Goal: Transaction & Acquisition: Purchase product/service

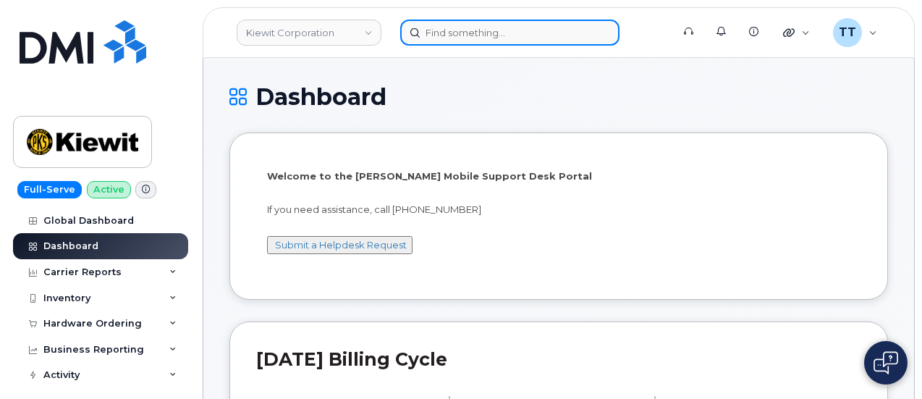
click at [461, 38] on input at bounding box center [509, 33] width 219 height 26
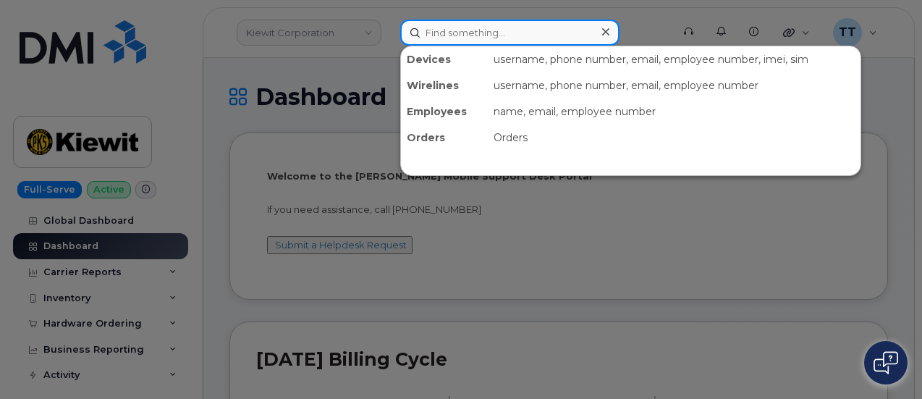
paste input "44-7956-374-829"
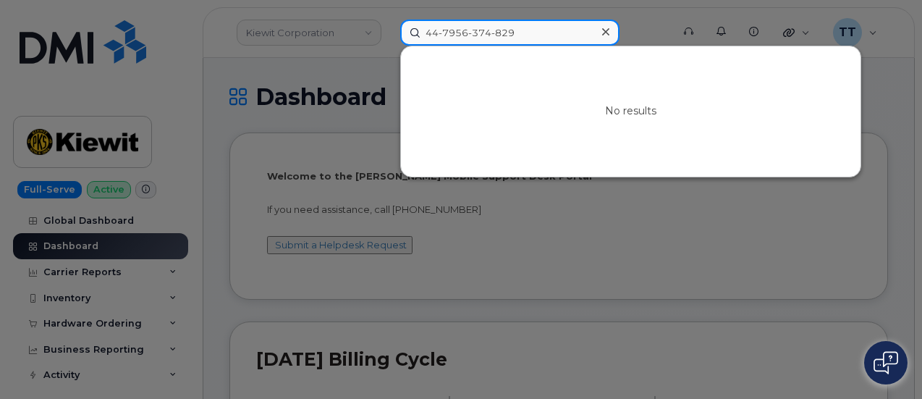
type input "44-7956-374-829"
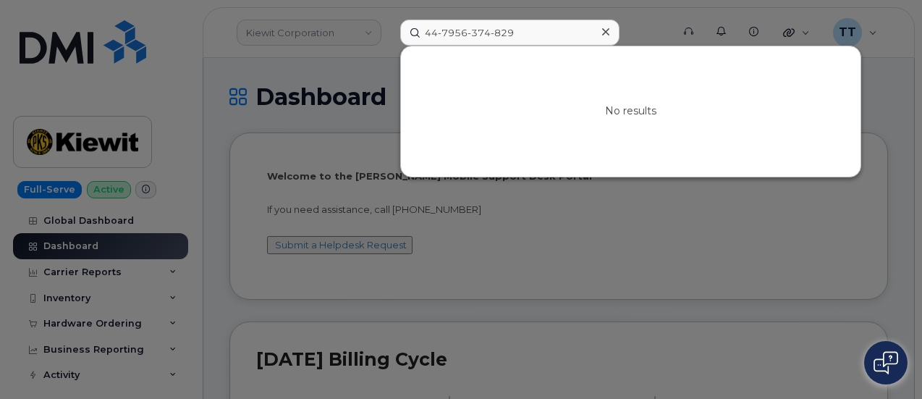
click at [602, 33] on icon at bounding box center [605, 32] width 7 height 12
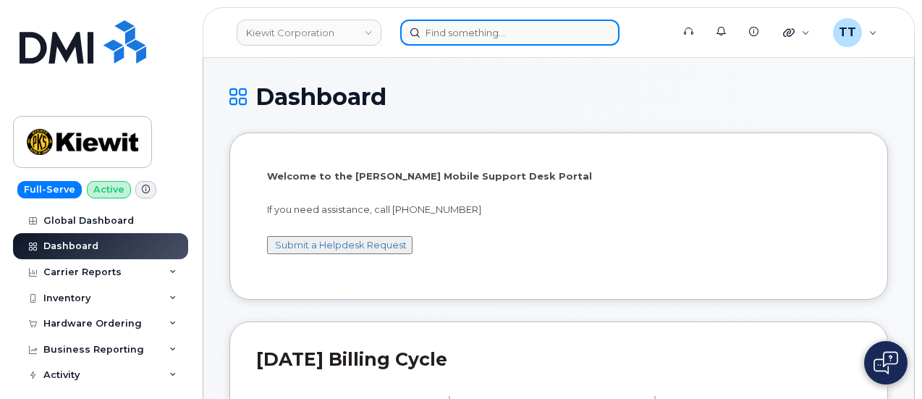
click at [466, 30] on input at bounding box center [509, 33] width 219 height 26
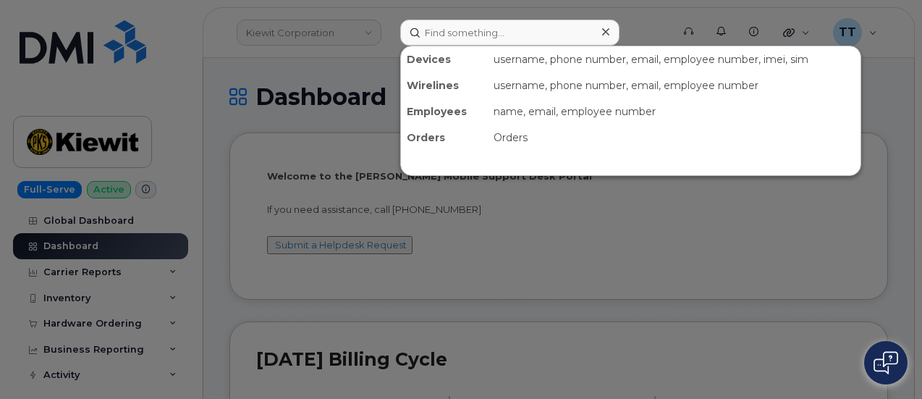
drag, startPoint x: 374, startPoint y: 62, endPoint x: 387, endPoint y: 61, distance: 13.1
click at [375, 62] on div at bounding box center [461, 199] width 922 height 399
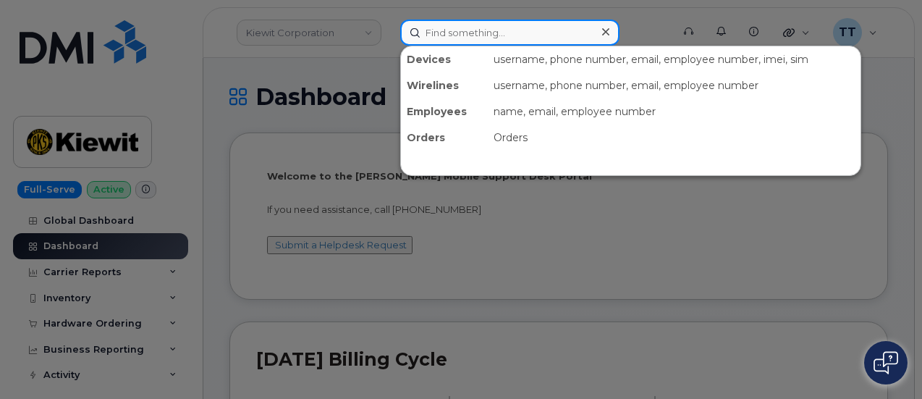
click at [513, 30] on input at bounding box center [509, 33] width 219 height 26
click at [502, 28] on input at bounding box center [509, 33] width 219 height 26
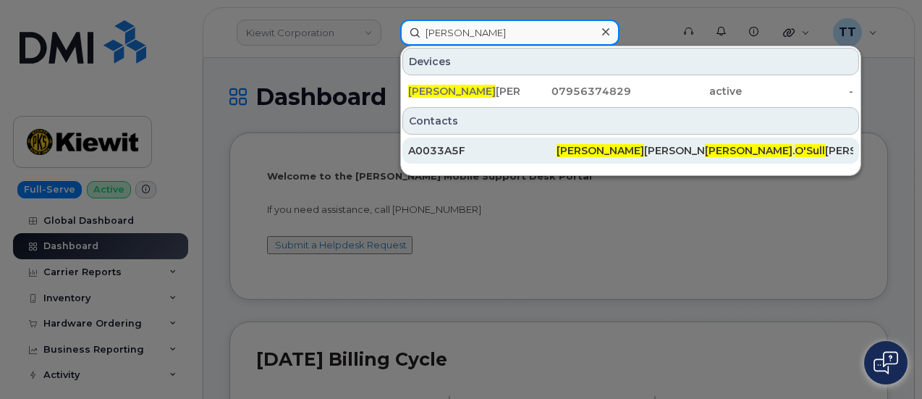
type input "denise o'sull"
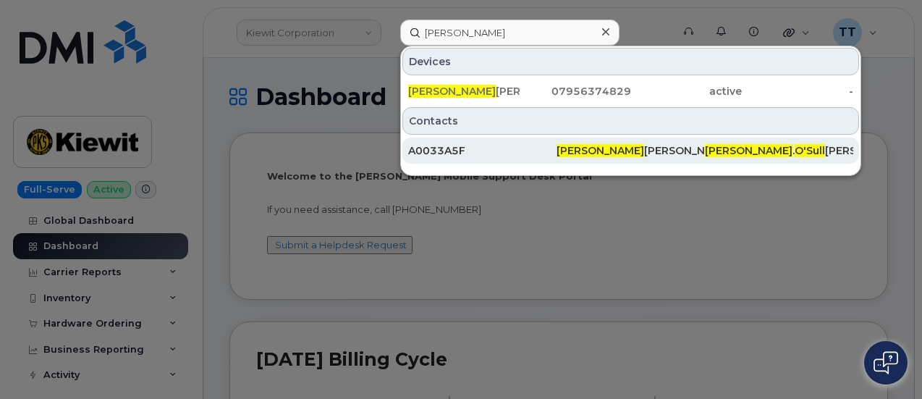
drag, startPoint x: 466, startPoint y: 151, endPoint x: 479, endPoint y: 148, distance: 13.5
click at [466, 151] on div "A0033A5F" at bounding box center [482, 150] width 148 height 14
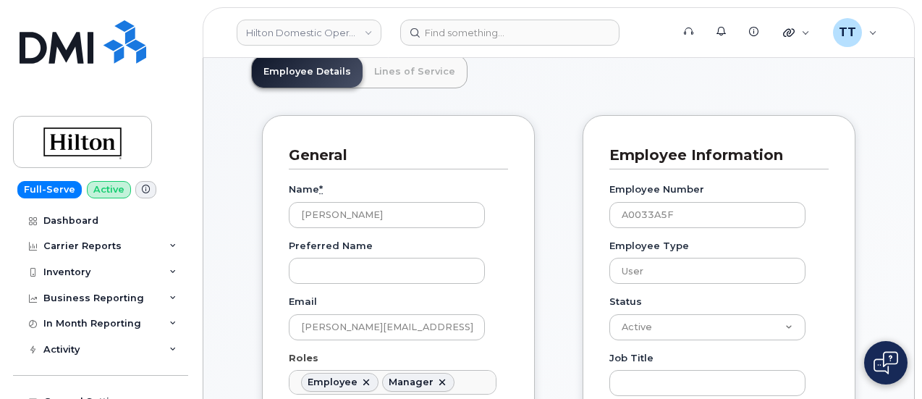
scroll to position [72, 0]
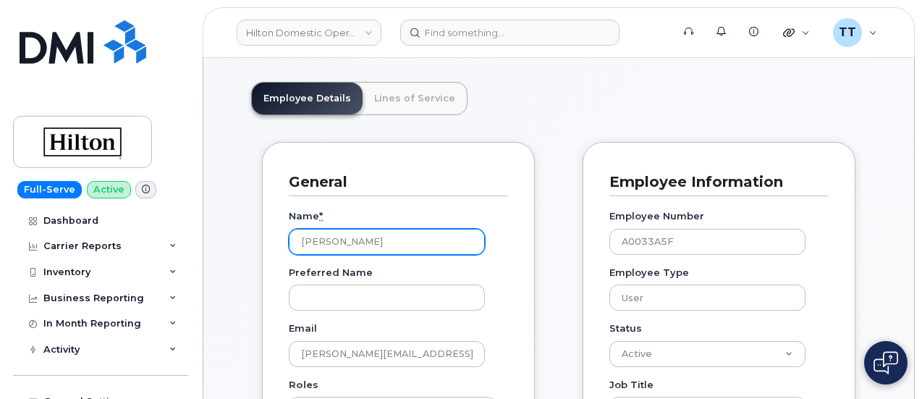
click at [328, 237] on input "Denise O'Sullivan" at bounding box center [387, 242] width 196 height 26
click at [328, 235] on input "Denise O'Sullivan" at bounding box center [387, 242] width 196 height 26
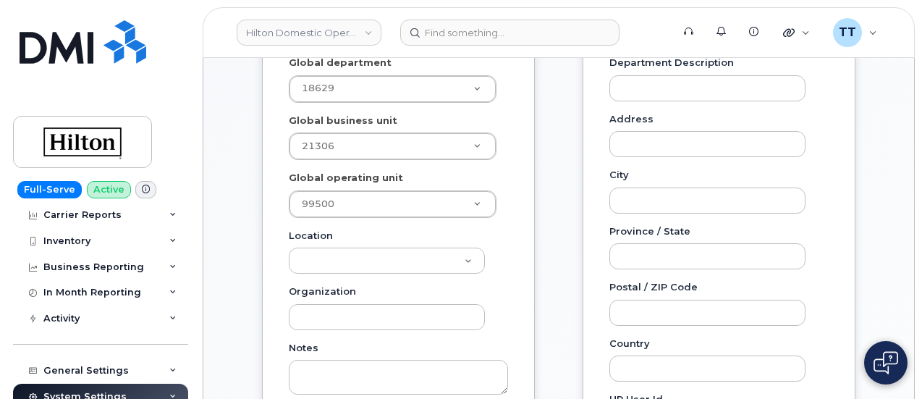
scroll to position [0, 0]
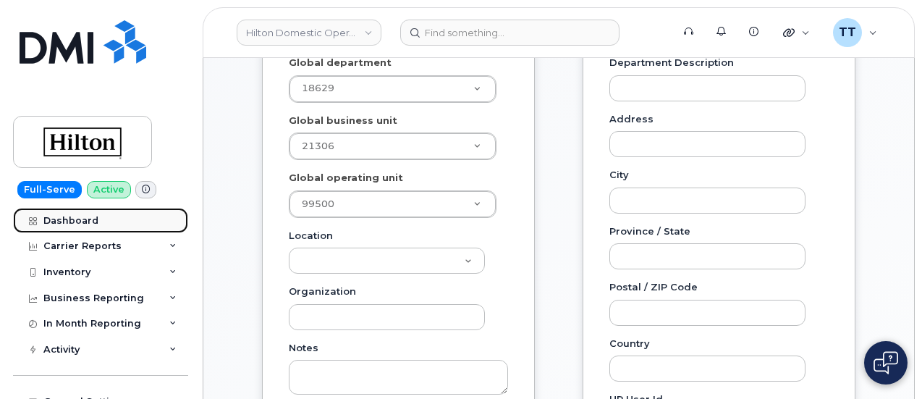
click at [91, 222] on div "Dashboard" at bounding box center [70, 221] width 55 height 12
click at [106, 273] on div "Inventory" at bounding box center [100, 272] width 175 height 26
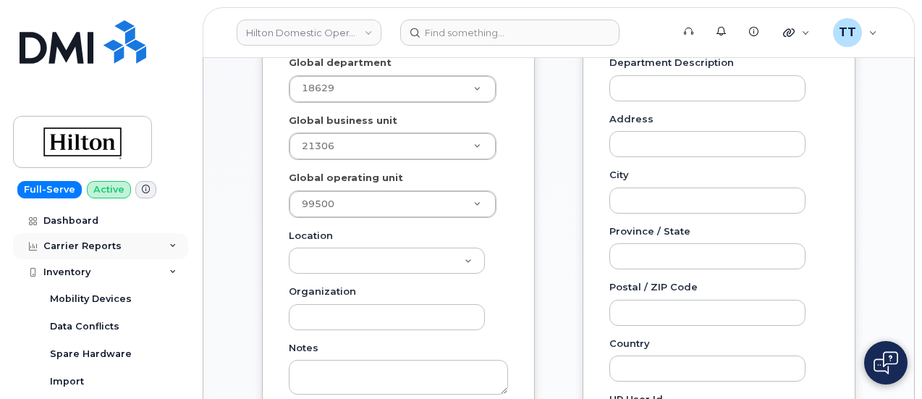
click at [112, 245] on div "Carrier Reports" at bounding box center [82, 246] width 78 height 12
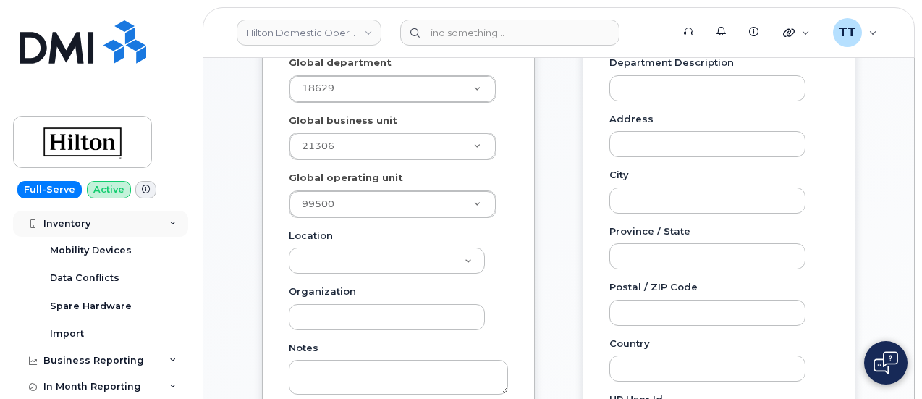
scroll to position [362, 0]
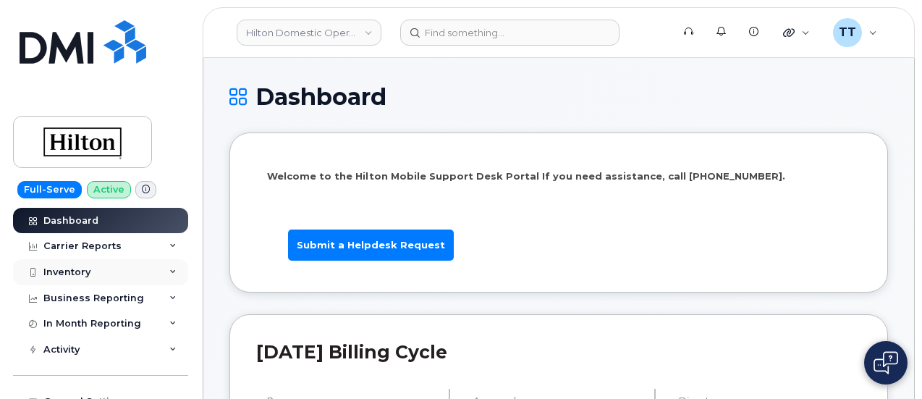
click at [103, 280] on div "Inventory" at bounding box center [100, 272] width 175 height 26
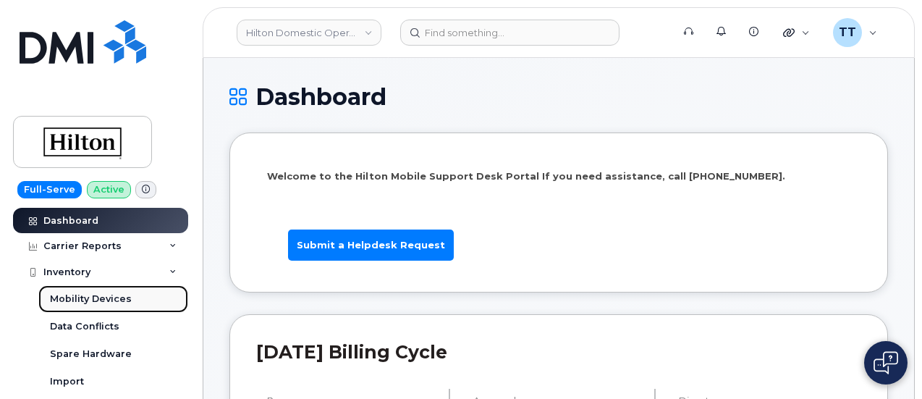
click at [118, 306] on link "Mobility Devices" at bounding box center [113, 299] width 150 height 28
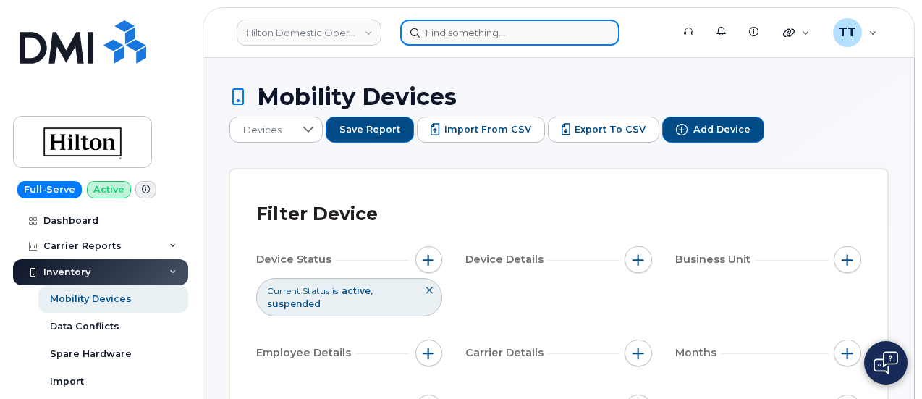
click at [487, 44] on input at bounding box center [509, 33] width 219 height 26
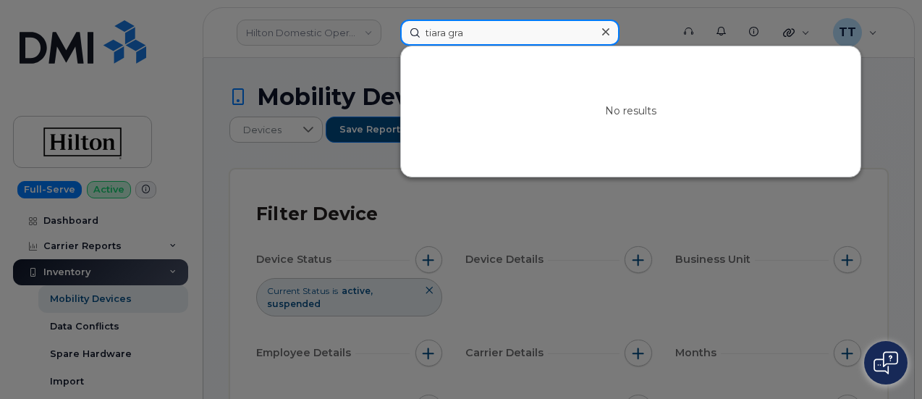
type input "tiara gray"
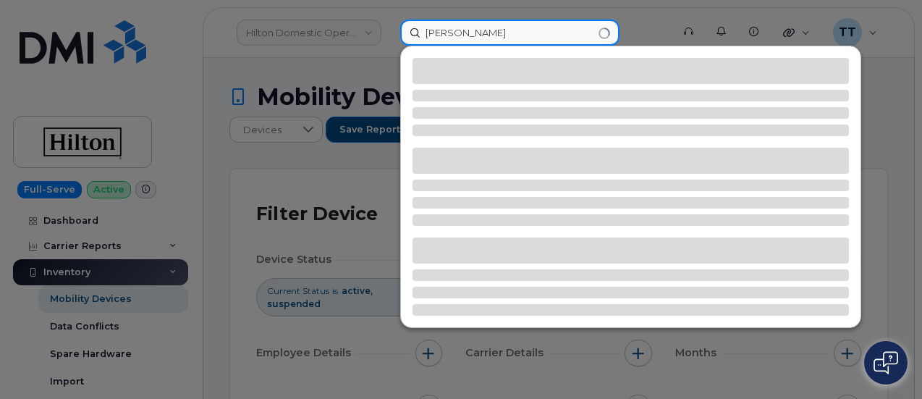
click at [439, 33] on input "tiara gray" at bounding box center [509, 33] width 219 height 26
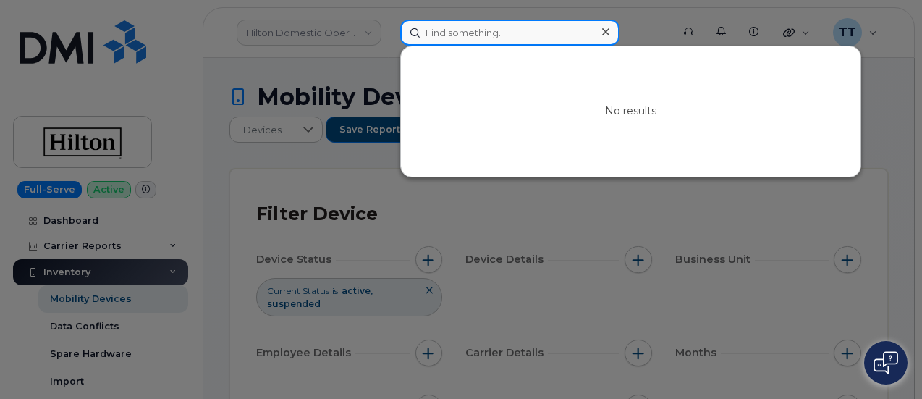
click at [438, 39] on input at bounding box center [509, 33] width 219 height 26
drag, startPoint x: 498, startPoint y: 30, endPoint x: 458, endPoint y: 34, distance: 40.8
click at [498, 30] on input at bounding box center [509, 33] width 219 height 26
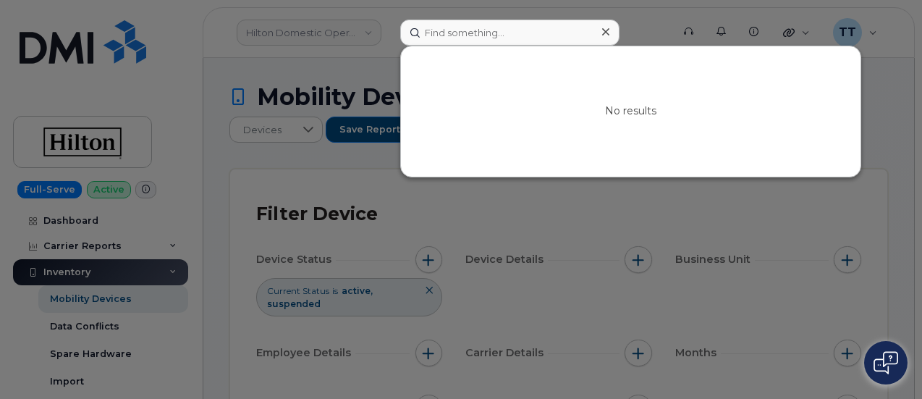
click at [355, 41] on div at bounding box center [461, 199] width 922 height 399
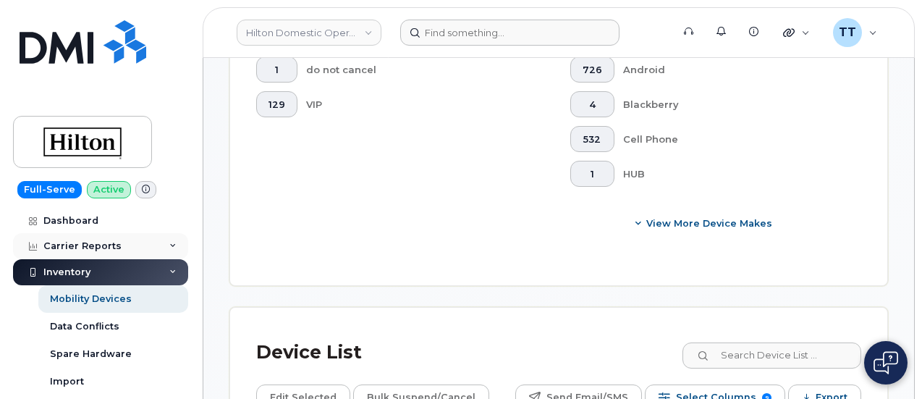
click at [107, 251] on div "Carrier Reports" at bounding box center [82, 246] width 78 height 12
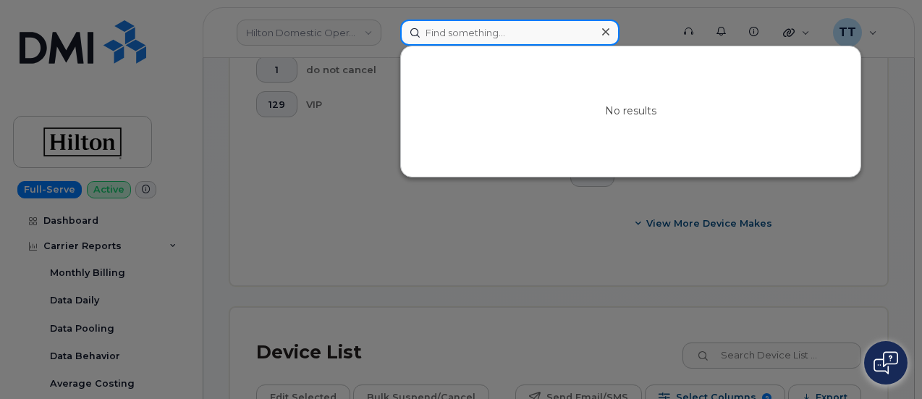
click at [534, 33] on input at bounding box center [509, 33] width 219 height 26
paste input "848-384-1360"
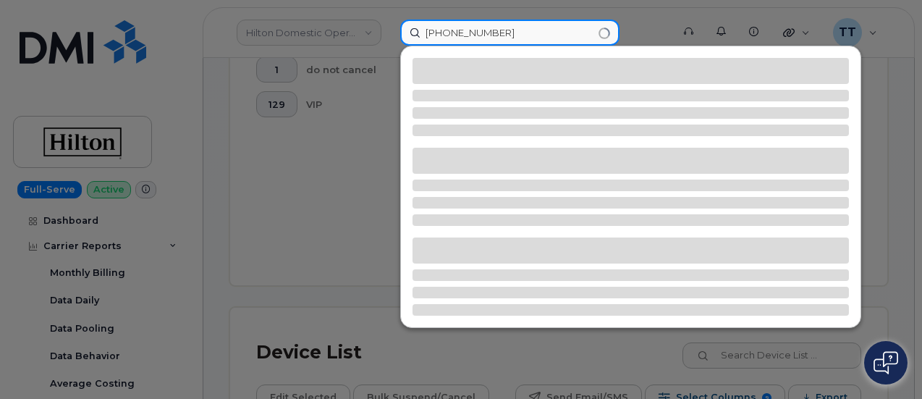
type input "848-384-1360"
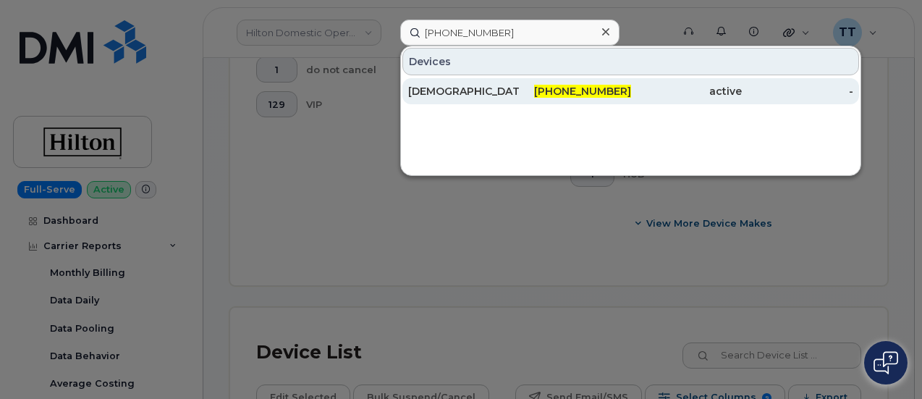
click at [441, 92] on div "KRISTIANA HUFF" at bounding box center [464, 91] width 112 height 14
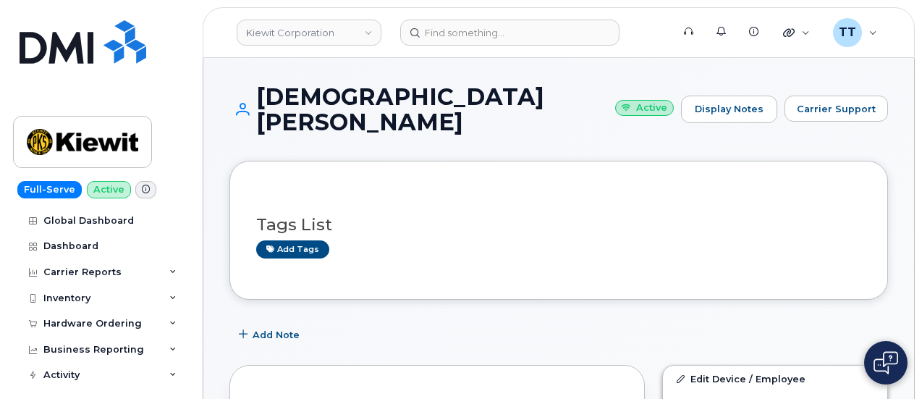
click at [363, 102] on h1 "KRISTIANA HUFF Active" at bounding box center [452, 109] width 445 height 51
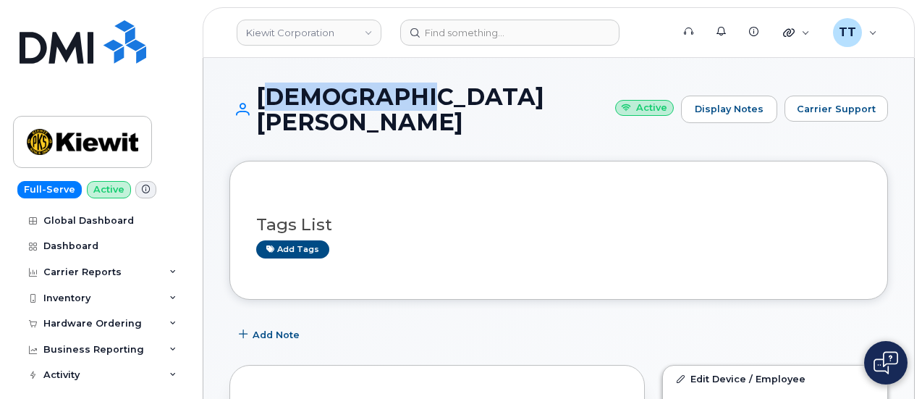
click at [363, 102] on h1 "KRISTIANA HUFF Active" at bounding box center [452, 109] width 445 height 51
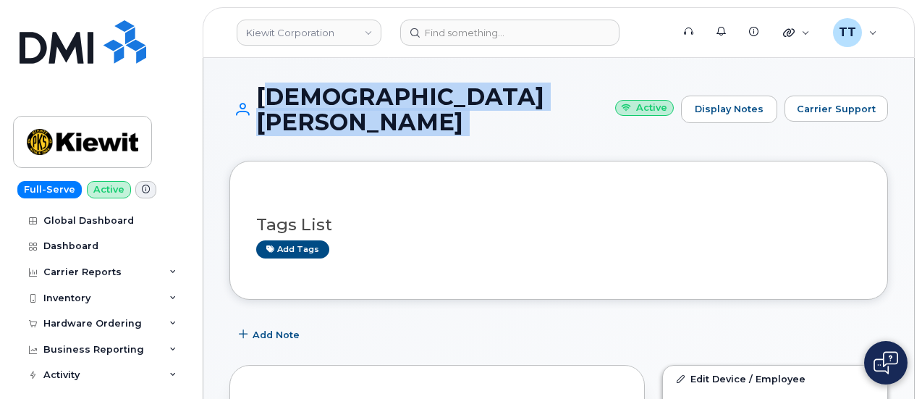
click at [363, 102] on h1 "KRISTIANA HUFF Active" at bounding box center [452, 109] width 445 height 51
copy h1 "KRISTIANA HUFF"
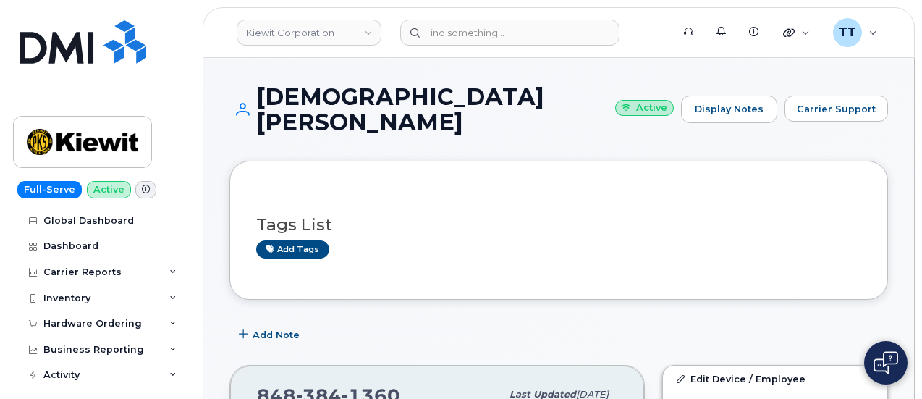
click at [615, 103] on small "Active" at bounding box center [644, 108] width 59 height 17
click at [316, 31] on link "Kiewit Corporation" at bounding box center [309, 33] width 145 height 26
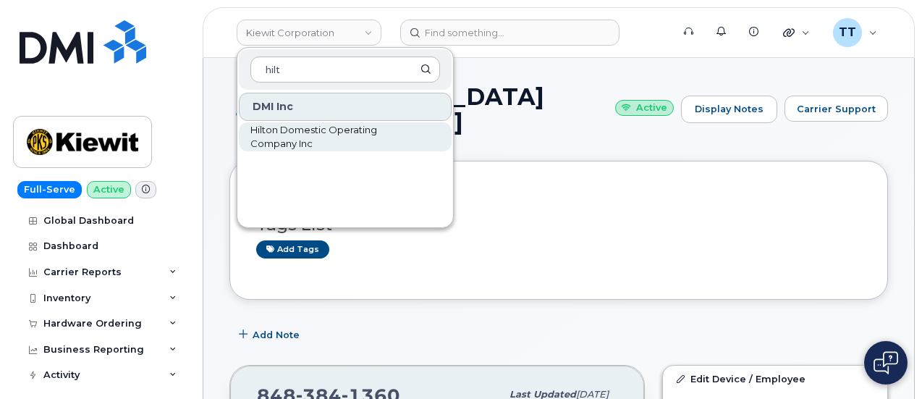
type input "hilt"
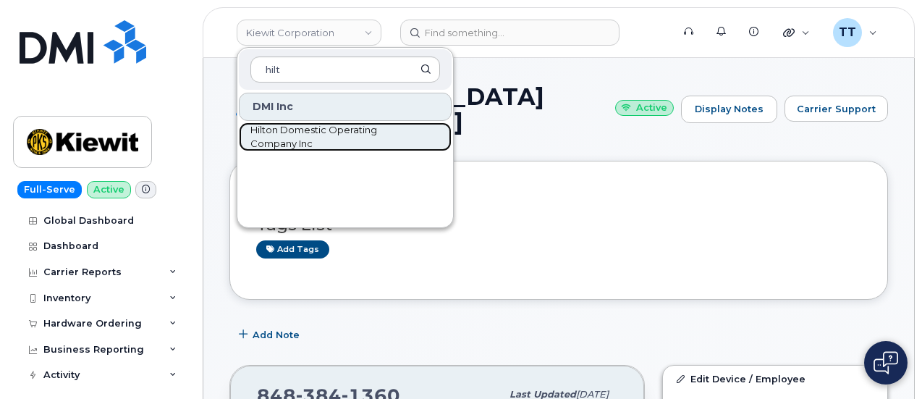
click at [357, 131] on span "Hilton Domestic Operating Company Inc" at bounding box center [334, 137] width 167 height 28
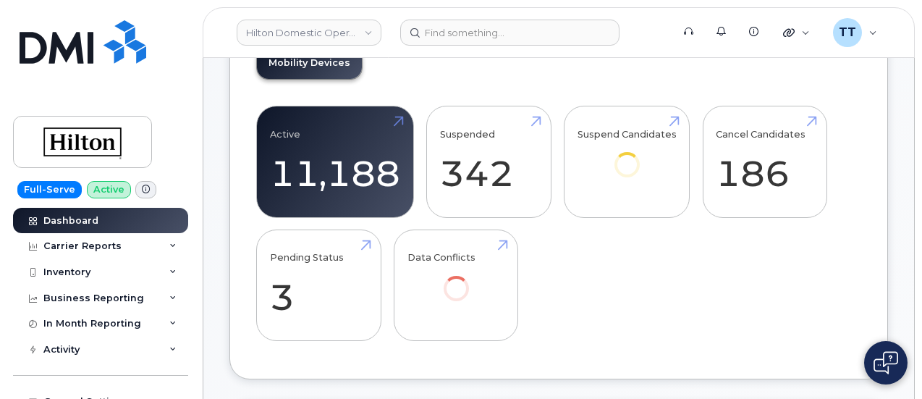
scroll to position [362, 0]
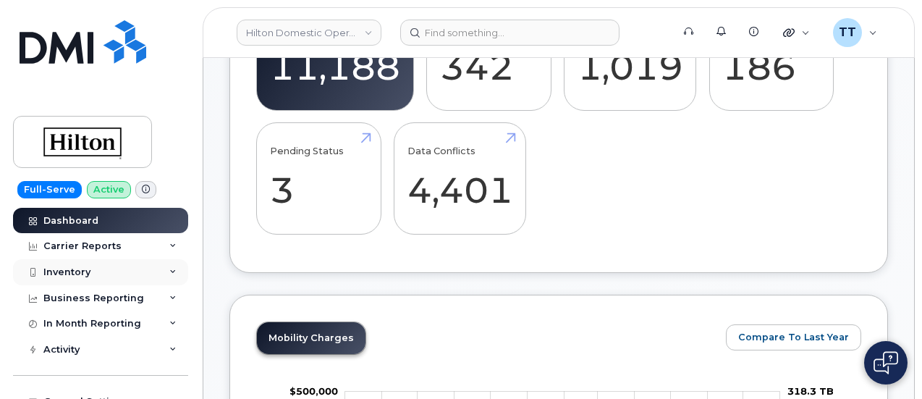
click at [87, 267] on div "Inventory" at bounding box center [66, 272] width 47 height 12
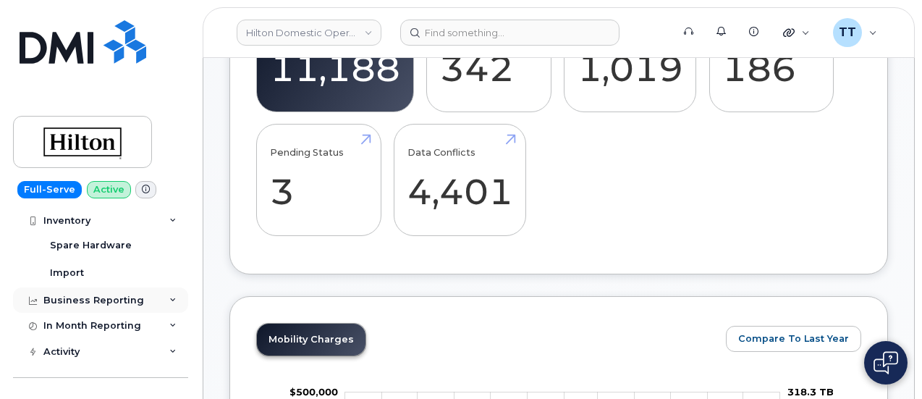
scroll to position [145, 0]
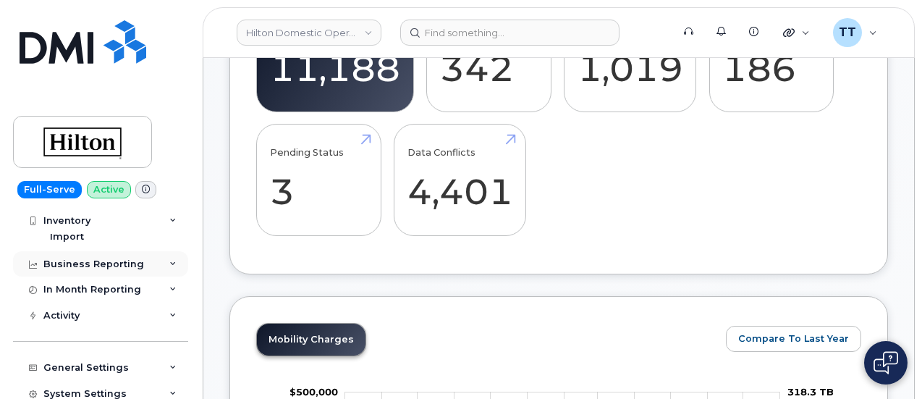
click at [98, 267] on div "Business Reporting" at bounding box center [93, 264] width 101 height 12
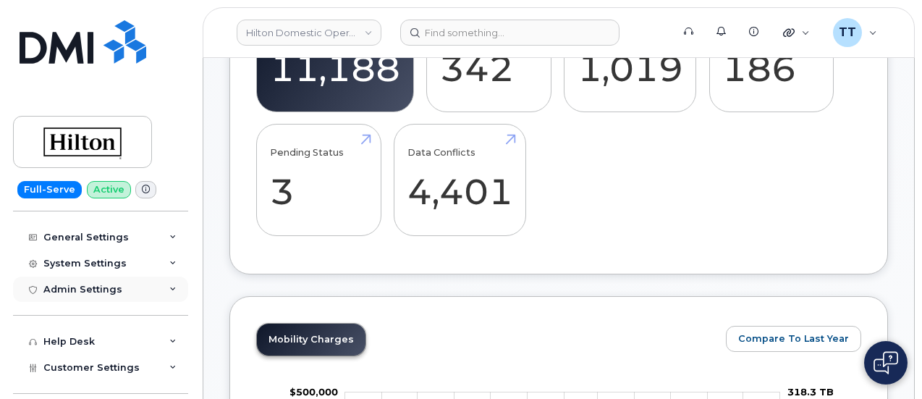
scroll to position [362, 0]
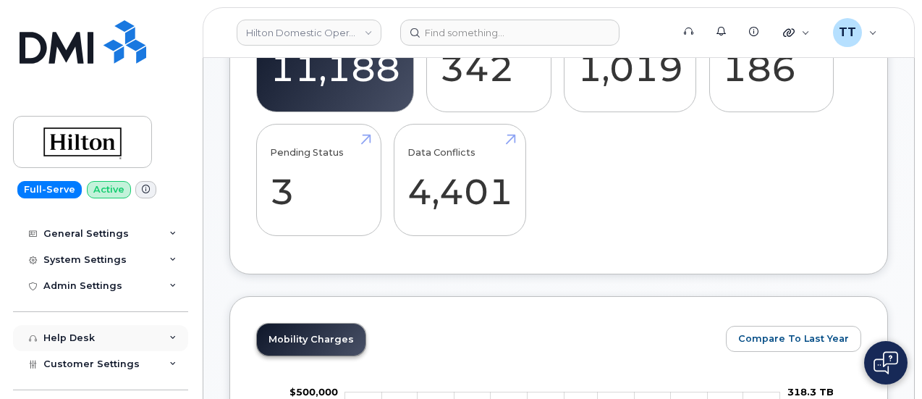
click at [94, 332] on div "Help Desk" at bounding box center [100, 338] width 175 height 26
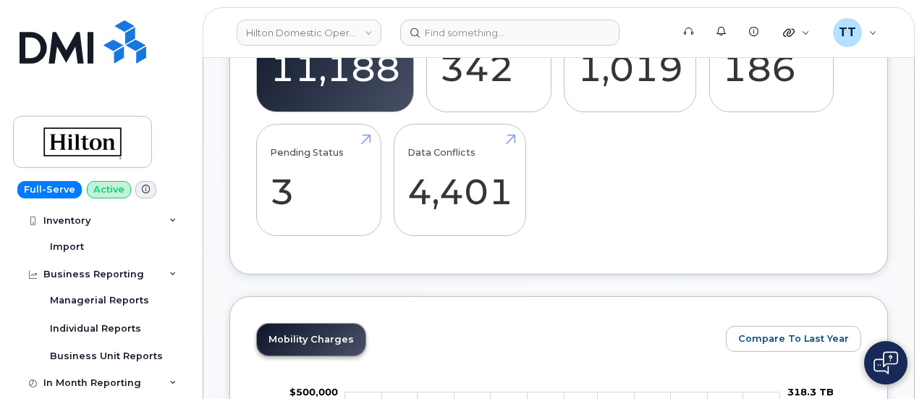
scroll to position [0, 0]
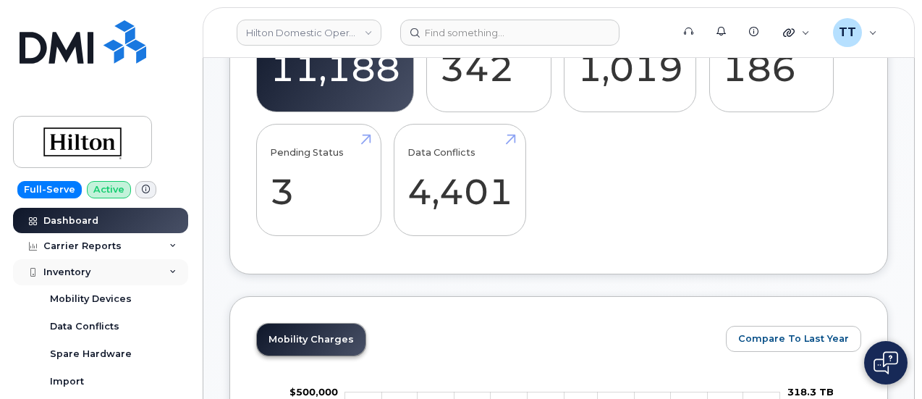
click at [102, 269] on div "Inventory" at bounding box center [100, 272] width 175 height 26
click at [102, 270] on div "Inventory" at bounding box center [100, 272] width 175 height 26
click at [106, 296] on div "Mobility Devices" at bounding box center [91, 299] width 82 height 13
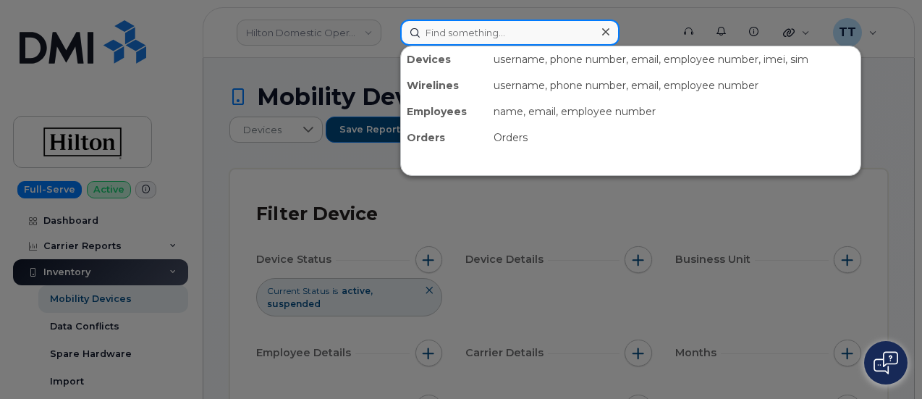
click at [497, 40] on input at bounding box center [509, 33] width 219 height 26
paste input "[PHONE_NUMBER]"
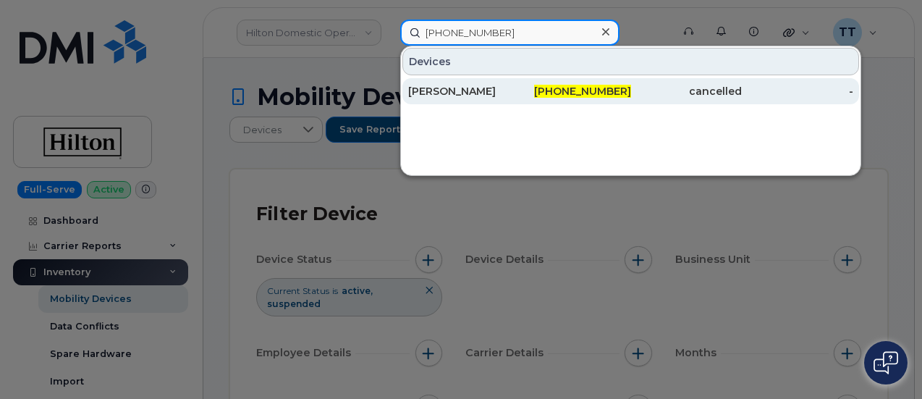
type input "[PHONE_NUMBER]"
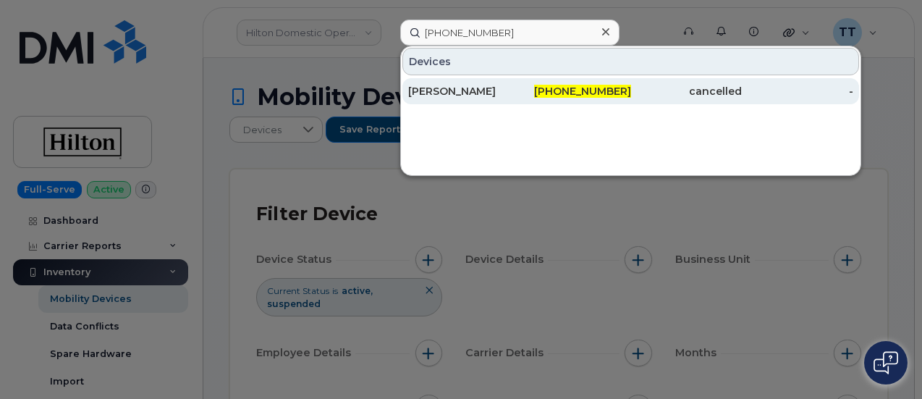
click at [459, 89] on div "[PERSON_NAME]" at bounding box center [464, 91] width 112 height 14
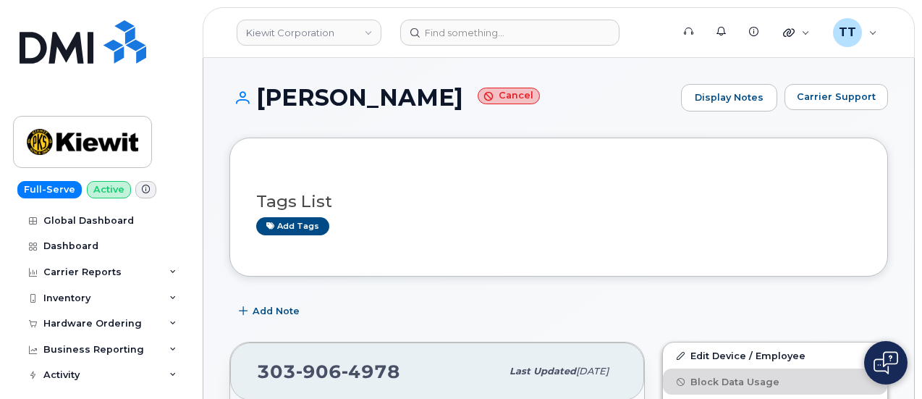
click at [292, 98] on h1 "KELLY WASKO Cancel" at bounding box center [452, 97] width 445 height 25
click at [293, 98] on h1 "KELLY WASKO Cancel" at bounding box center [452, 97] width 445 height 25
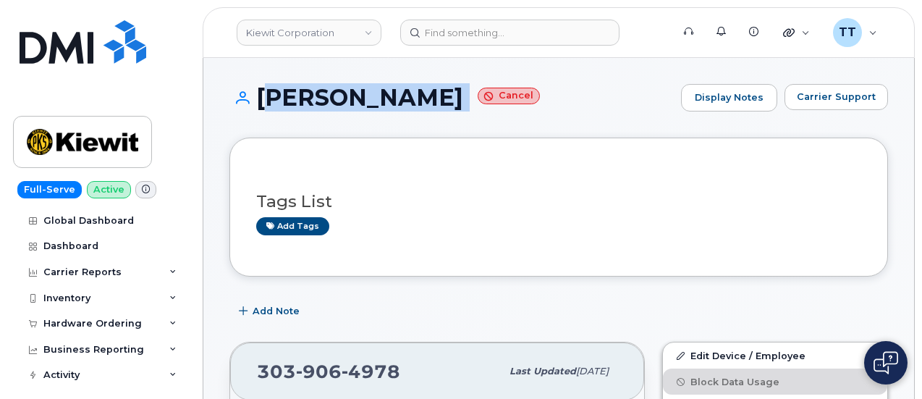
click at [293, 98] on h1 "KELLY WASKO Cancel" at bounding box center [452, 97] width 445 height 25
copy h1 "KELLY WASKO"
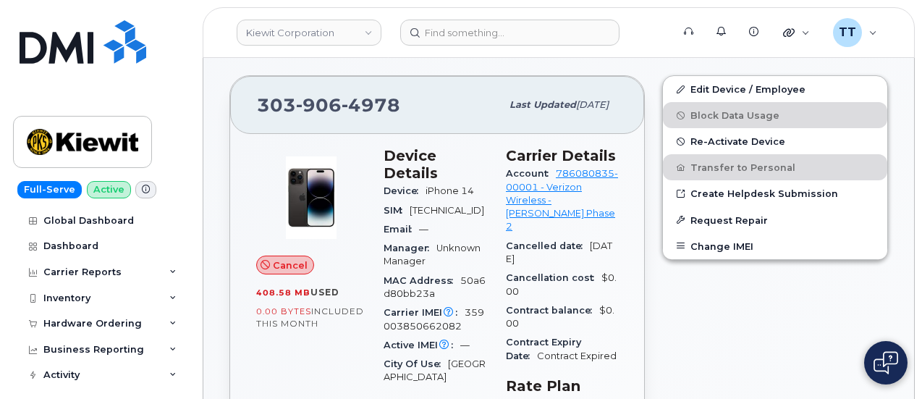
scroll to position [290, 0]
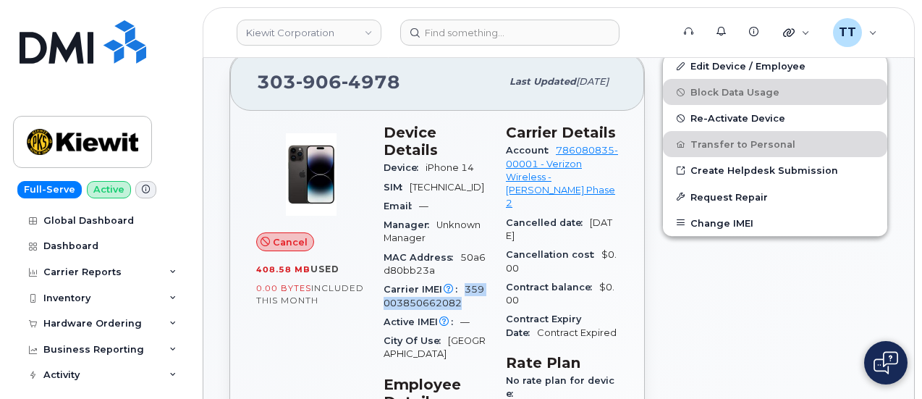
drag, startPoint x: 467, startPoint y: 283, endPoint x: 478, endPoint y: 298, distance: 18.7
click at [478, 298] on div "Carrier IMEI Carrier IMEI is reported during the last billing cycle or change o…" at bounding box center [436, 296] width 105 height 33
copy span "359003850662082"
click at [478, 285] on span "359003850662082" at bounding box center [434, 296] width 101 height 24
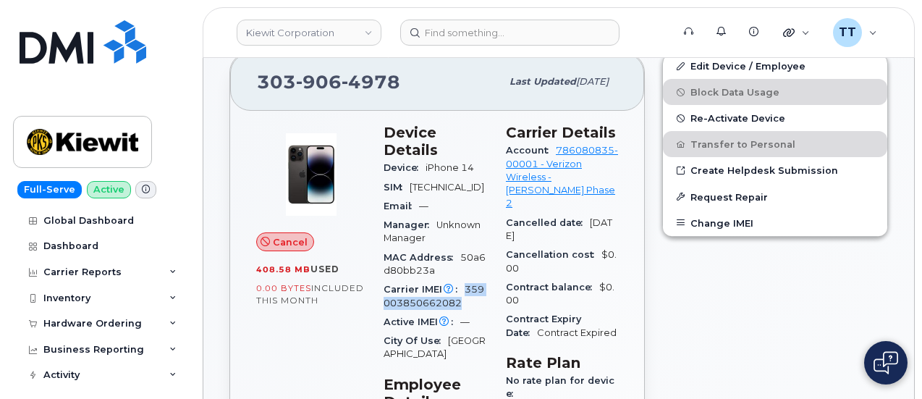
click at [478, 285] on span "359003850662082" at bounding box center [434, 296] width 101 height 24
copy span "359003850662082"
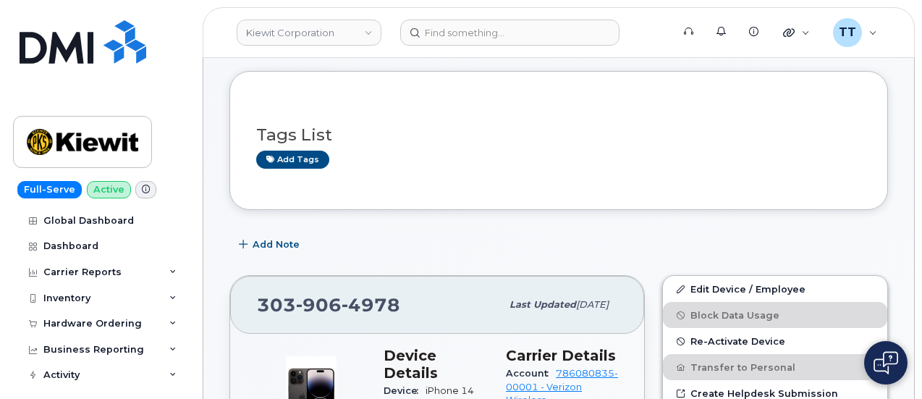
scroll to position [0, 0]
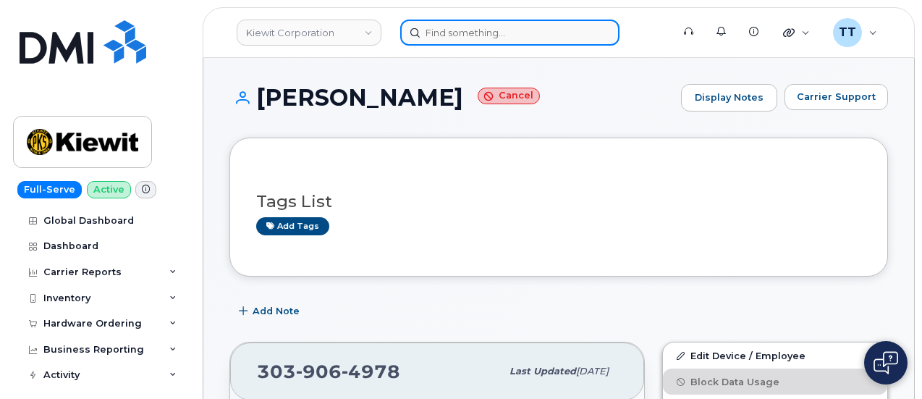
click at [501, 45] on div at bounding box center [531, 33] width 262 height 26
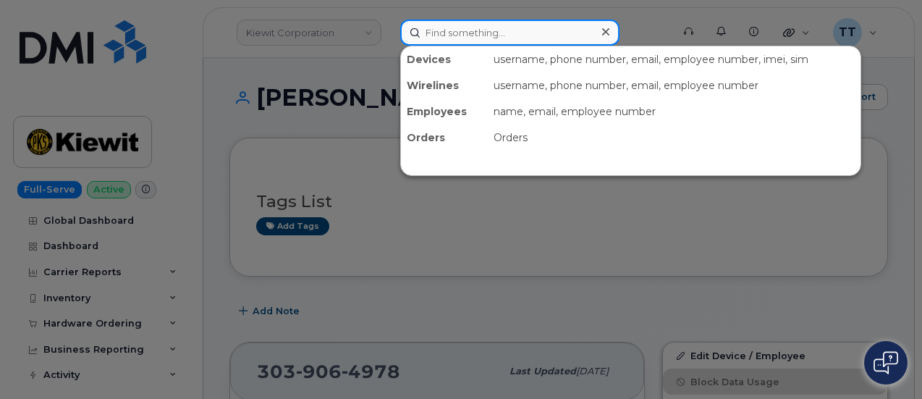
drag, startPoint x: 501, startPoint y: 45, endPoint x: 457, endPoint y: 38, distance: 44.6
click at [457, 41] on input at bounding box center [509, 33] width 219 height 26
paste input "913-568-6775"
type input "913-568-6775"
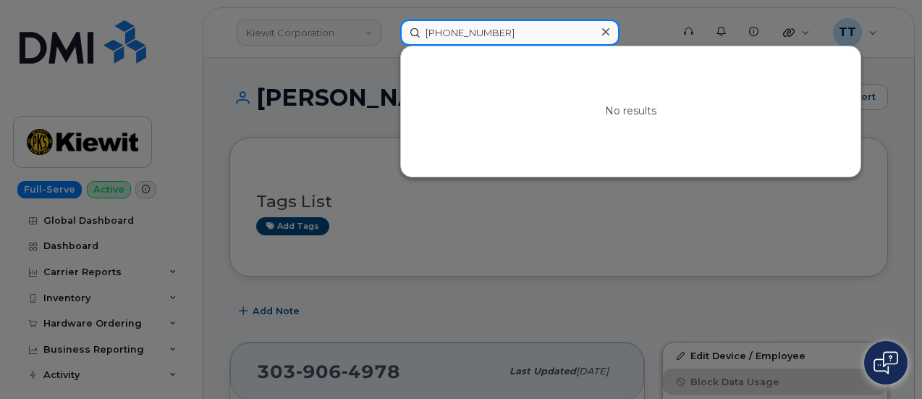
drag, startPoint x: 509, startPoint y: 29, endPoint x: 405, endPoint y: 37, distance: 103.8
click at [405, 37] on input "913-568-6775" at bounding box center [509, 33] width 219 height 26
click at [484, 43] on input at bounding box center [509, 33] width 219 height 26
paste input "trent gordon"
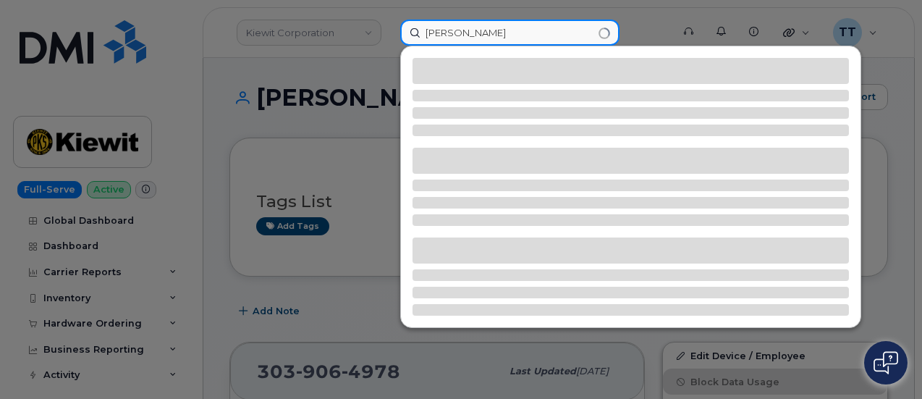
type input "trent gordon"
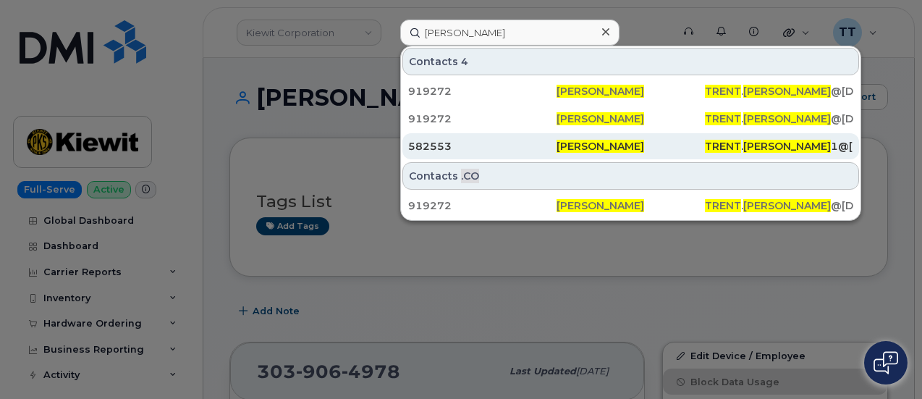
click at [423, 142] on div "582553" at bounding box center [482, 146] width 148 height 14
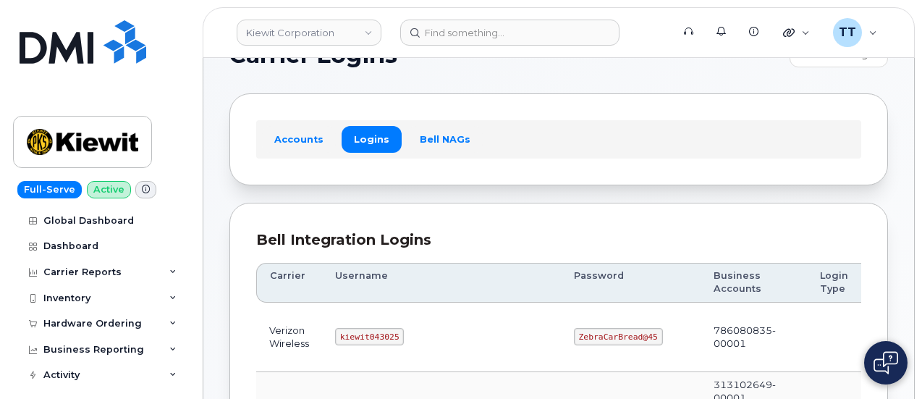
scroll to position [217, 0]
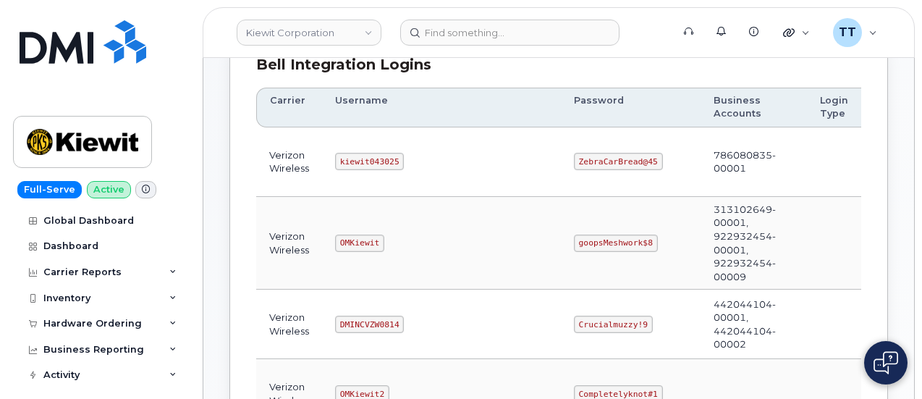
click at [354, 161] on code "kiewit043025" at bounding box center [369, 161] width 69 height 17
copy code "kiewit043025"
click at [428, 157] on td "kiewit043025" at bounding box center [441, 162] width 239 height 70
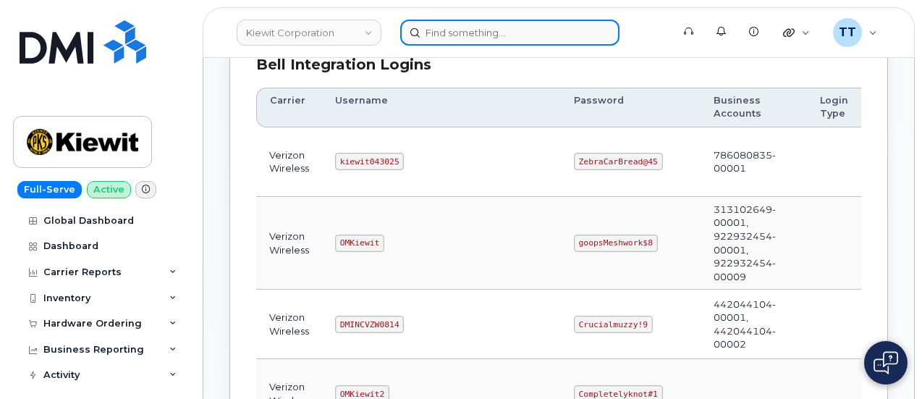
click at [487, 35] on input at bounding box center [509, 33] width 219 height 26
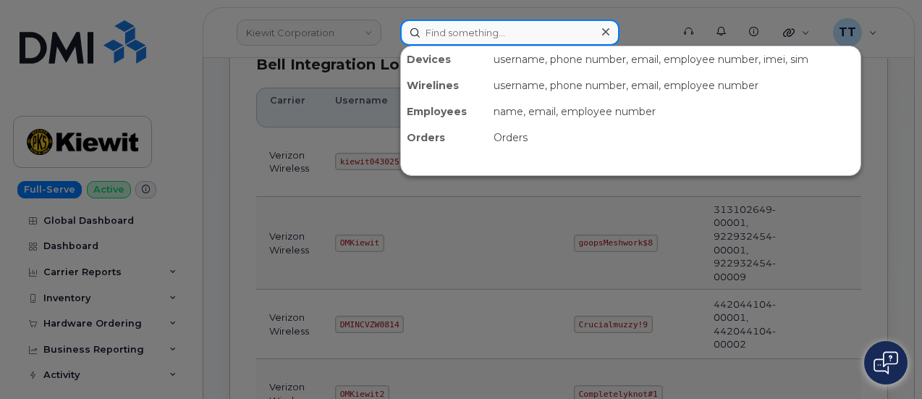
paste input "kiewit043025"
type input "kiewit043025"
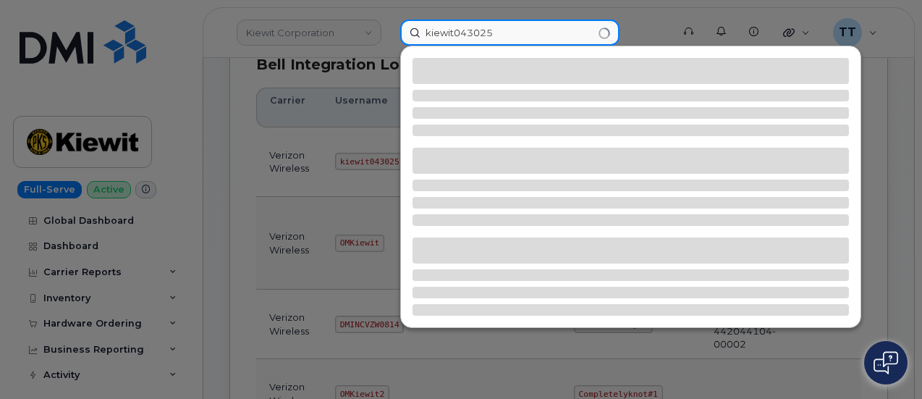
click at [413, 24] on input "kiewit043025" at bounding box center [509, 33] width 219 height 26
click at [446, 33] on input "kiewit043025" at bounding box center [509, 33] width 219 height 26
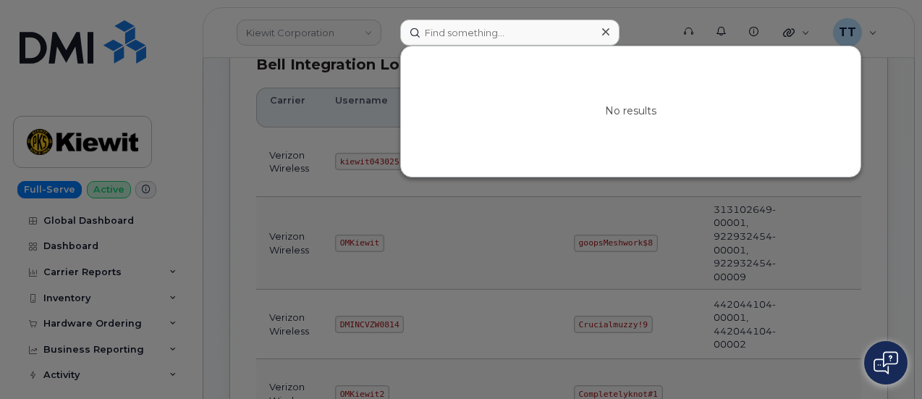
click at [353, 214] on div at bounding box center [461, 199] width 922 height 399
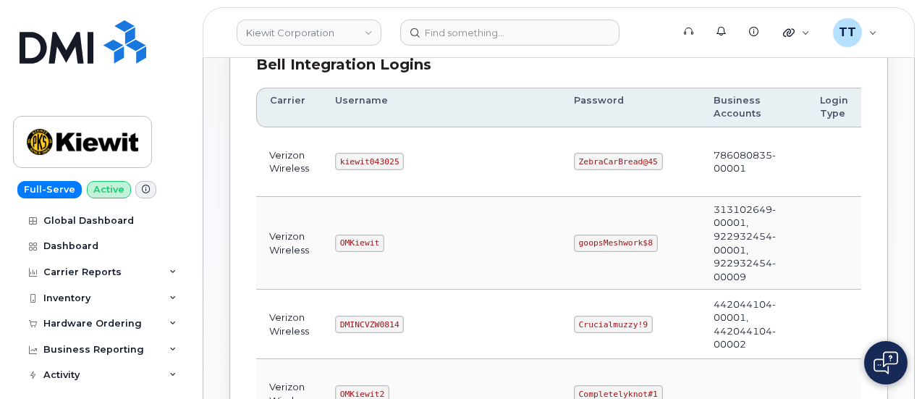
click at [574, 161] on code "ZebraCarBread@45" at bounding box center [618, 161] width 89 height 17
copy code "ZebraCarBread@45"
click at [561, 182] on td "ZebraCarBread@45" at bounding box center [631, 162] width 140 height 70
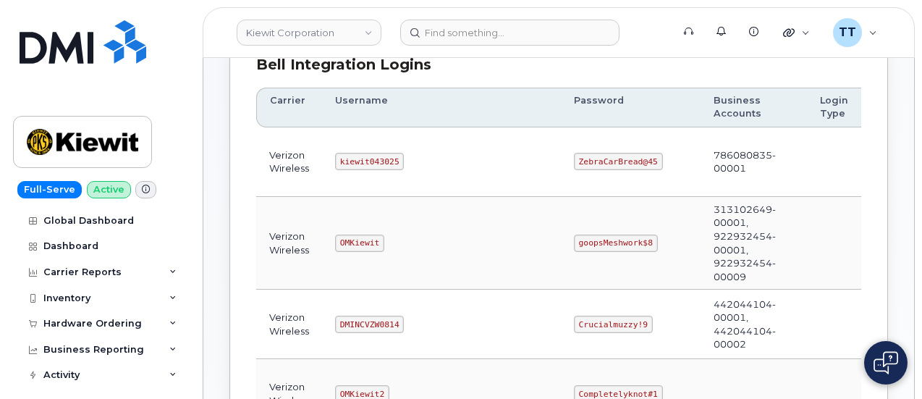
click at [574, 153] on code "ZebraCarBread@45" at bounding box center [618, 161] width 89 height 17
click at [574, 161] on code "ZebraCarBread@45" at bounding box center [618, 161] width 89 height 17
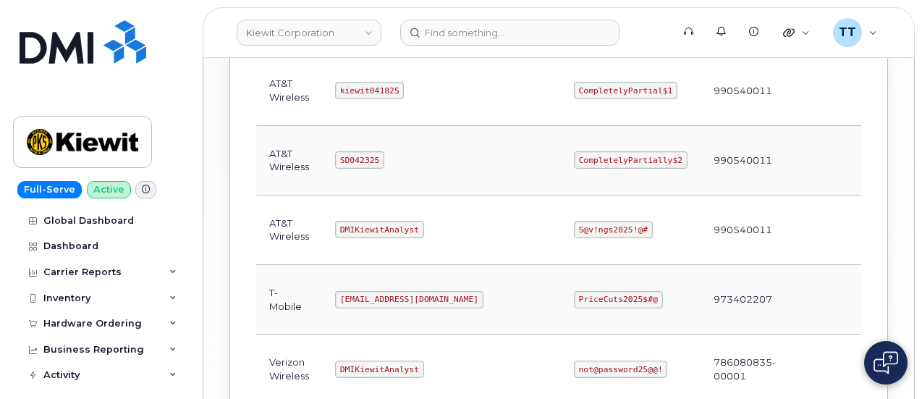
scroll to position [985, 0]
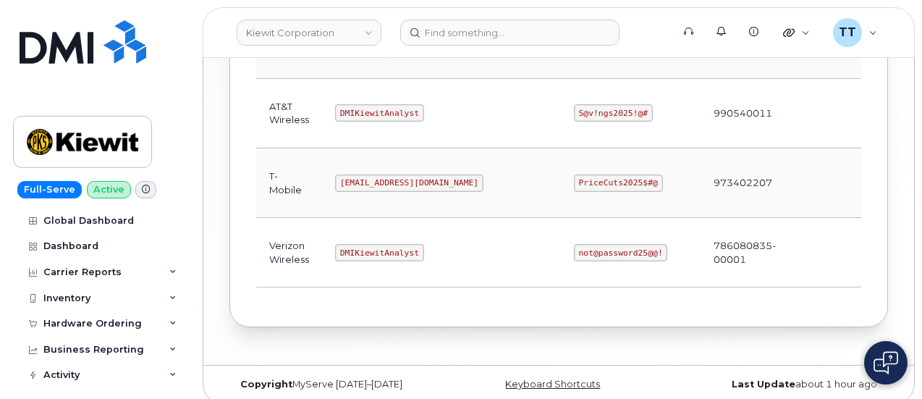
click at [355, 244] on code "DMIKiewitAnalyst" at bounding box center [379, 252] width 89 height 17
copy code "DMIKiewitAnalyst"
click at [574, 244] on code "not@password25@@!" at bounding box center [621, 252] width 94 height 17
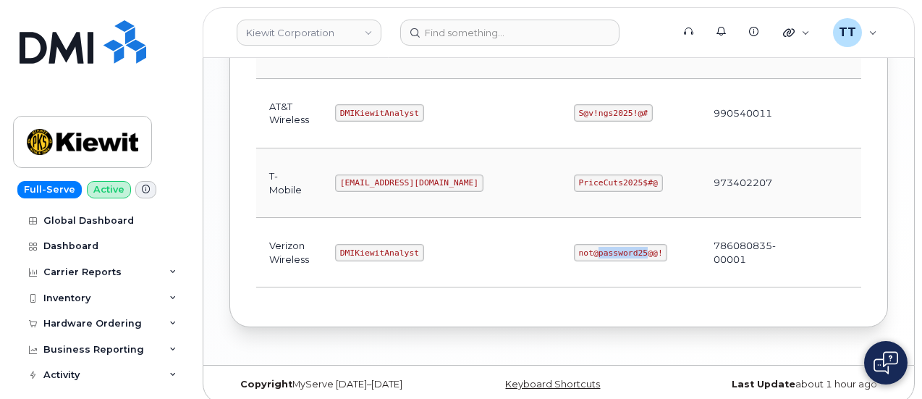
click at [574, 244] on code "not@password25@@!" at bounding box center [621, 252] width 94 height 17
copy code "not@password25@@!"
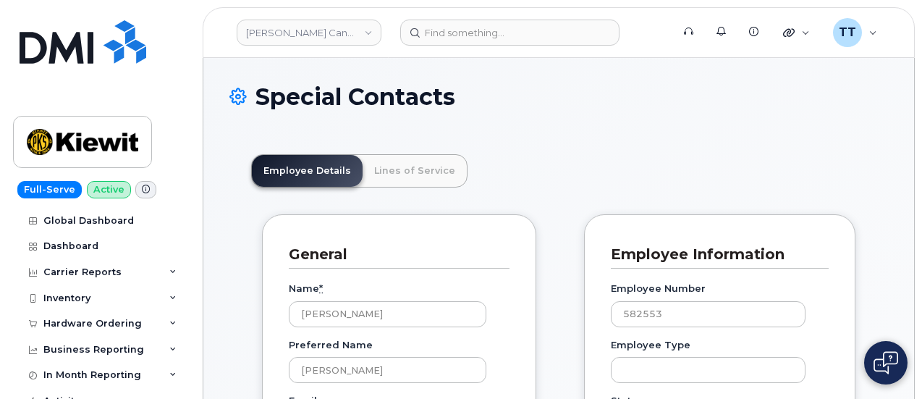
scroll to position [45, 0]
click at [452, 20] on header "[PERSON_NAME] Canada Inc Support Alerts Knowledge Base Quicklinks Suspend / Can…" at bounding box center [559, 32] width 712 height 51
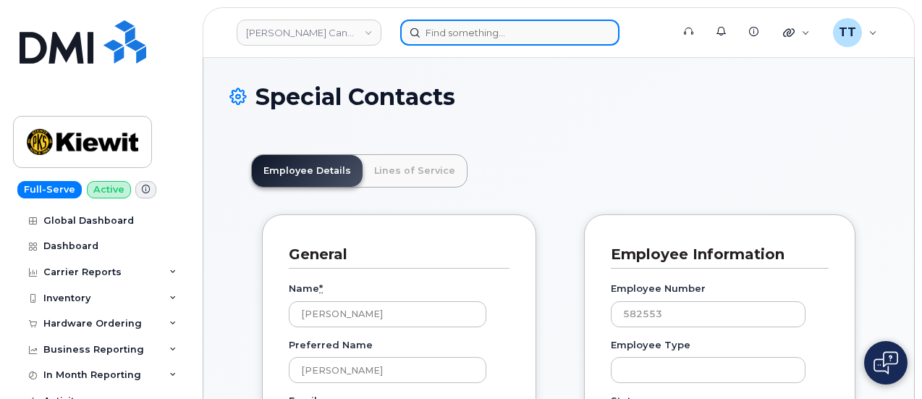
click at [450, 33] on input at bounding box center [509, 33] width 219 height 26
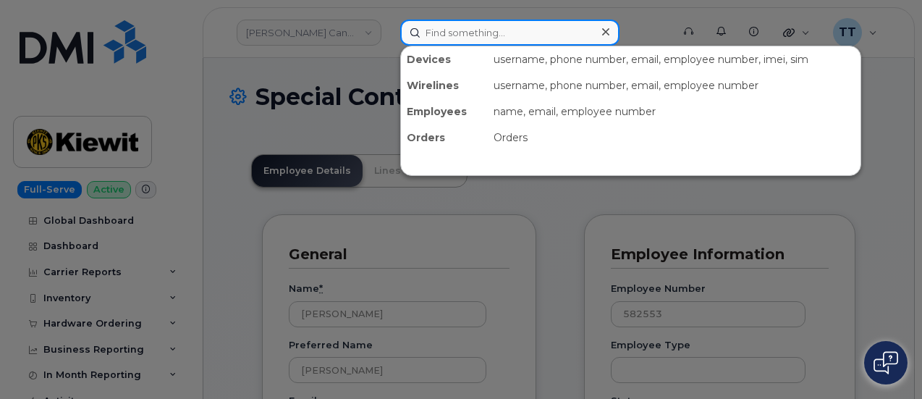
paste input "[PERSON_NAME]"
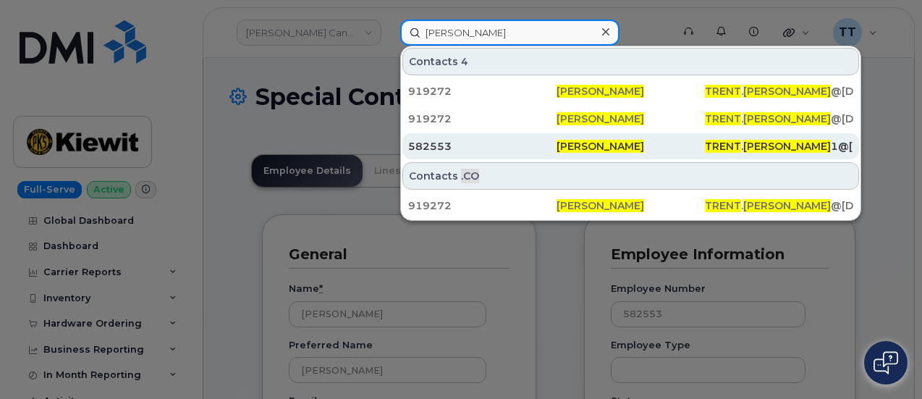
type input "[PERSON_NAME]"
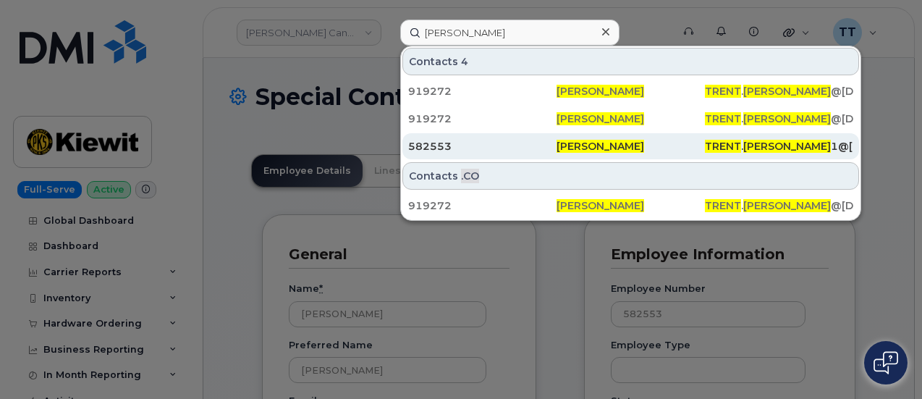
click at [475, 145] on div "582553" at bounding box center [482, 146] width 148 height 14
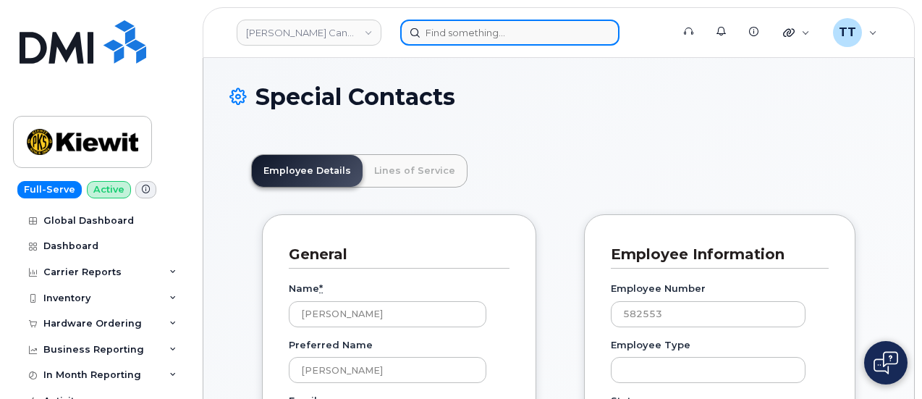
click at [481, 30] on input at bounding box center [509, 33] width 219 height 26
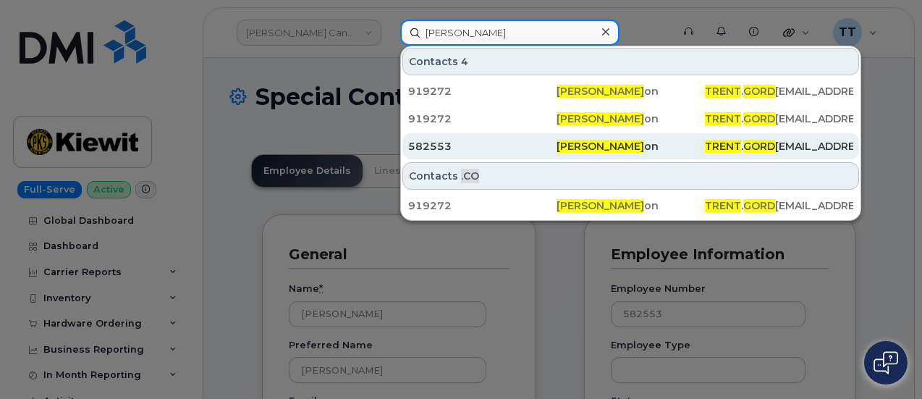
type input "[PERSON_NAME]"
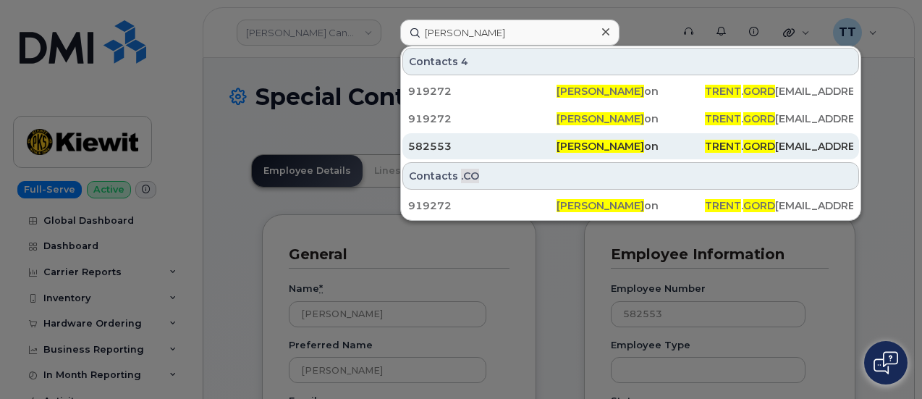
click at [487, 139] on div "582553" at bounding box center [482, 146] width 148 height 14
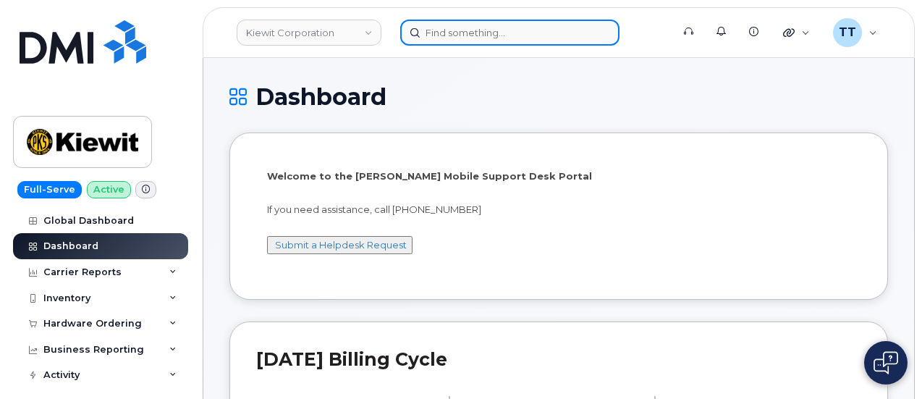
click at [440, 41] on input at bounding box center [509, 33] width 219 height 26
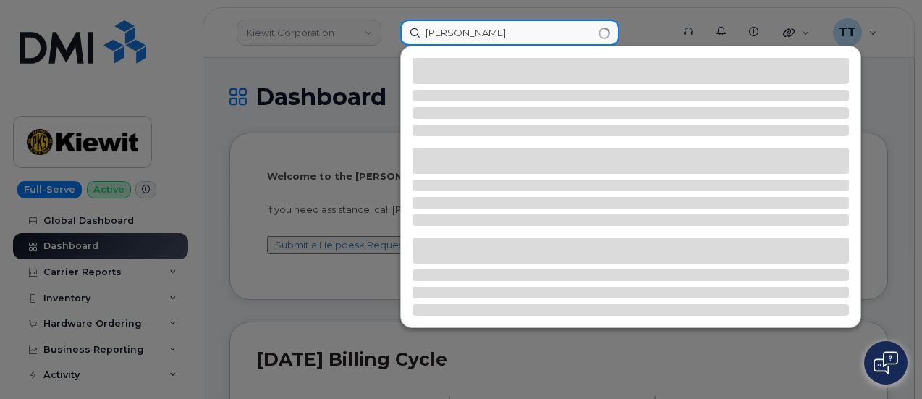
type input "[PERSON_NAME]"
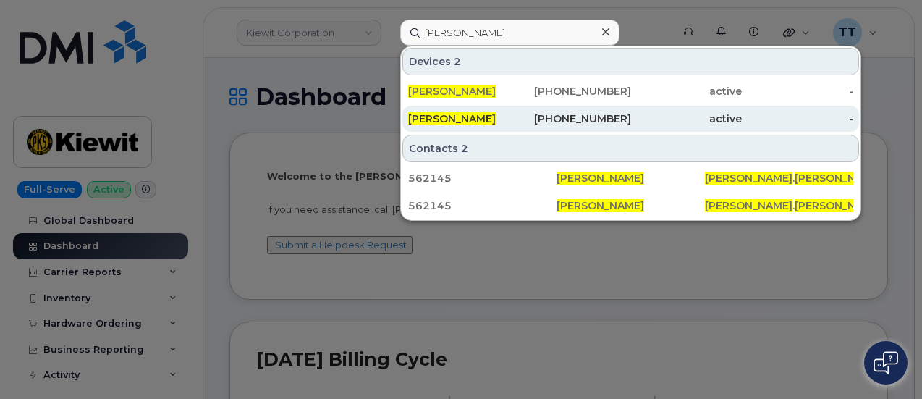
click at [520, 109] on div "[PERSON_NAME]" at bounding box center [576, 119] width 112 height 26
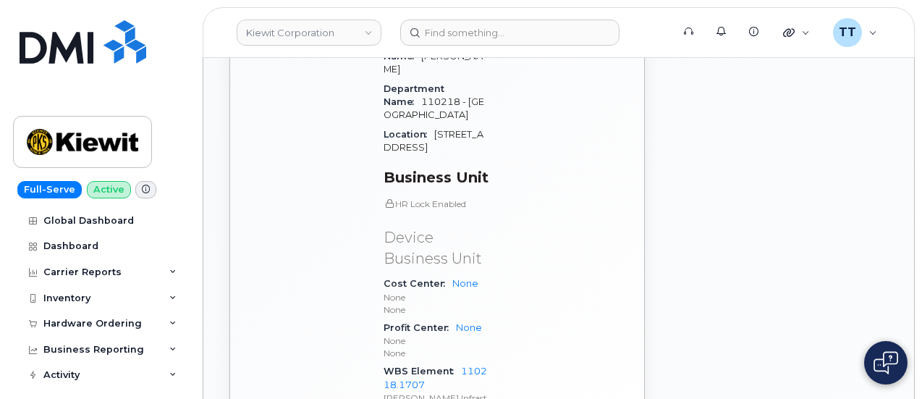
scroll to position [963, 0]
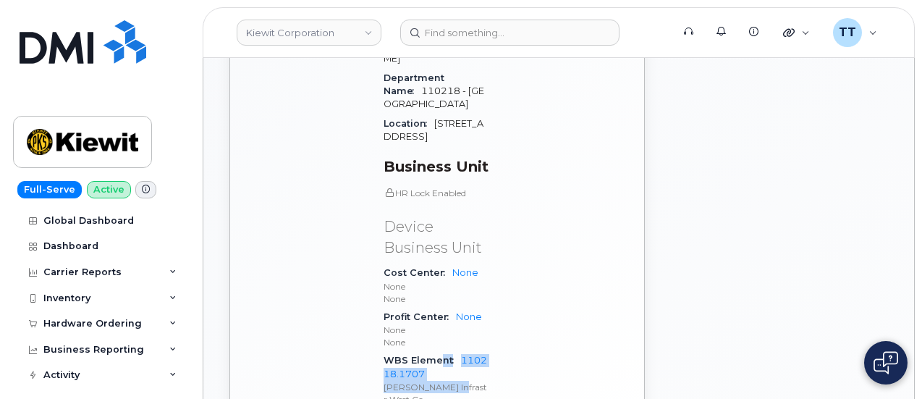
drag, startPoint x: 440, startPoint y: 299, endPoint x: 447, endPoint y: 312, distance: 14.9
click at [446, 351] on div "WBS Element 110218.1707 Kiewit Infrastr West Co 1036" at bounding box center [436, 386] width 105 height 70
copy div "nt 110218.1707 Kiewit Infrastr"
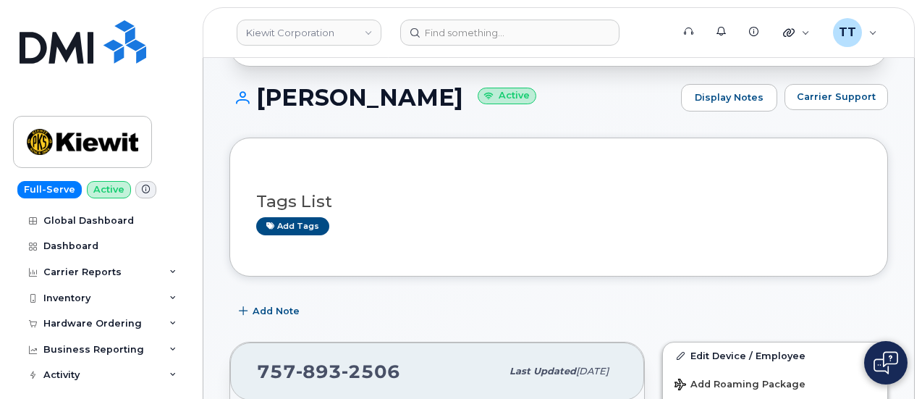
scroll to position [22, 0]
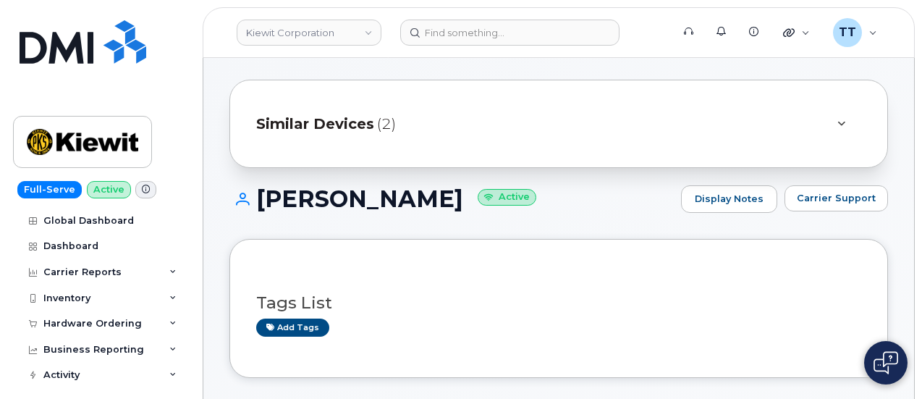
click at [307, 202] on h1 "KEVIN CAHOON Active" at bounding box center [452, 198] width 445 height 25
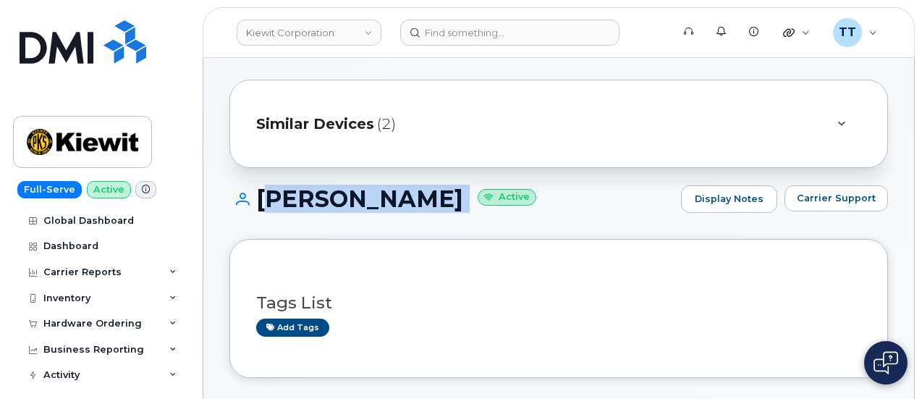
click at [307, 202] on h1 "KEVIN CAHOON Active" at bounding box center [452, 198] width 445 height 25
copy h1 "KEVIN CAHOON"
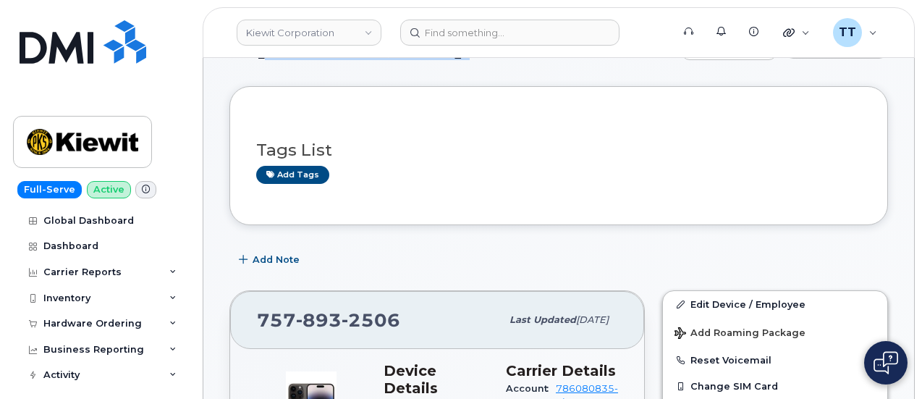
scroll to position [0, 0]
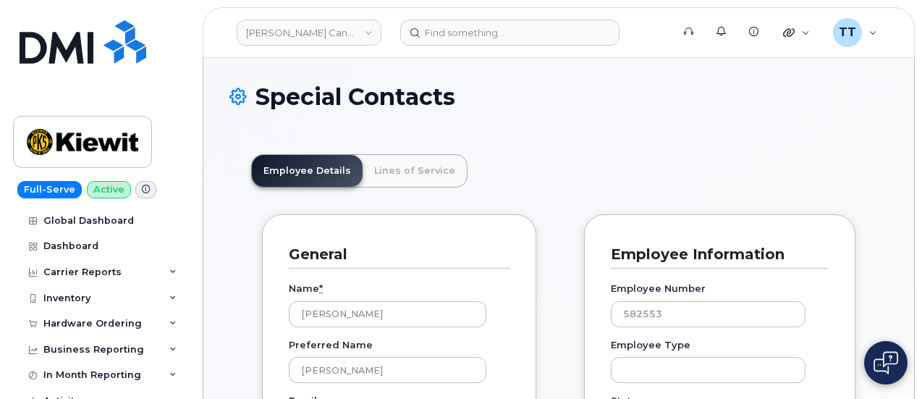
scroll to position [45, 0]
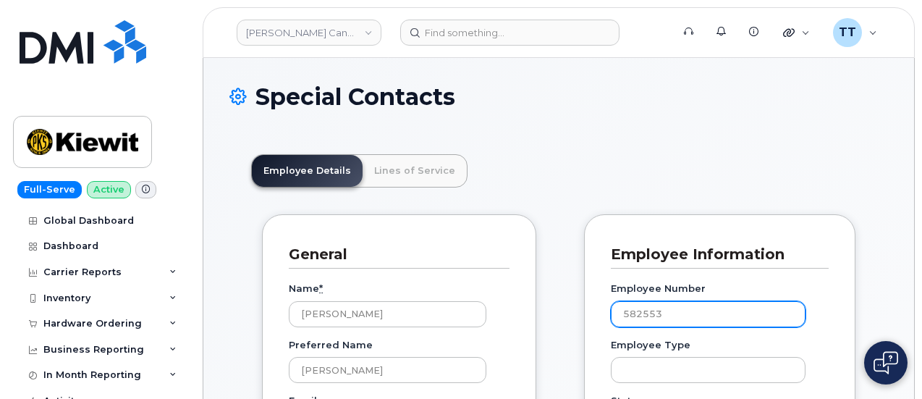
click at [617, 321] on input "582553" at bounding box center [708, 314] width 195 height 26
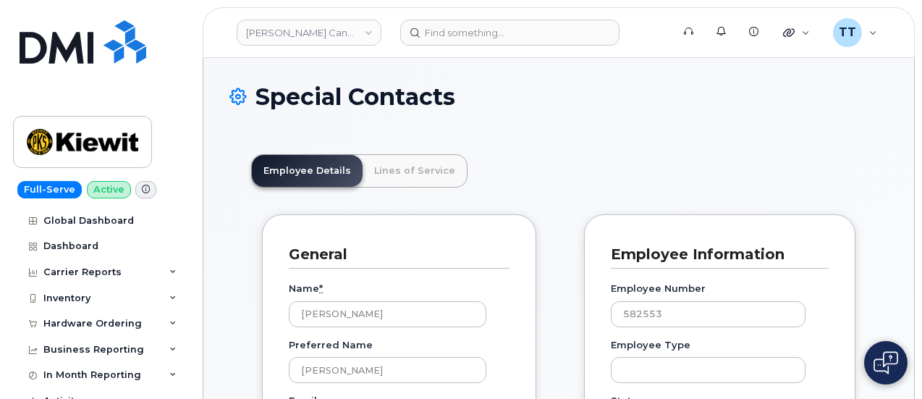
drag, startPoint x: 313, startPoint y: 30, endPoint x: 313, endPoint y: 46, distance: 15.2
click at [313, 31] on link "[PERSON_NAME] Canada Inc" at bounding box center [309, 33] width 145 height 26
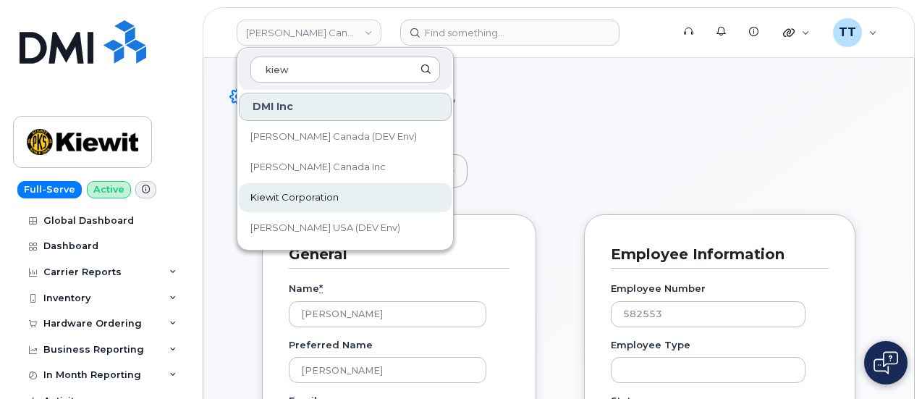
type input "kiew"
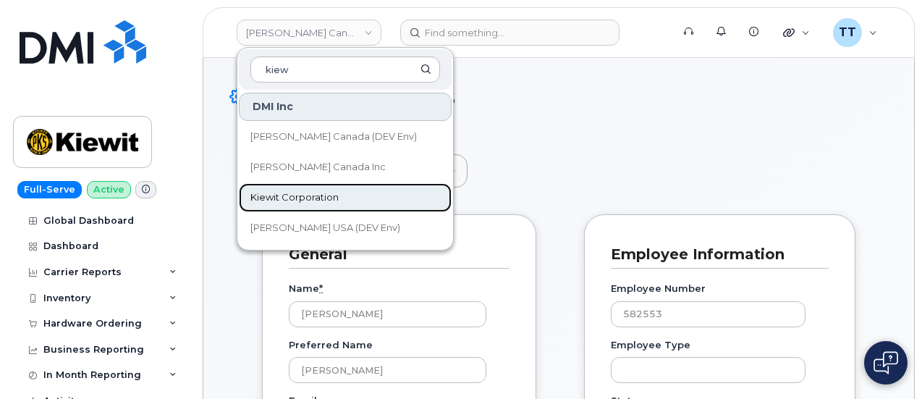
click at [319, 193] on span "Kiewit Corporation" at bounding box center [295, 197] width 88 height 14
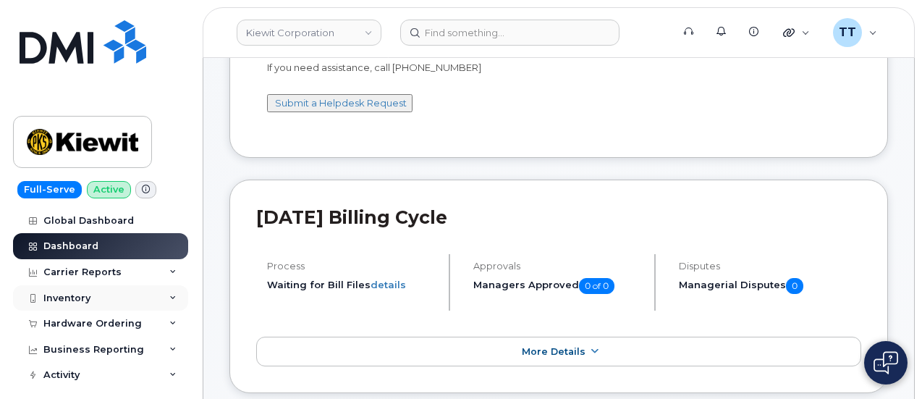
scroll to position [145, 0]
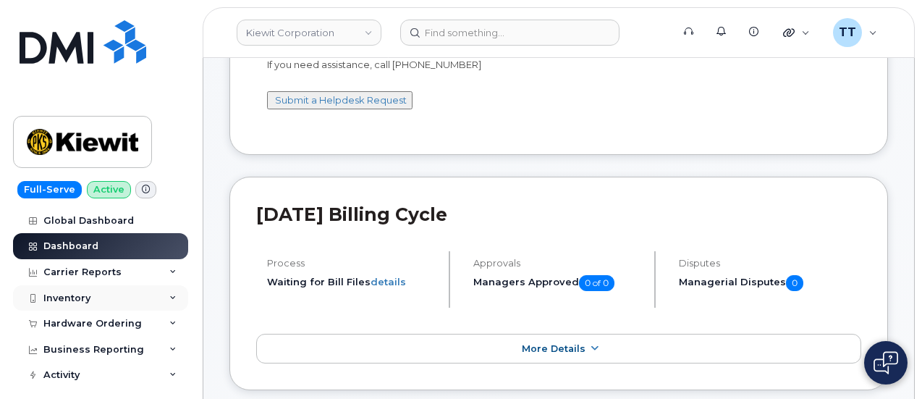
click at [74, 293] on div "Inventory" at bounding box center [66, 299] width 47 height 12
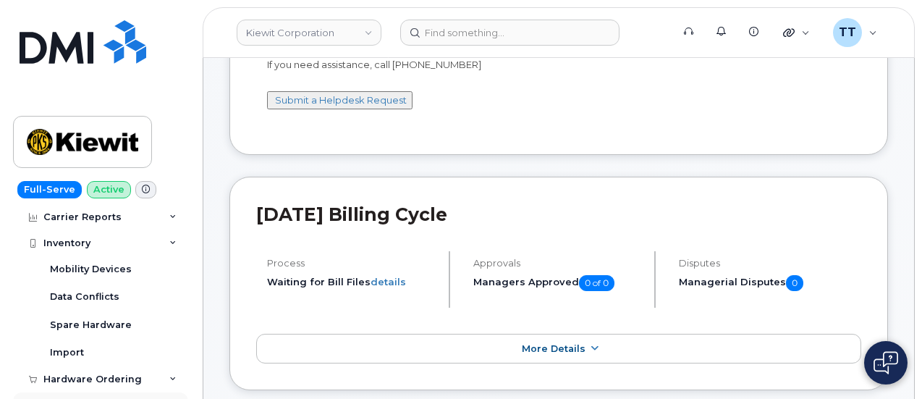
scroll to position [0, 0]
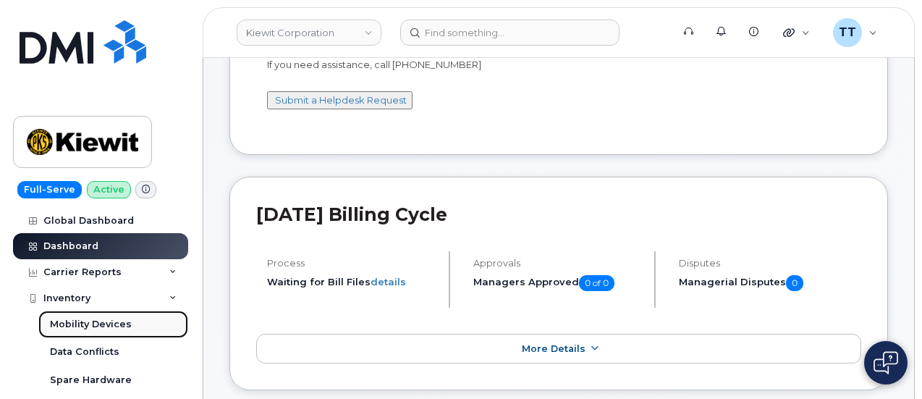
click at [106, 319] on div "Mobility Devices" at bounding box center [91, 324] width 82 height 13
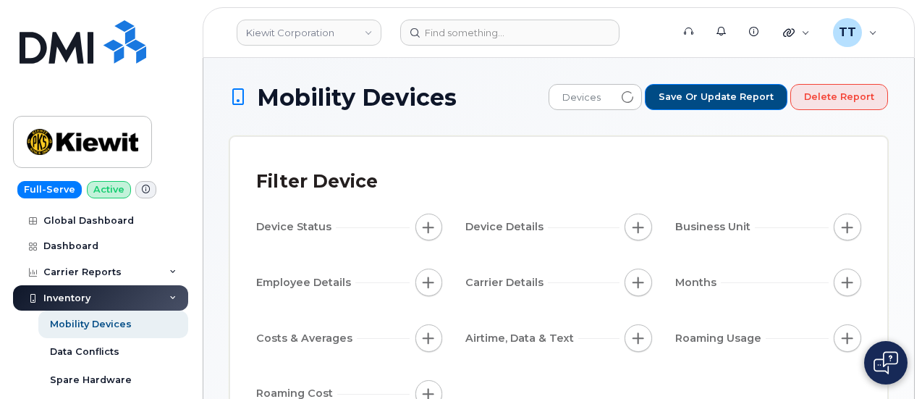
click at [101, 298] on div "Inventory" at bounding box center [100, 298] width 175 height 26
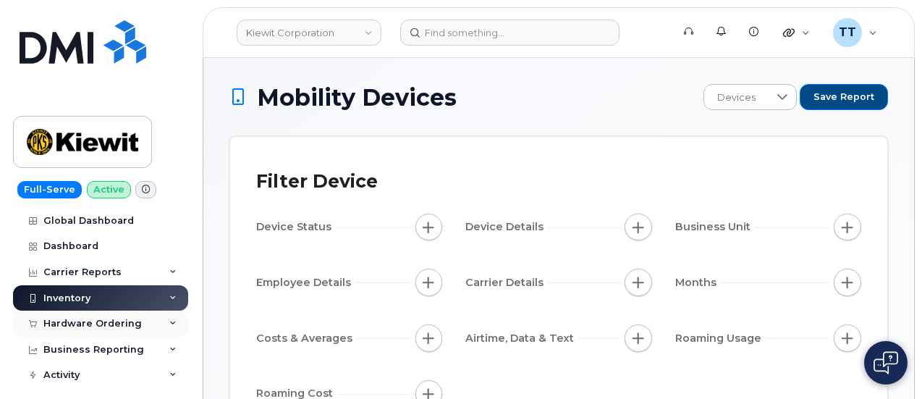
click at [113, 320] on div "Hardware Ordering" at bounding box center [92, 324] width 98 height 12
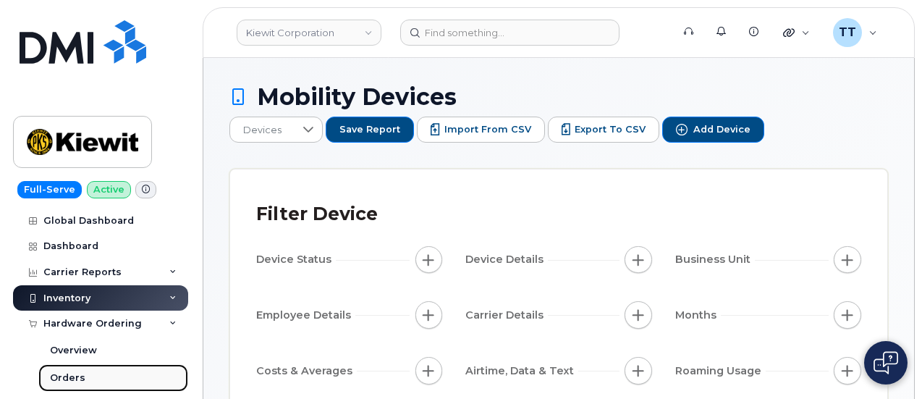
click at [103, 388] on link "Orders" at bounding box center [113, 378] width 150 height 28
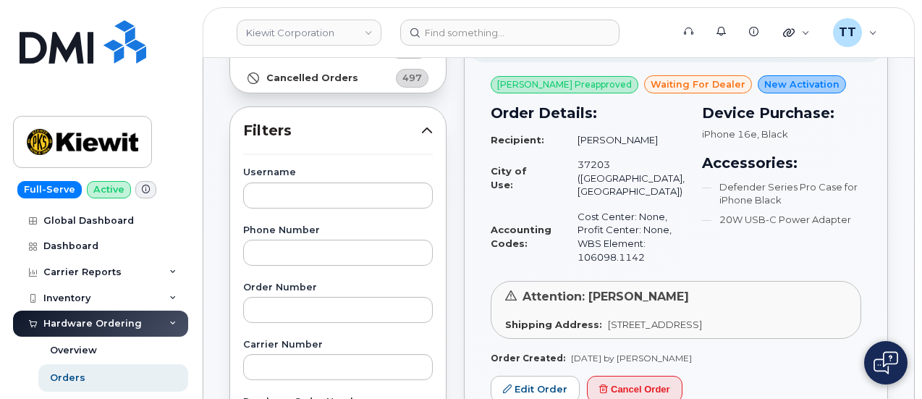
scroll to position [8, 0]
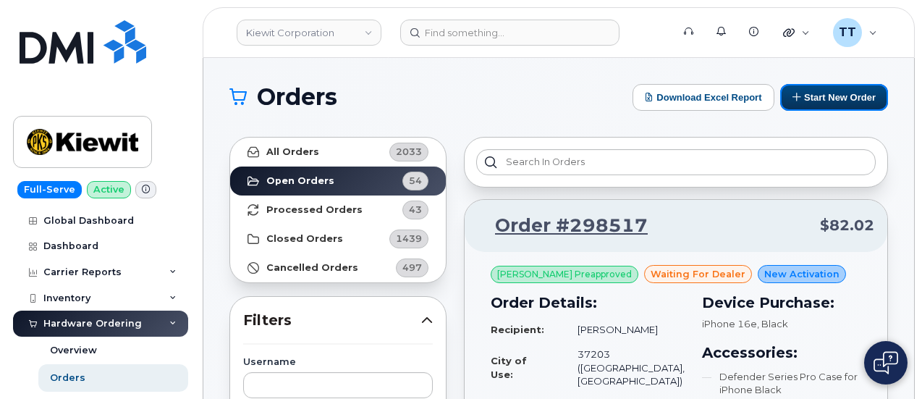
drag, startPoint x: 850, startPoint y: 96, endPoint x: 598, endPoint y: 186, distance: 267.5
click at [850, 96] on button "Start New Order" at bounding box center [835, 97] width 108 height 27
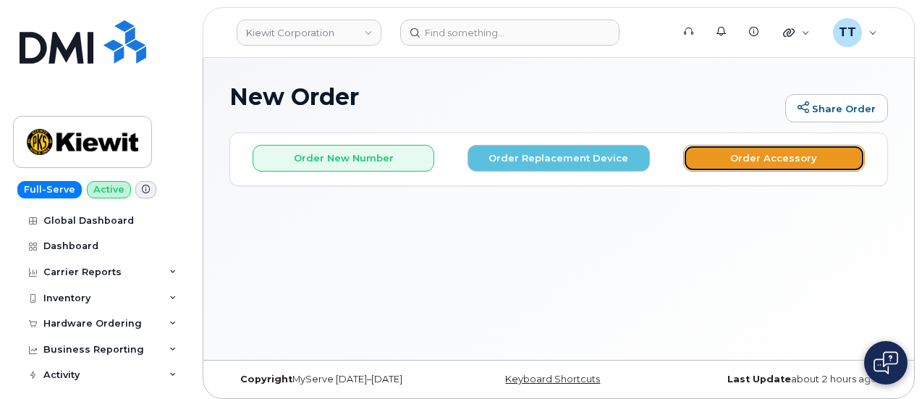
click at [750, 162] on button "Order Accessory" at bounding box center [774, 158] width 182 height 27
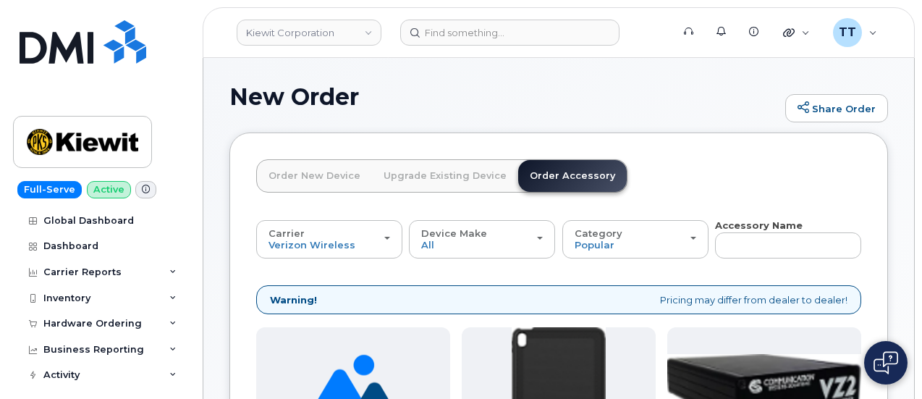
click at [334, 180] on link "Order New Device" at bounding box center [314, 176] width 115 height 32
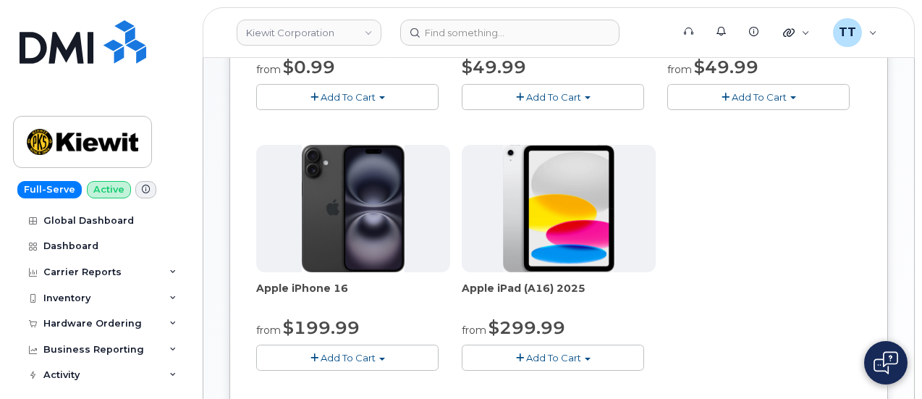
scroll to position [434, 0]
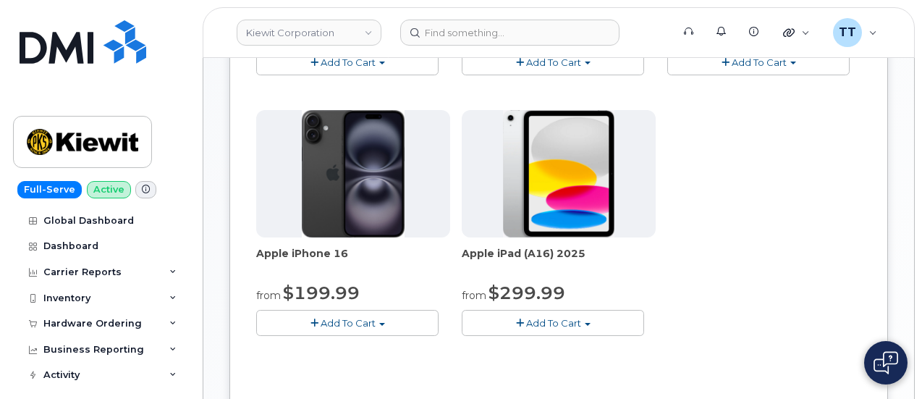
click at [321, 329] on span "Add To Cart" at bounding box center [348, 323] width 55 height 12
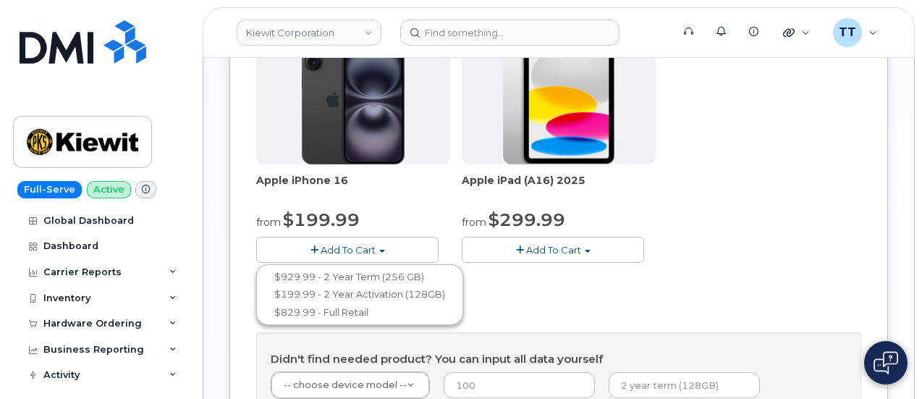
scroll to position [579, 0]
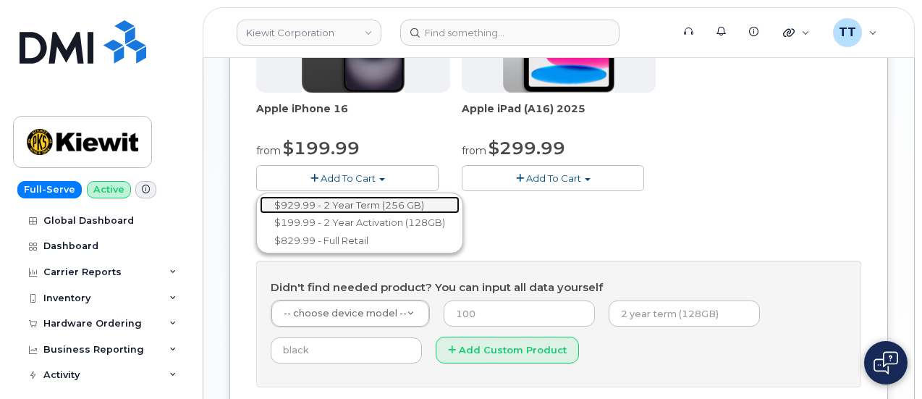
click at [347, 214] on link "$929.99 - 2 Year Term (256 GB)" at bounding box center [360, 205] width 200 height 18
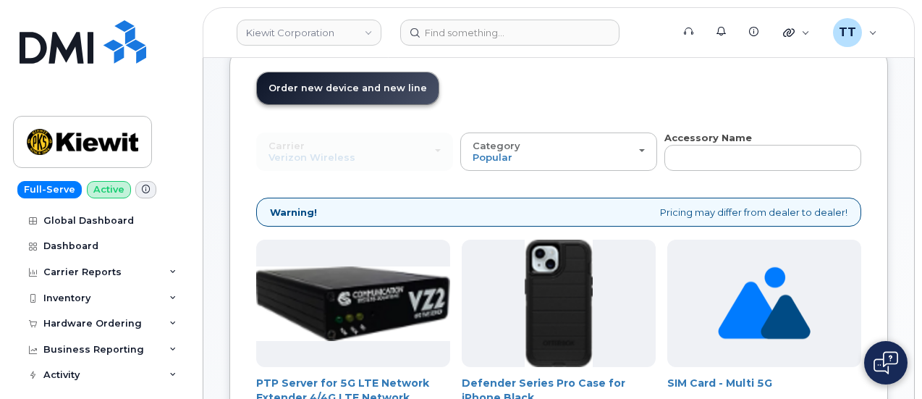
scroll to position [0, 0]
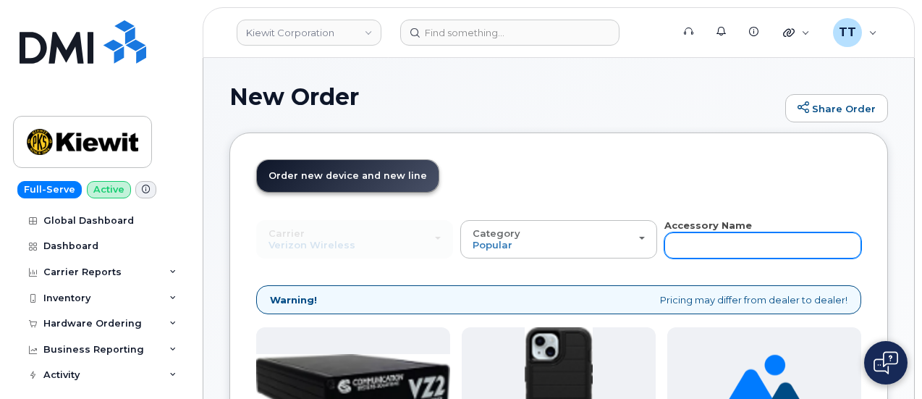
click at [665, 233] on input "text" at bounding box center [763, 245] width 197 height 26
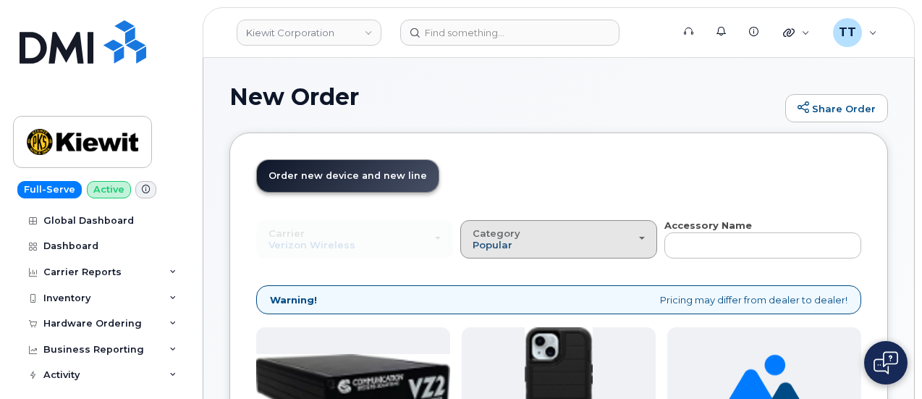
click at [473, 244] on span "Popular" at bounding box center [493, 245] width 40 height 12
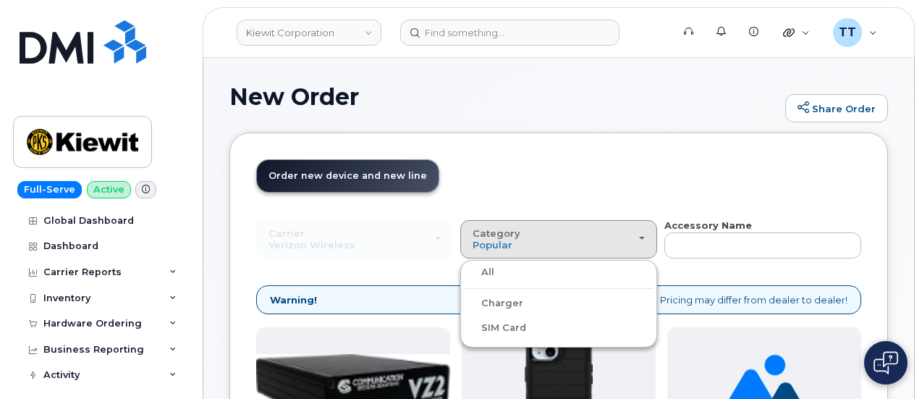
click at [464, 306] on label "Charger" at bounding box center [493, 303] width 59 height 17
click at [0, 0] on input "Charger" at bounding box center [0, 0] width 0 height 0
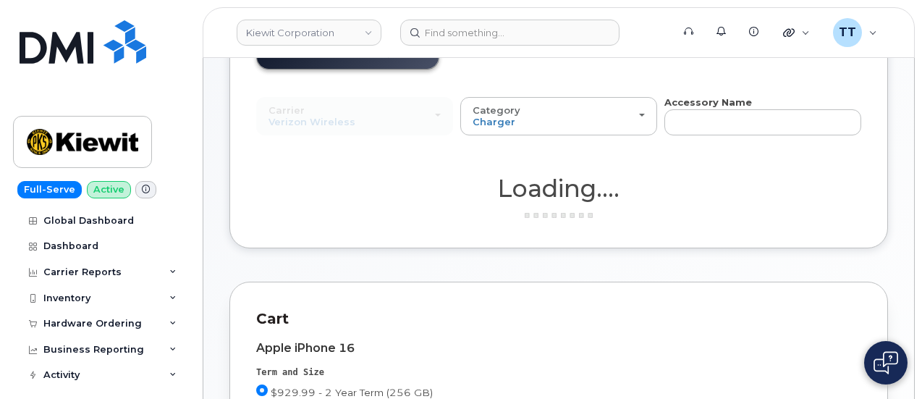
scroll to position [145, 0]
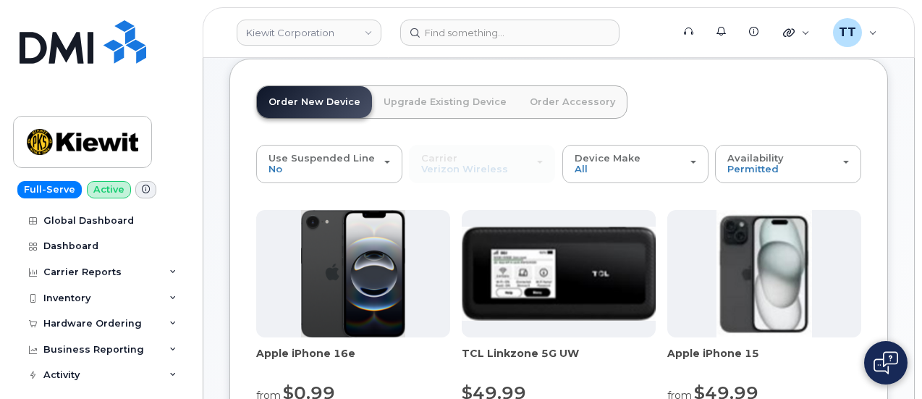
scroll to position [54, 0]
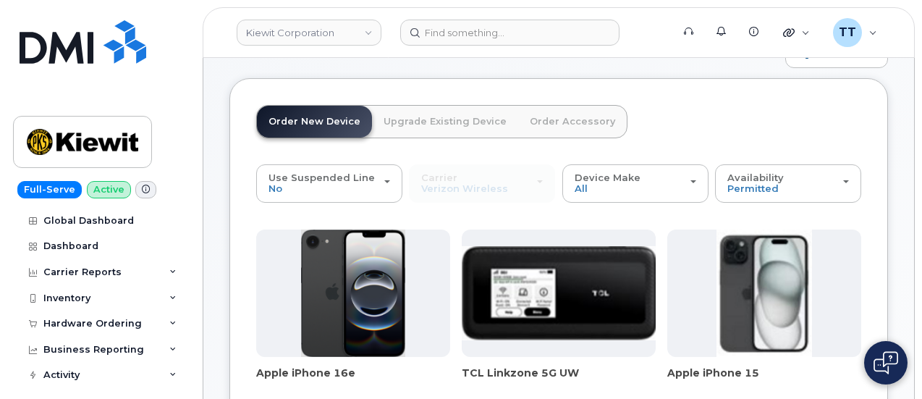
click at [547, 121] on link "Order Accessory" at bounding box center [572, 122] width 109 height 32
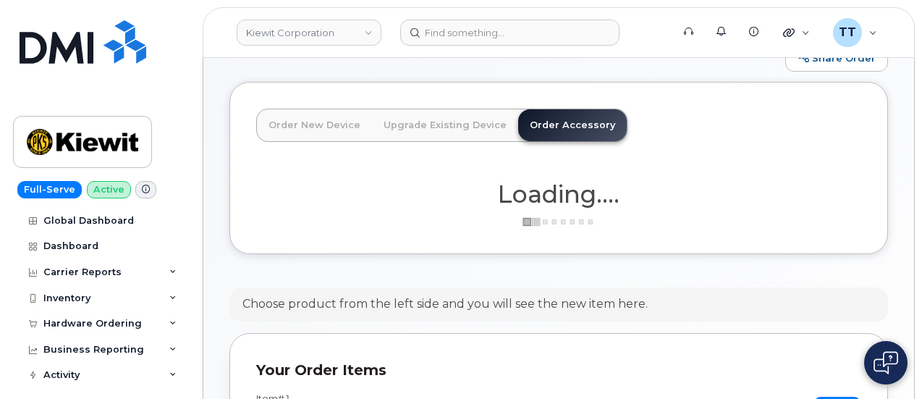
scroll to position [4, 0]
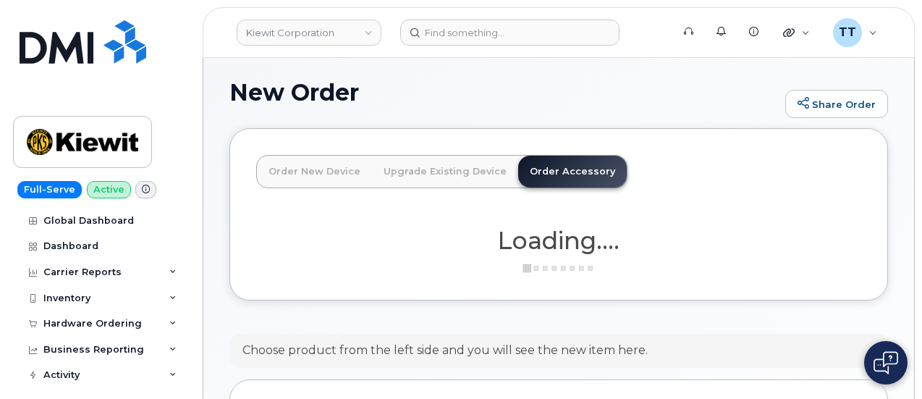
click at [408, 163] on link "Upgrade Existing Device" at bounding box center [445, 172] width 146 height 32
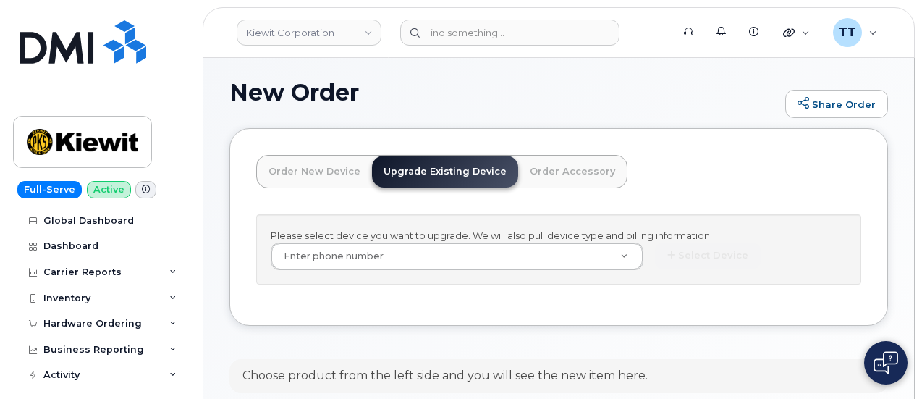
click at [571, 169] on link "Order Accessory" at bounding box center [572, 172] width 109 height 32
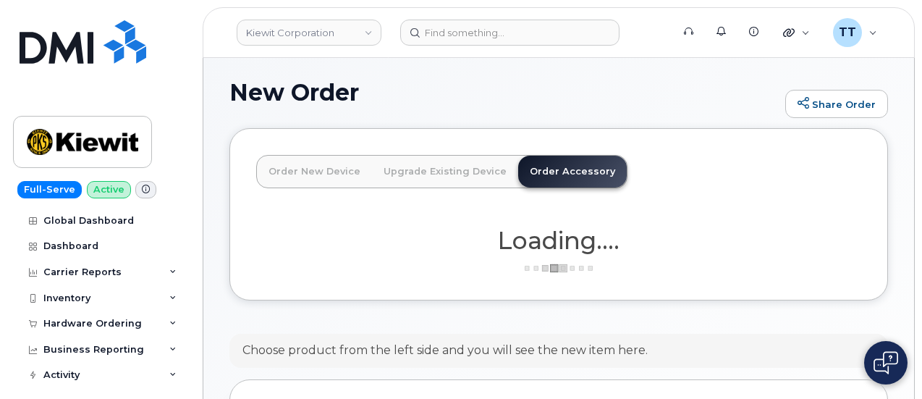
click at [306, 177] on link "Order New Device" at bounding box center [314, 172] width 115 height 32
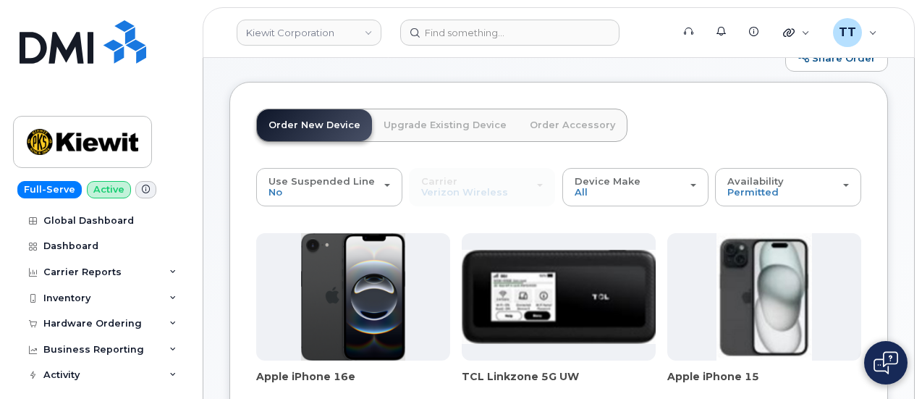
scroll to position [0, 0]
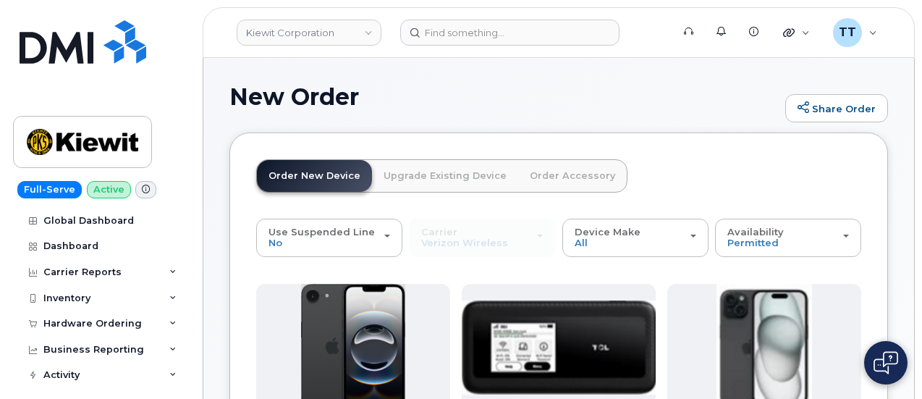
click at [537, 174] on link "Order Accessory" at bounding box center [572, 176] width 109 height 32
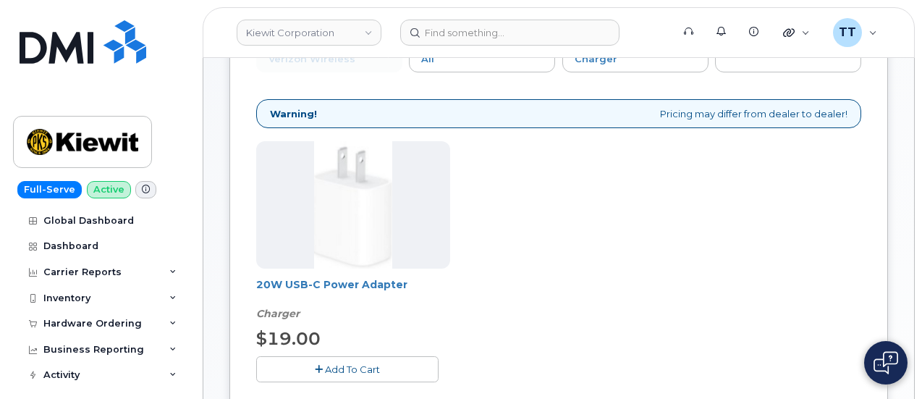
scroll to position [217, 0]
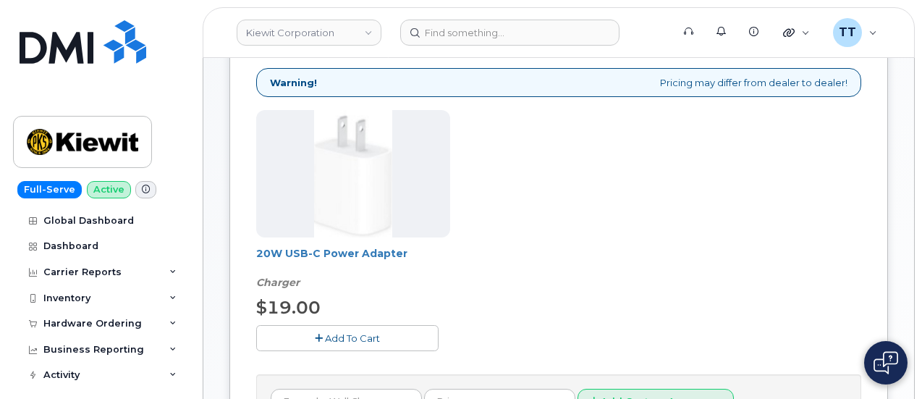
click at [325, 338] on span "Add To Cart" at bounding box center [352, 338] width 55 height 12
drag, startPoint x: 779, startPoint y: 125, endPoint x: 817, endPoint y: 128, distance: 38.5
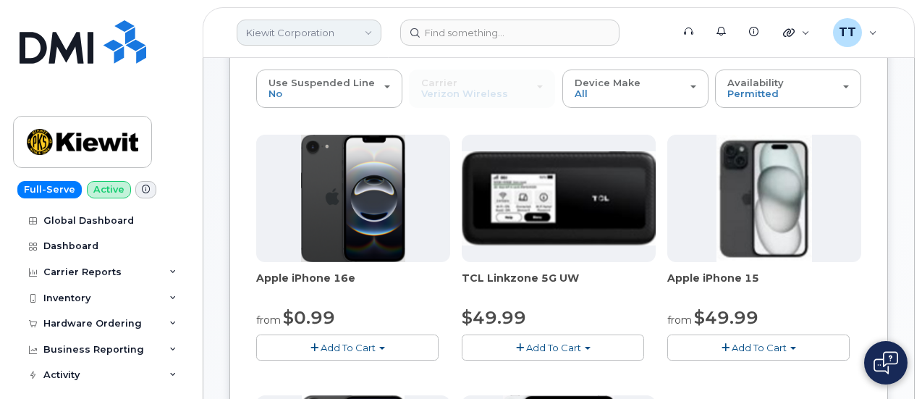
scroll to position [0, 0]
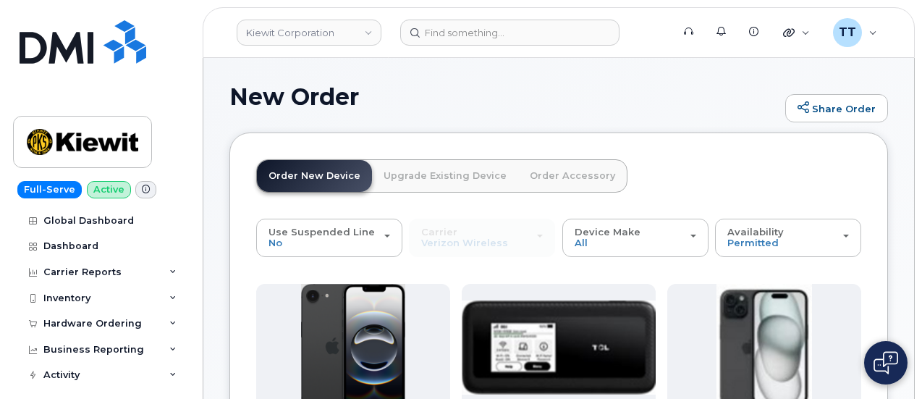
click at [549, 185] on link "Order Accessory" at bounding box center [572, 176] width 109 height 32
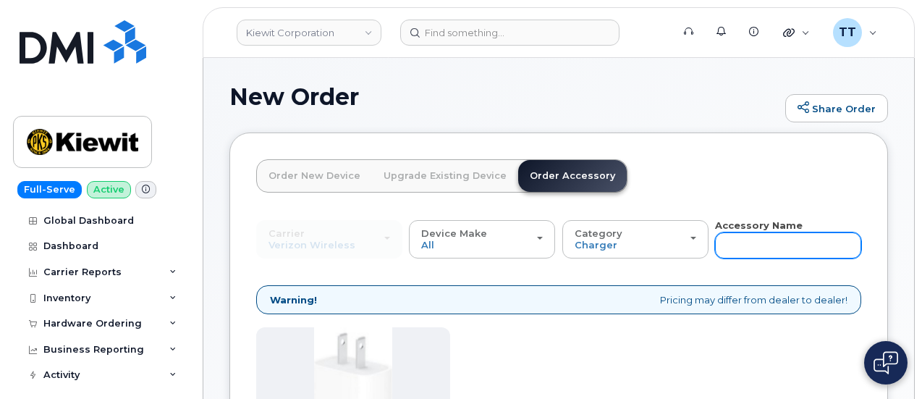
click at [715, 243] on input "text" at bounding box center [788, 245] width 146 height 26
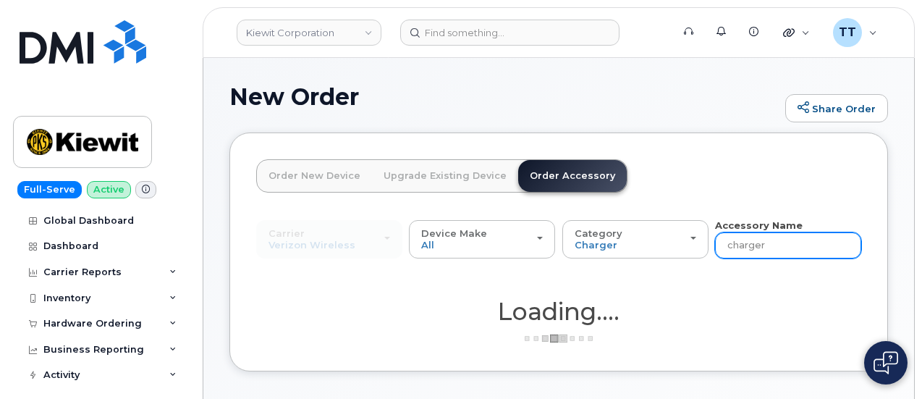
type input "charger"
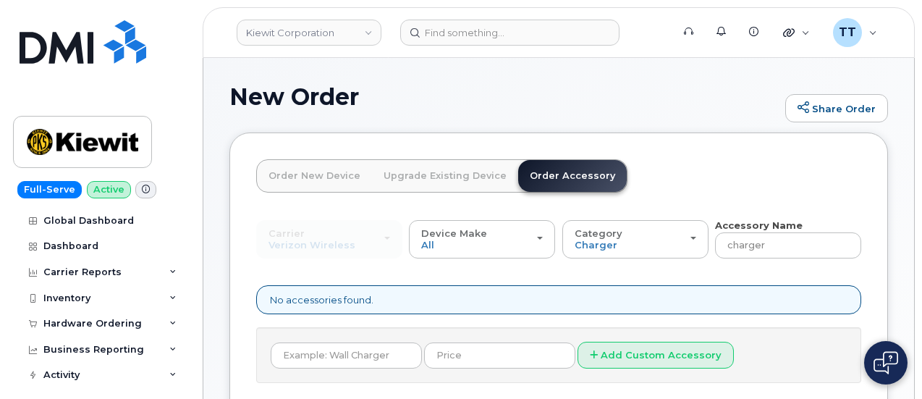
click at [295, 176] on link "Order New Device" at bounding box center [314, 176] width 115 height 32
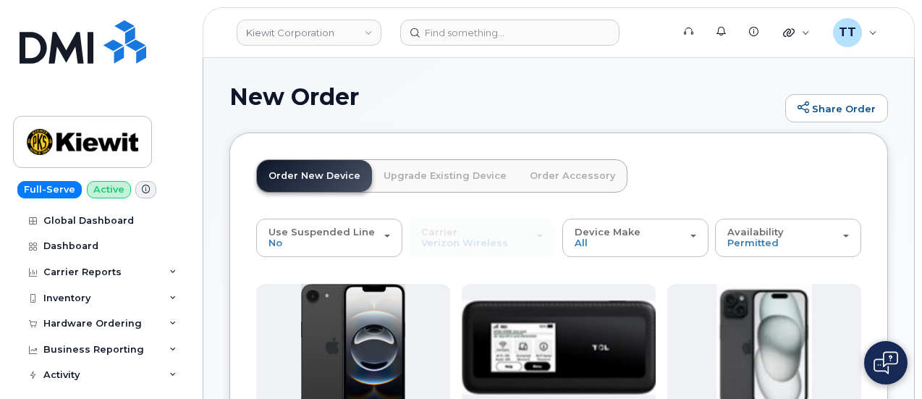
click at [567, 173] on link "Order Accessory" at bounding box center [572, 176] width 109 height 32
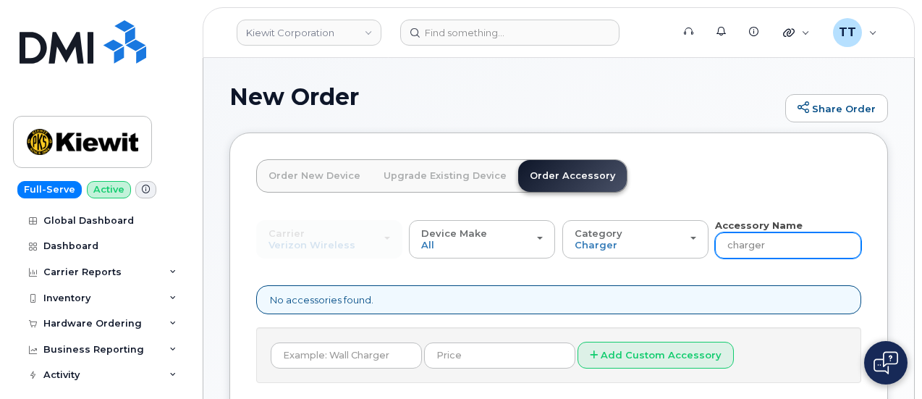
click at [715, 237] on input "charger" at bounding box center [788, 245] width 146 height 26
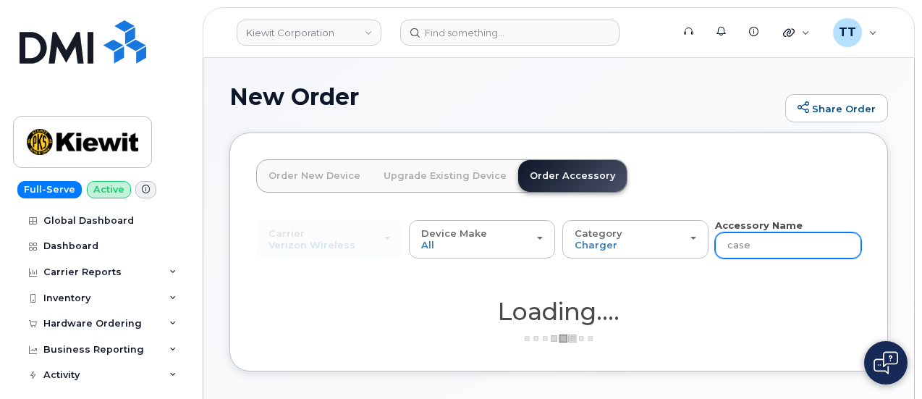
type input "case"
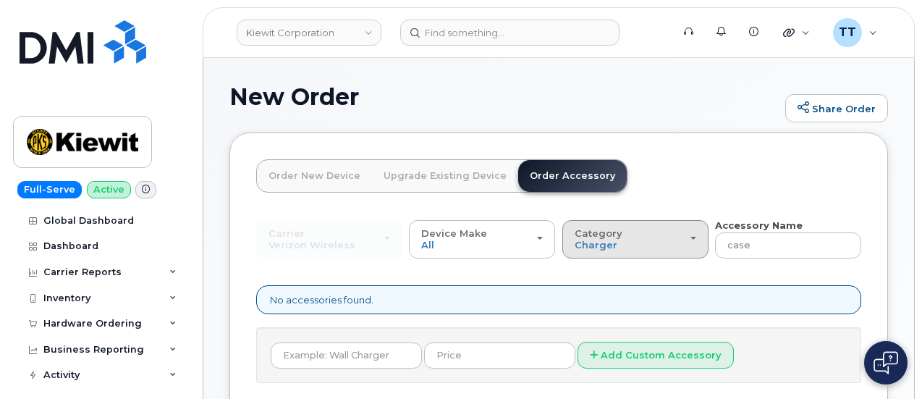
click at [575, 250] on div "Category Charger" at bounding box center [636, 239] width 122 height 22
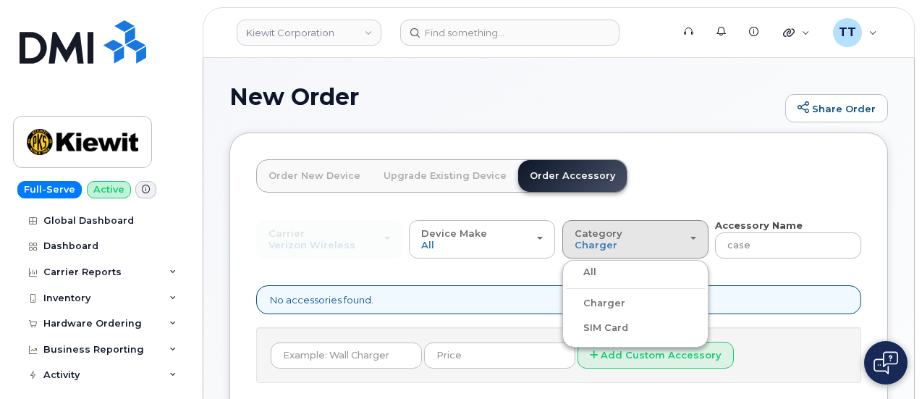
click at [566, 303] on label "Charger" at bounding box center [595, 303] width 59 height 17
click at [0, 0] on input "Charger" at bounding box center [0, 0] width 0 height 0
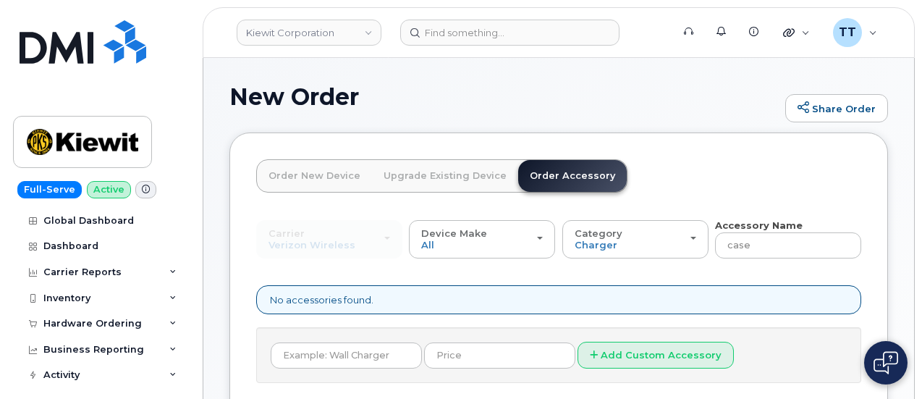
click at [326, 177] on link "Order New Device" at bounding box center [314, 176] width 115 height 32
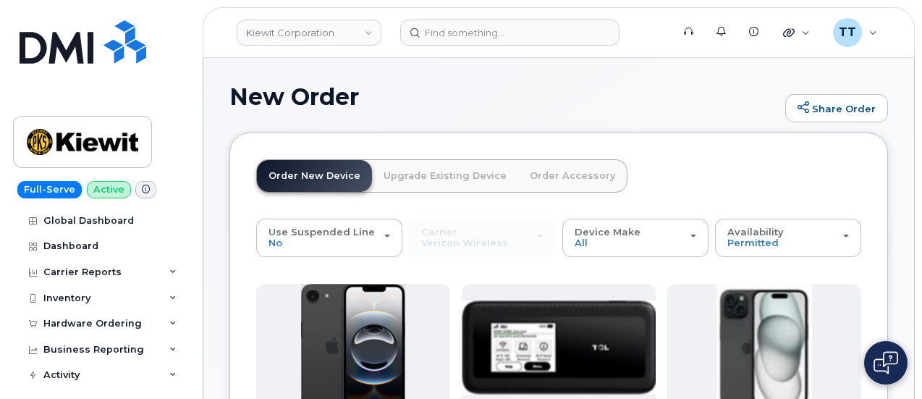
click at [534, 174] on link "Order Accessory" at bounding box center [572, 176] width 109 height 32
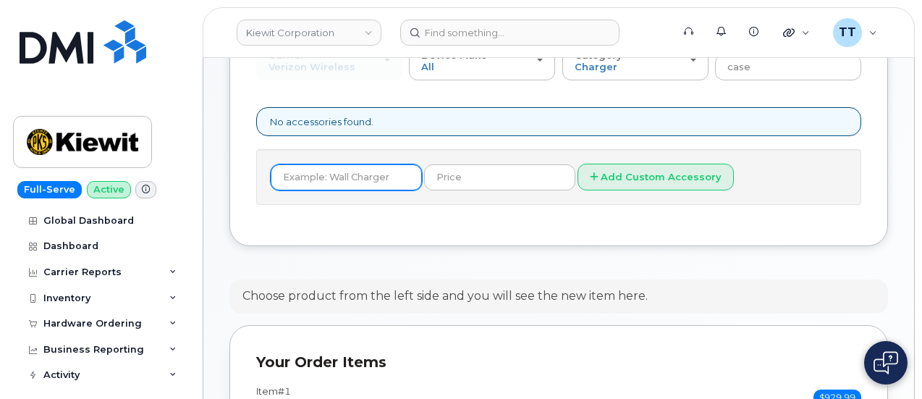
scroll to position [65, 0]
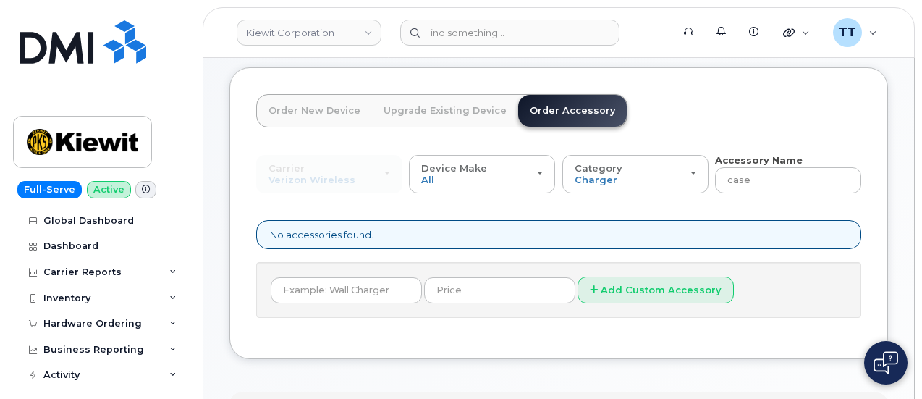
click at [472, 302] on form "Add Custom Accessory" at bounding box center [559, 290] width 576 height 27
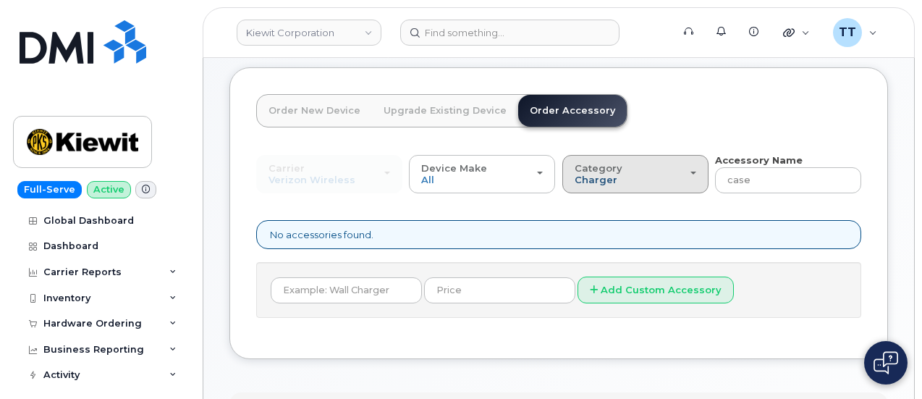
click at [575, 177] on span "Charger" at bounding box center [596, 180] width 43 height 12
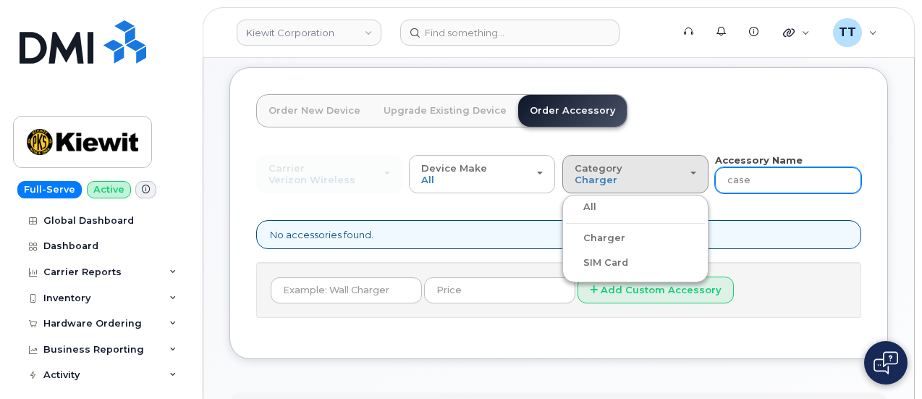
click at [715, 182] on input "case" at bounding box center [788, 180] width 146 height 26
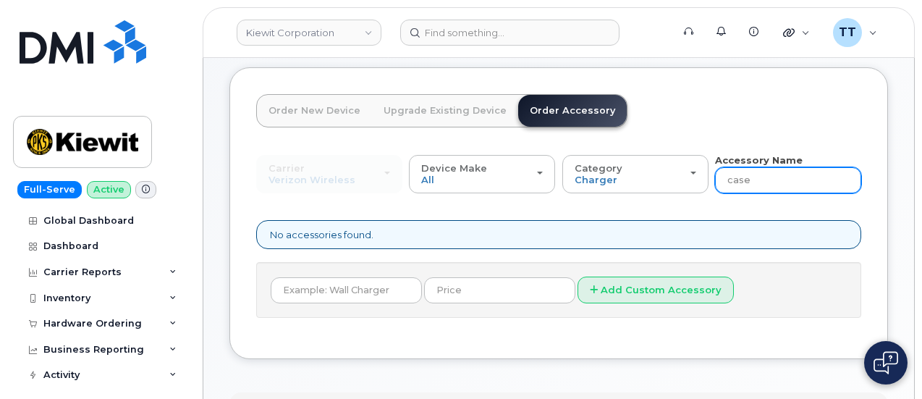
click at [715, 182] on input "case" at bounding box center [788, 180] width 146 height 26
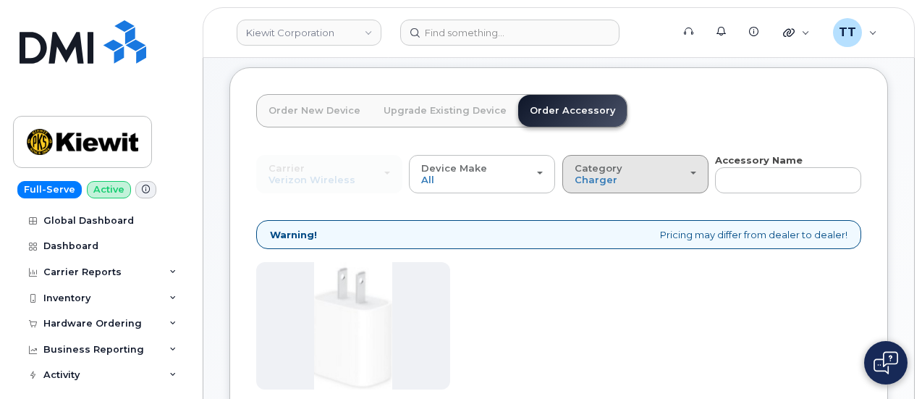
click at [563, 181] on button "Category Charger" at bounding box center [636, 174] width 146 height 38
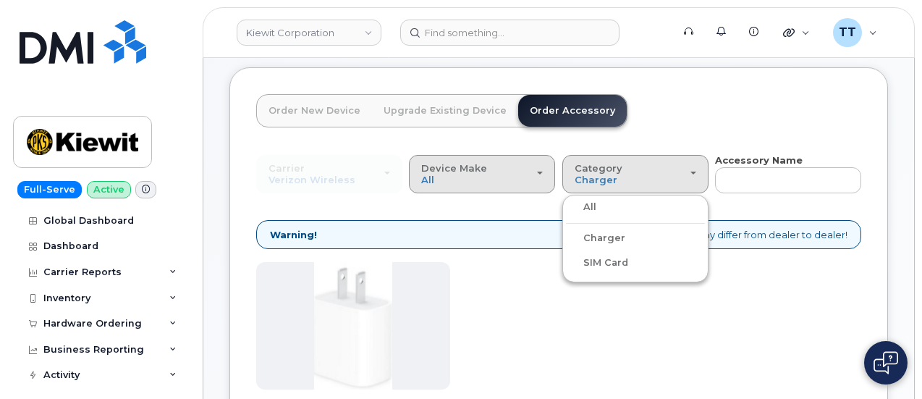
click at [421, 175] on div "Device Make All Android iPhone Tablet" at bounding box center [482, 174] width 122 height 22
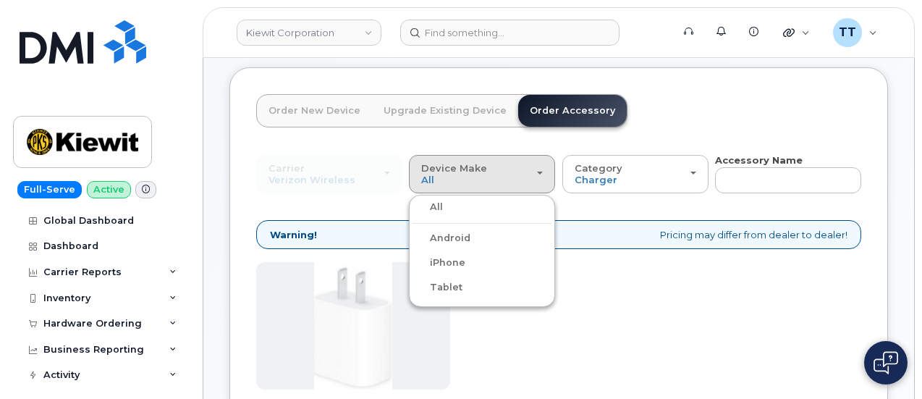
click at [416, 261] on label "iPhone" at bounding box center [439, 262] width 53 height 17
click at [0, 0] on input "iPhone" at bounding box center [0, 0] width 0 height 0
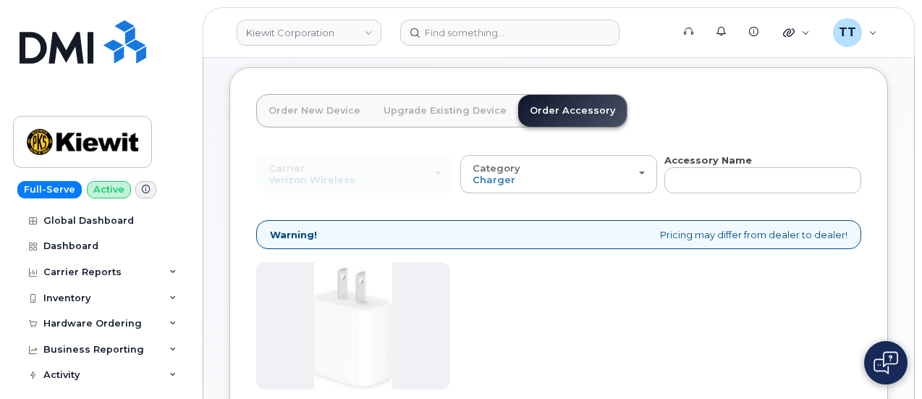
click at [294, 177] on div "Carrier Verizon Wireless T-Mobile AT&T Wireless Verizon Wireless T-Mobile AT&T …" at bounding box center [354, 174] width 197 height 38
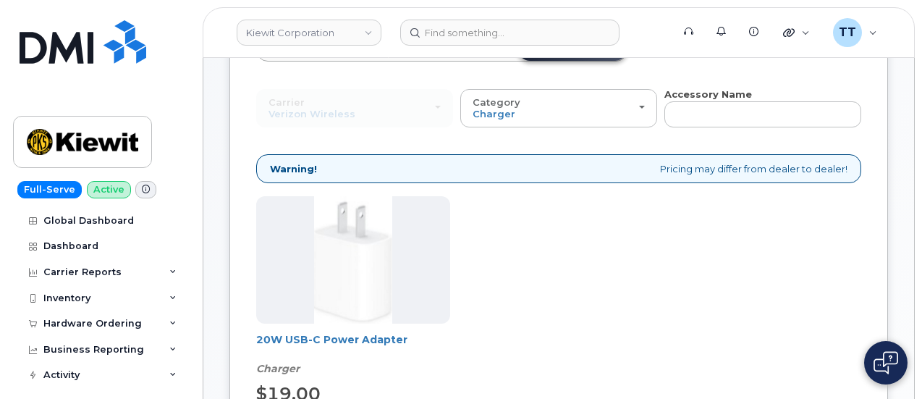
scroll to position [43, 0]
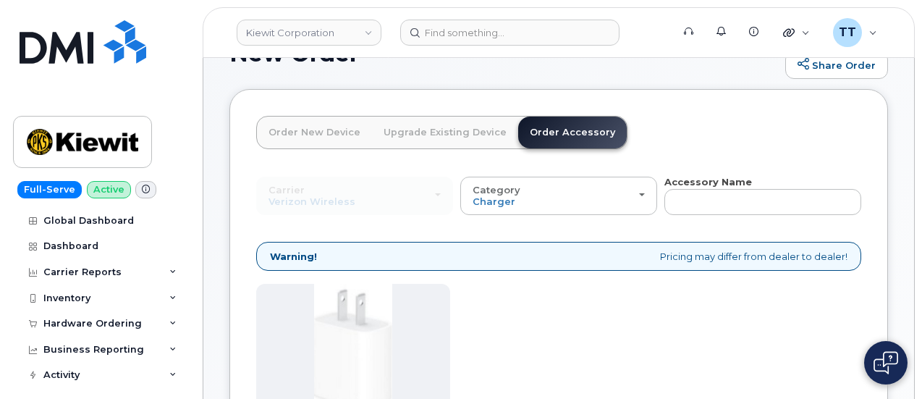
click at [300, 138] on link "Order New Device" at bounding box center [314, 133] width 115 height 32
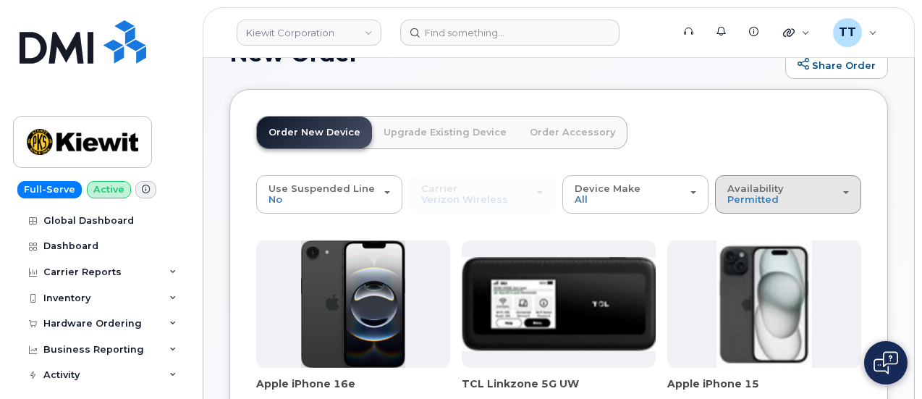
click at [728, 206] on div "Availability Permitted All" at bounding box center [789, 194] width 122 height 22
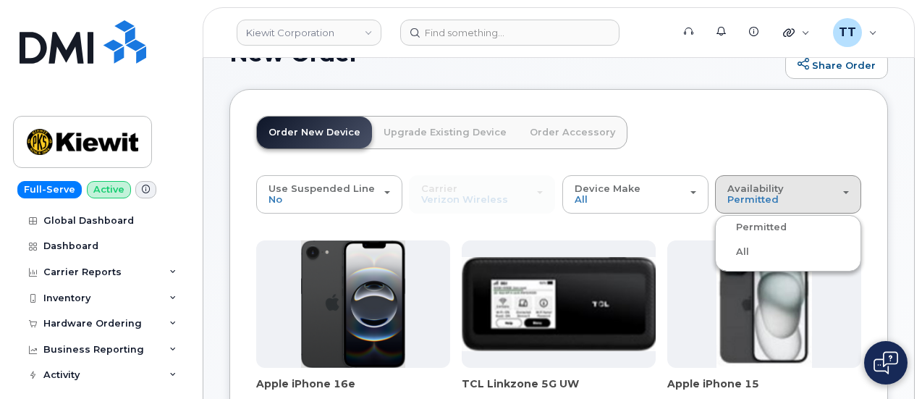
click at [719, 261] on div "All" at bounding box center [788, 251] width 139 height 17
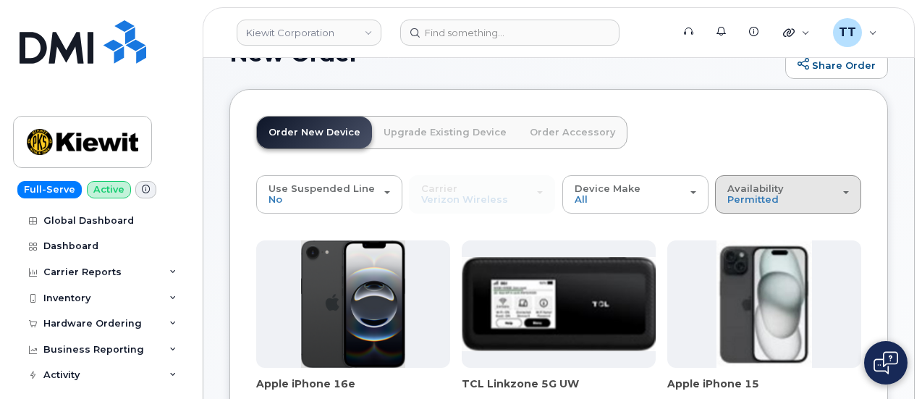
click at [728, 206] on div "Availability Permitted All" at bounding box center [789, 194] width 122 height 22
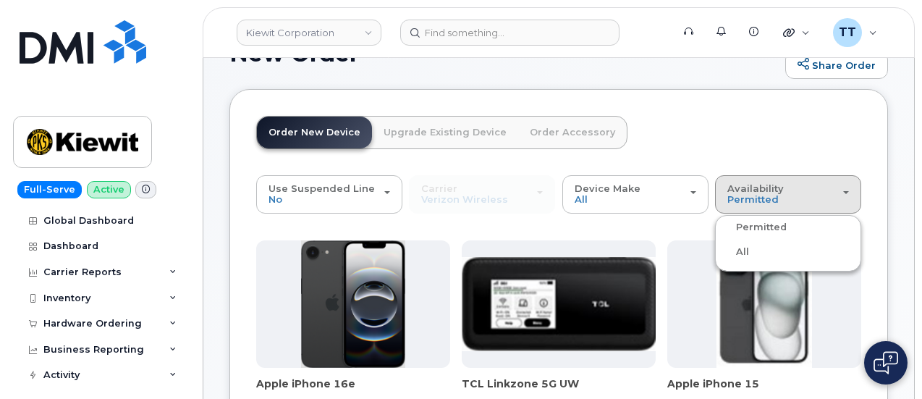
click at [719, 261] on label "All" at bounding box center [734, 251] width 30 height 17
click at [0, 0] on input "All" at bounding box center [0, 0] width 0 height 0
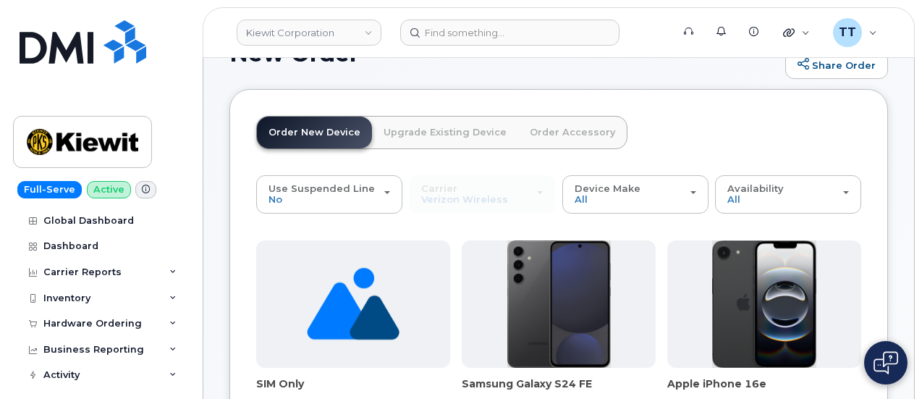
click at [555, 122] on link "Order Accessory" at bounding box center [572, 133] width 109 height 32
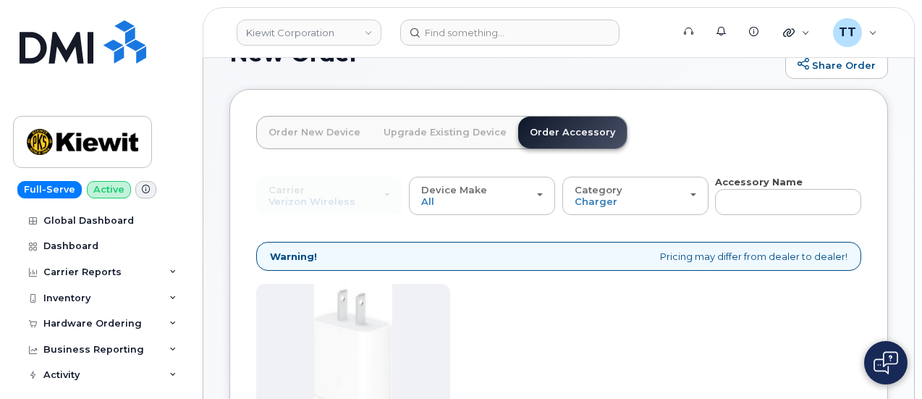
click at [327, 198] on div "Carrier Verizon Wireless T-Mobile AT&T Wireless Verizon Wireless T-Mobile AT&T …" at bounding box center [329, 196] width 146 height 38
click at [715, 193] on input "text" at bounding box center [788, 202] width 146 height 26
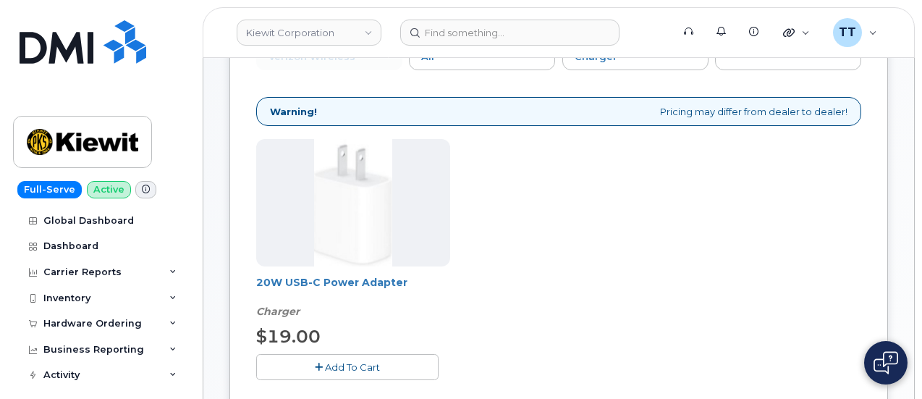
scroll to position [0, 0]
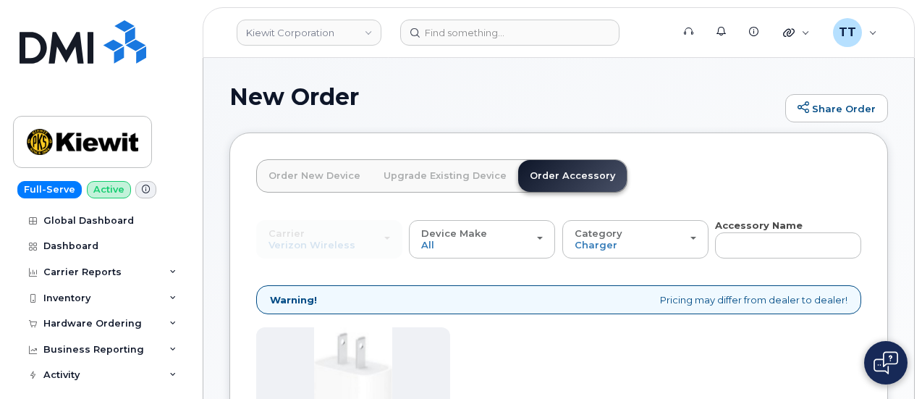
click at [306, 173] on link "Order New Device" at bounding box center [314, 176] width 115 height 32
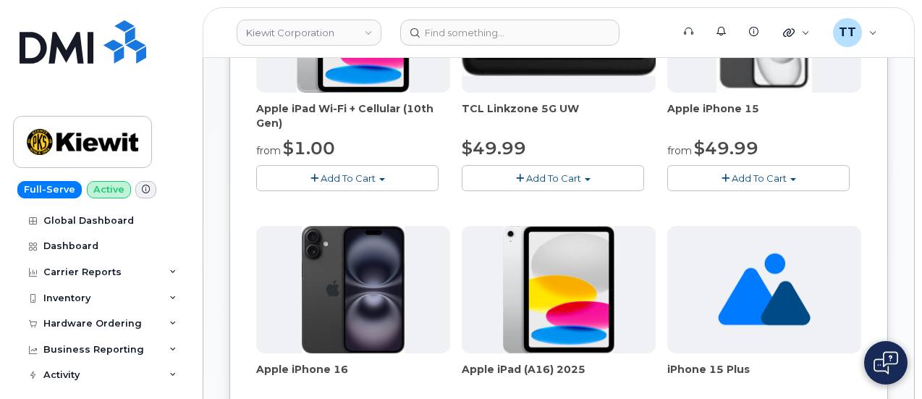
scroll to position [434, 0]
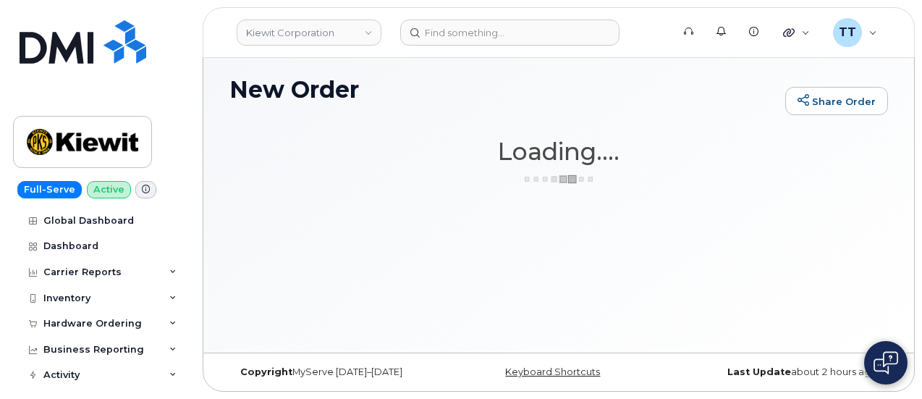
scroll to position [7, 0]
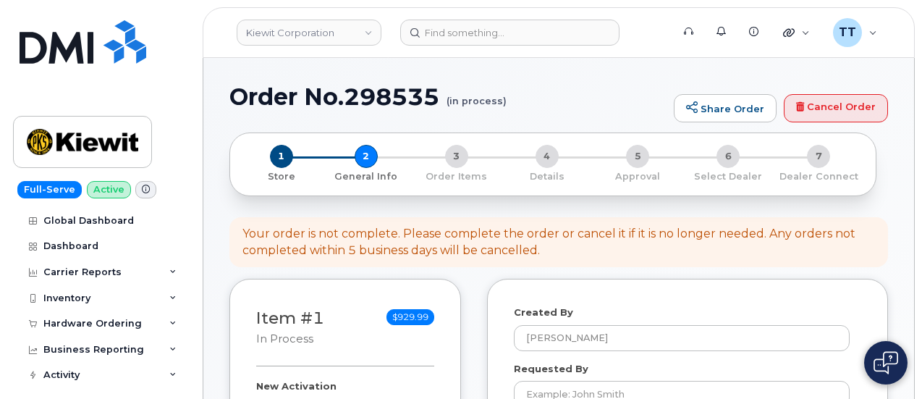
select select
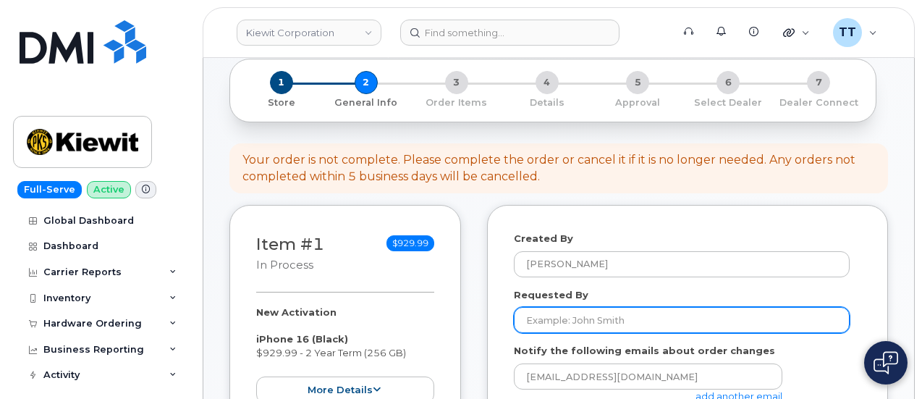
scroll to position [217, 0]
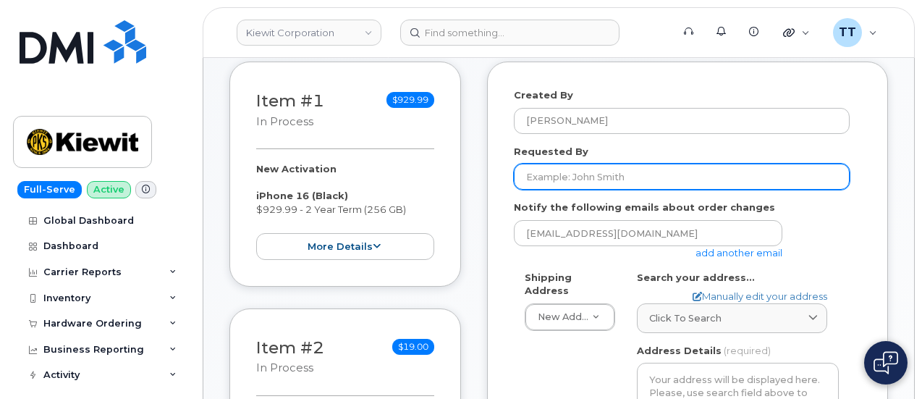
click at [545, 174] on input "Requested By" at bounding box center [682, 177] width 336 height 26
click at [608, 180] on input "Requested By" at bounding box center [682, 177] width 336 height 26
paste input "[PERSON_NAME]"
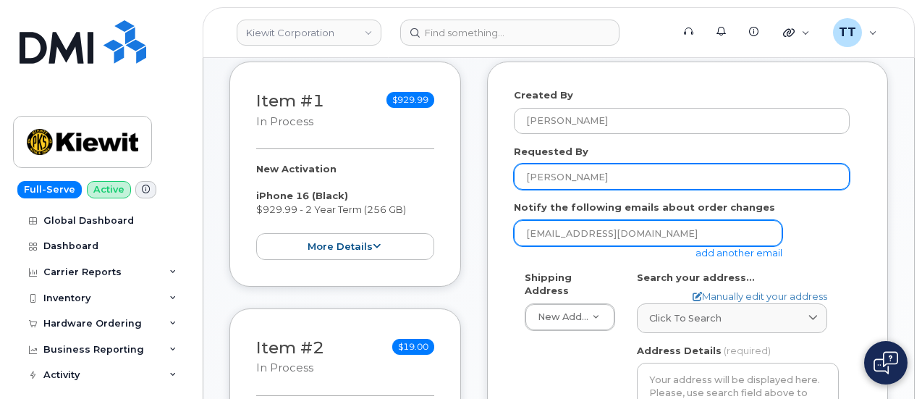
type input "[PERSON_NAME]"
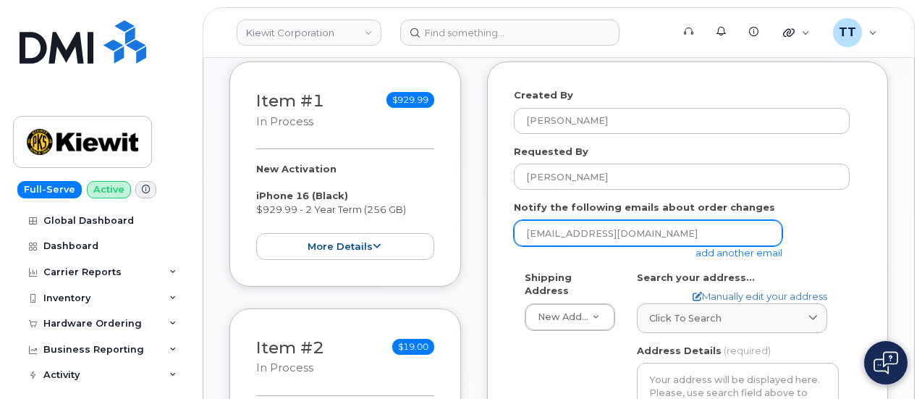
drag, startPoint x: 649, startPoint y: 235, endPoint x: 484, endPoint y: 237, distance: 165.1
click at [484, 237] on div "Item #1 in process $929.99 New Activation iPhone 16 (Black) $929.99 - 2 Year Te…" at bounding box center [559, 382] width 659 height 641
paste input "[EMAIL_ADDRESS][DOMAIN_NAME]"
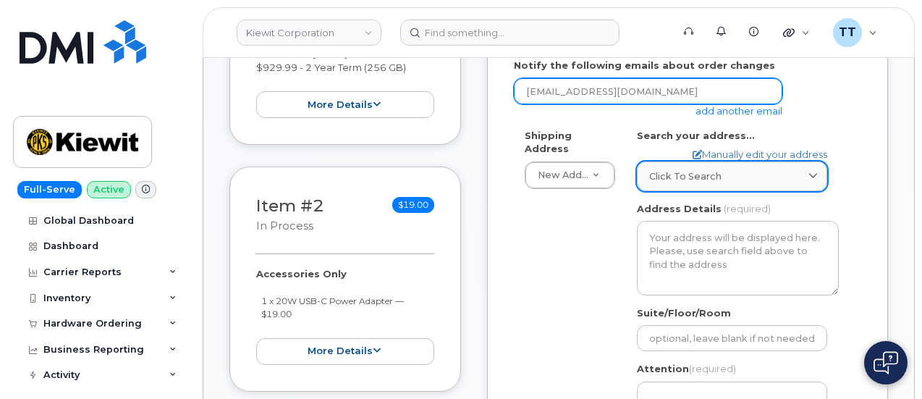
scroll to position [362, 0]
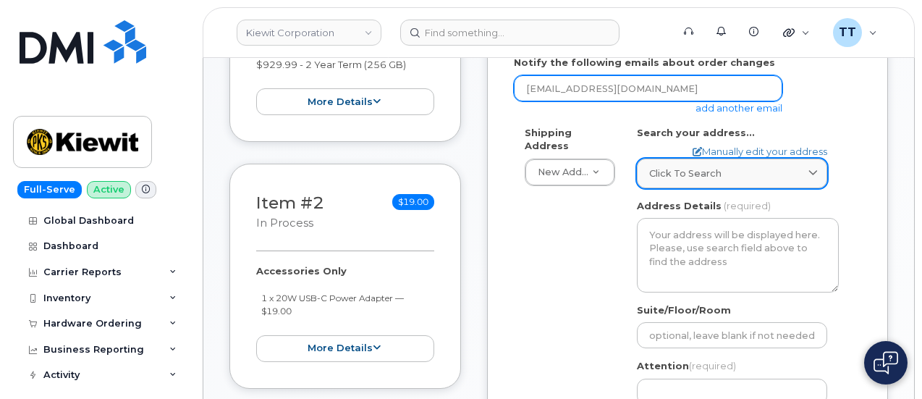
type input "[EMAIL_ADDRESS][DOMAIN_NAME]"
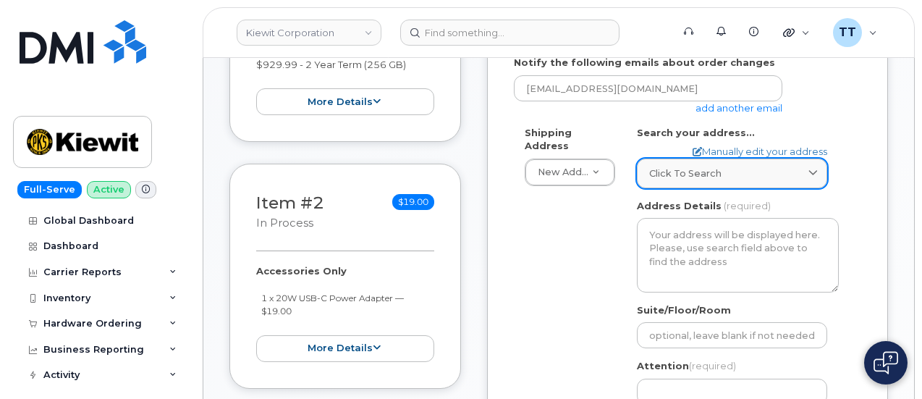
click at [734, 167] on div "Click to search" at bounding box center [732, 174] width 166 height 14
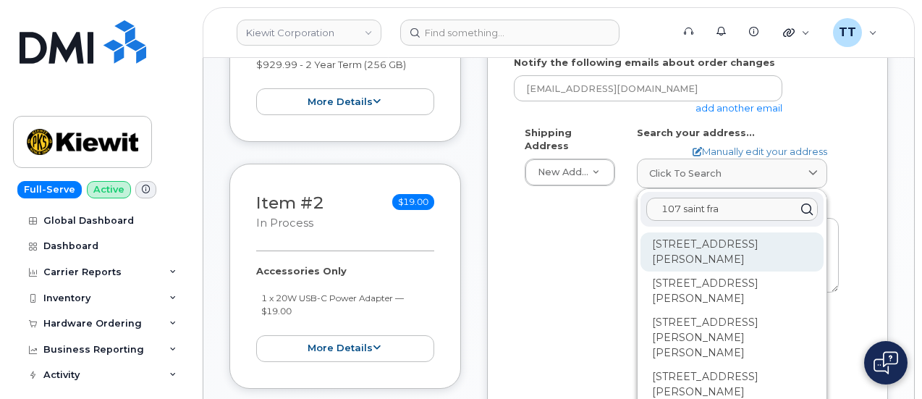
type input "107 saint fra"
click at [692, 311] on div "[STREET_ADDRESS][PERSON_NAME]" at bounding box center [732, 338] width 183 height 54
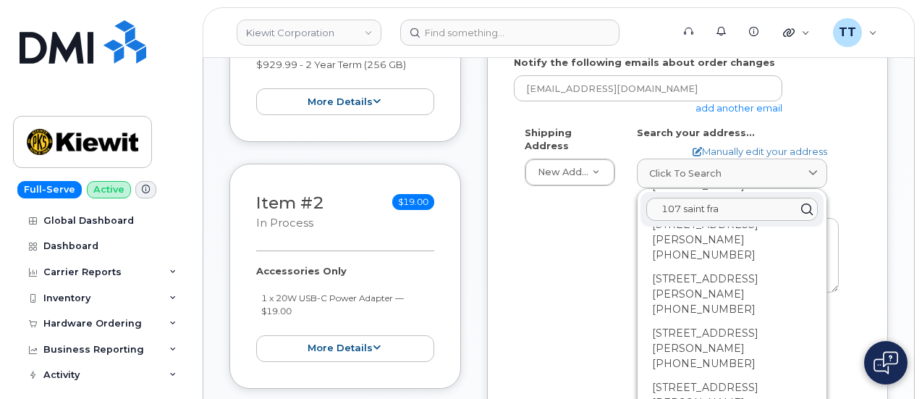
scroll to position [3423, 0]
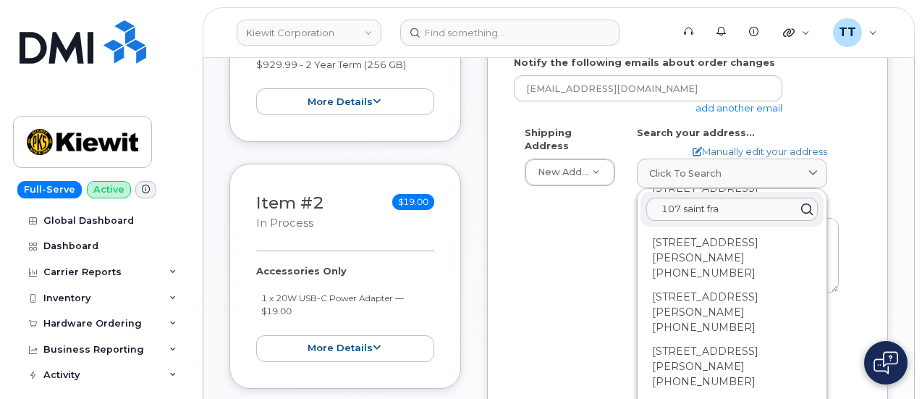
select select
type textarea "[STREET_ADDRESS][PERSON_NAME][PHONE_NUMBER]"
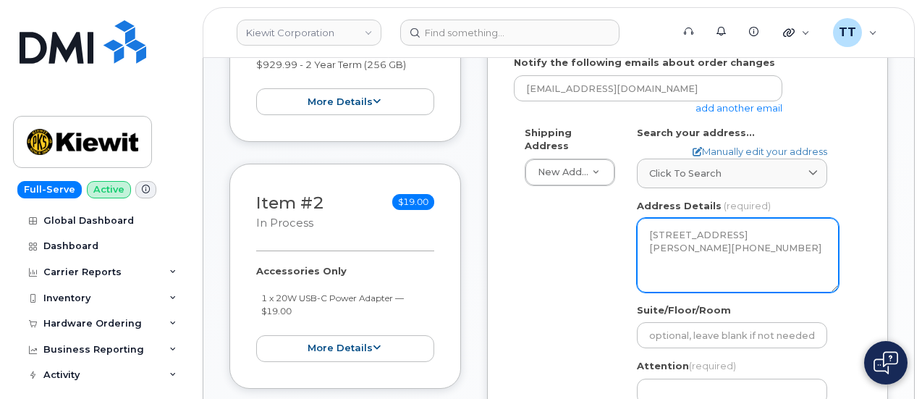
drag, startPoint x: 744, startPoint y: 269, endPoint x: 663, endPoint y: 245, distance: 84.3
click at [629, 235] on div "AL Mobile Search your address... Manually edit your address Click to search 107…" at bounding box center [738, 299] width 224 height 346
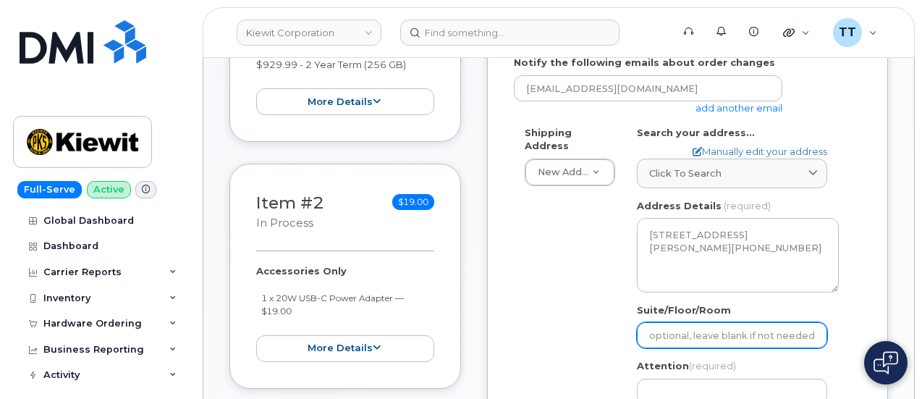
click at [689, 337] on input "Suite/Floor/Room" at bounding box center [732, 335] width 190 height 26
paste input "[STREET_ADDRESS][PERSON_NAME]"
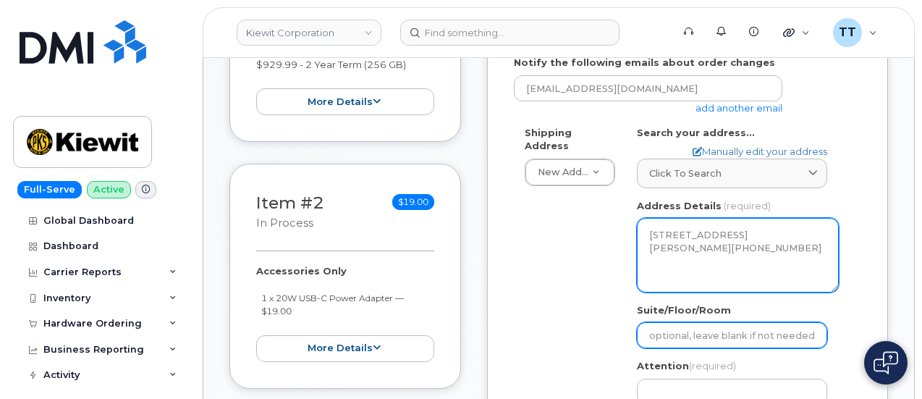
select select
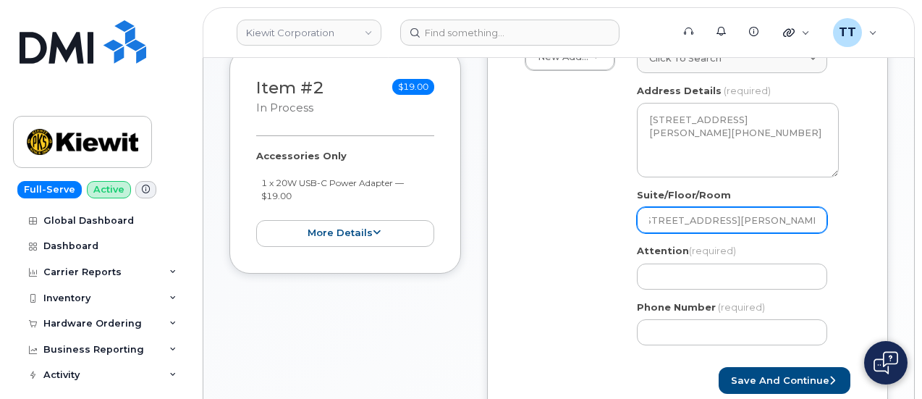
scroll to position [507, 0]
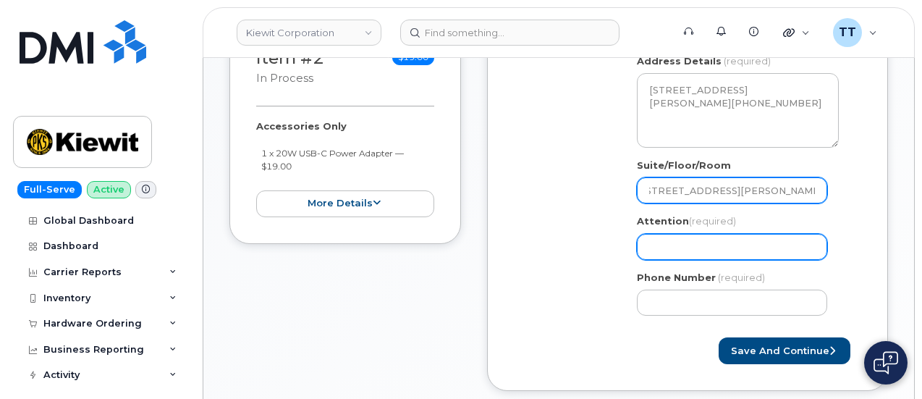
type input "[STREET_ADDRESS][PERSON_NAME]"
click at [699, 248] on input "Attention (required)" at bounding box center [732, 247] width 190 height 26
paste input "[STREET_ADDRESS][PERSON_NAME]"
select select
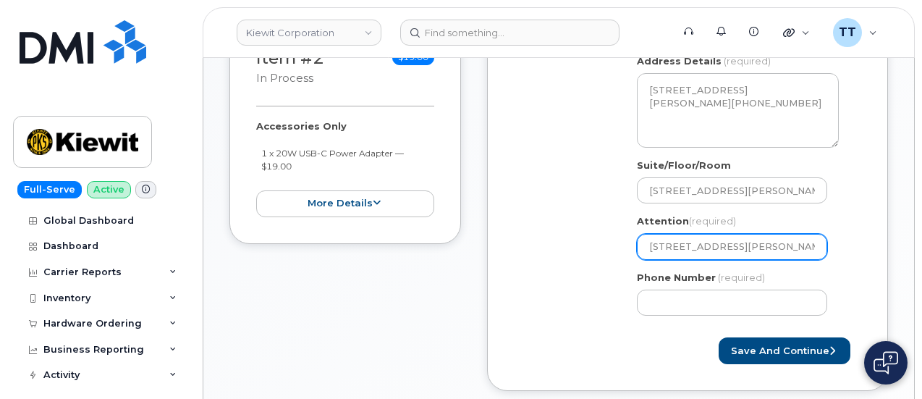
scroll to position [0, 7]
type input "[STREET_ADDRESS][PERSON_NAME]"
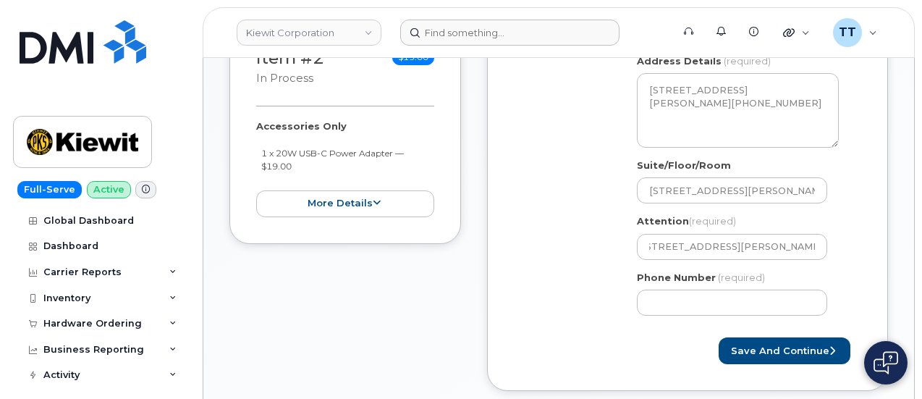
scroll to position [0, 0]
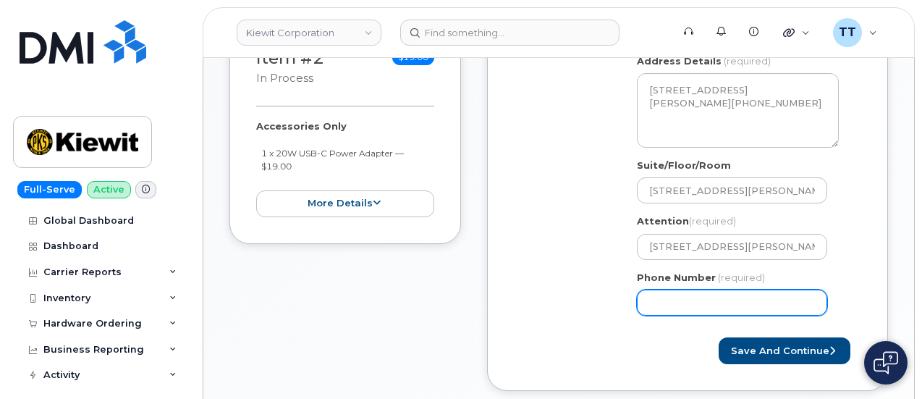
click at [673, 305] on input "Phone Number" at bounding box center [732, 303] width 190 height 26
click at [695, 298] on input "Phone Number" at bounding box center [732, 303] width 190 height 26
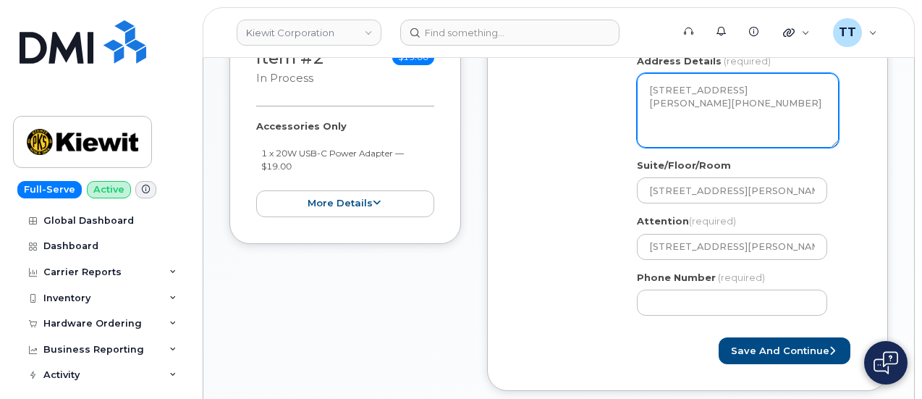
drag, startPoint x: 709, startPoint y: 105, endPoint x: 599, endPoint y: 73, distance: 113.9
click at [599, 73] on div "Shipping Address New Address New Address AL Mobile Search your address... Manua…" at bounding box center [682, 154] width 336 height 346
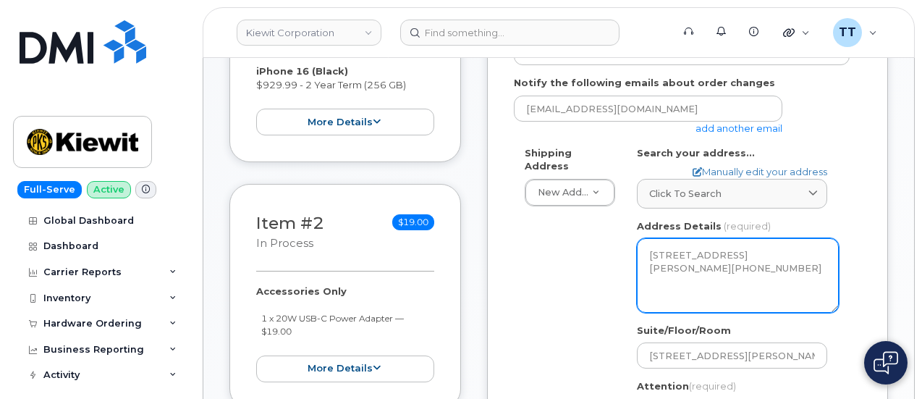
scroll to position [652, 0]
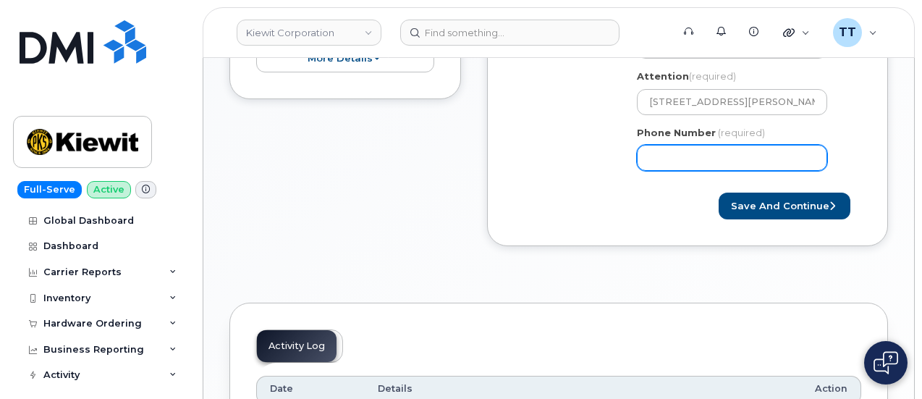
click at [697, 152] on input "Phone Number" at bounding box center [732, 158] width 190 height 26
select select
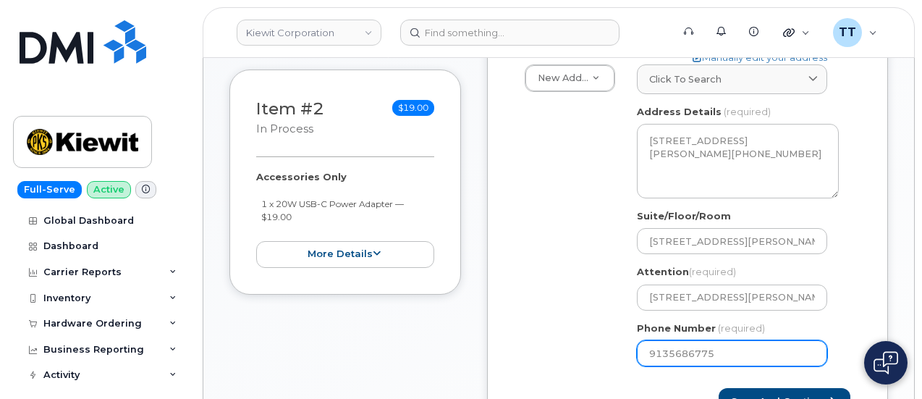
scroll to position [579, 0]
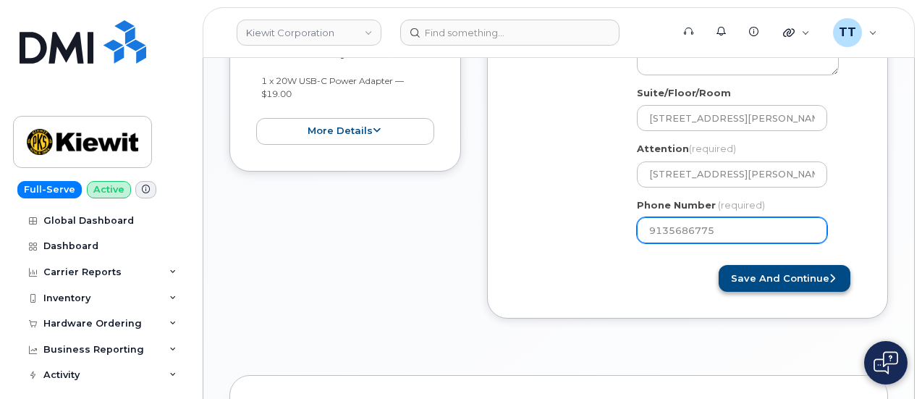
type input "9135686775"
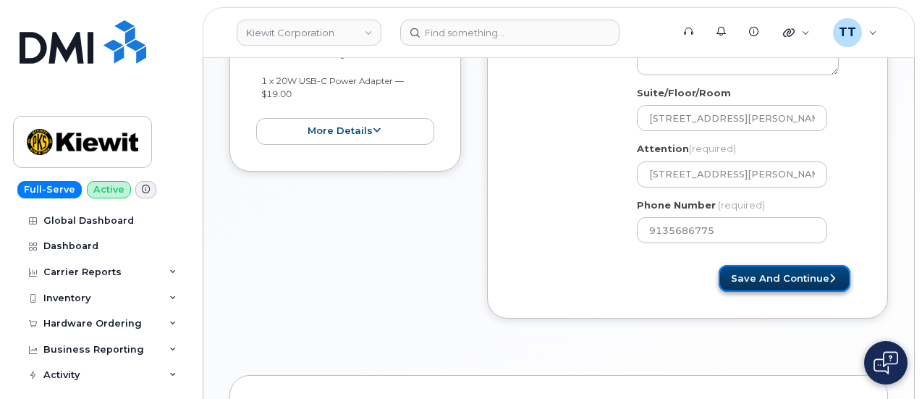
click at [767, 273] on button "Save and Continue" at bounding box center [785, 278] width 132 height 27
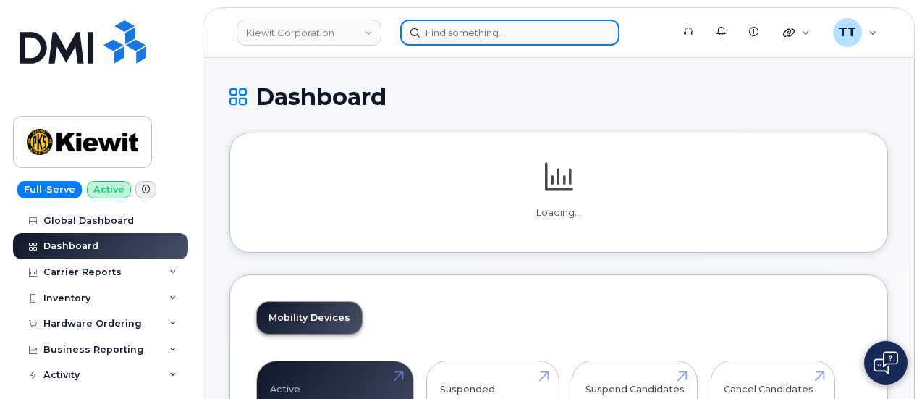
click at [472, 35] on input at bounding box center [509, 33] width 219 height 26
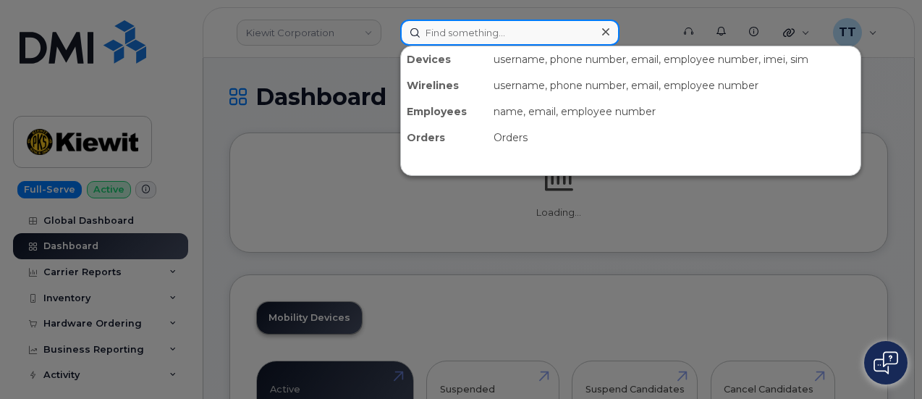
paste input "[PERSON_NAME]"
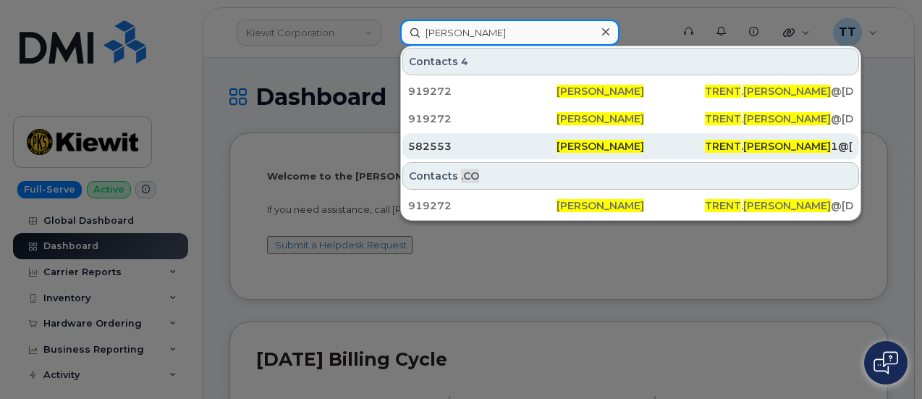
type input "[PERSON_NAME]"
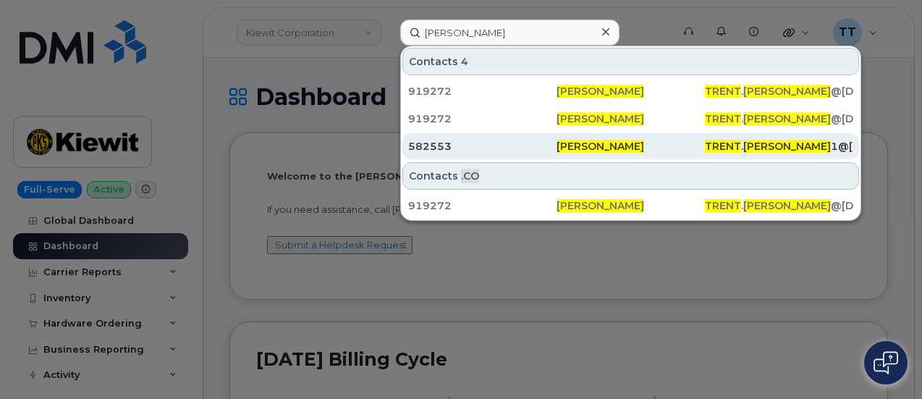
click at [501, 146] on div "582553" at bounding box center [482, 146] width 148 height 14
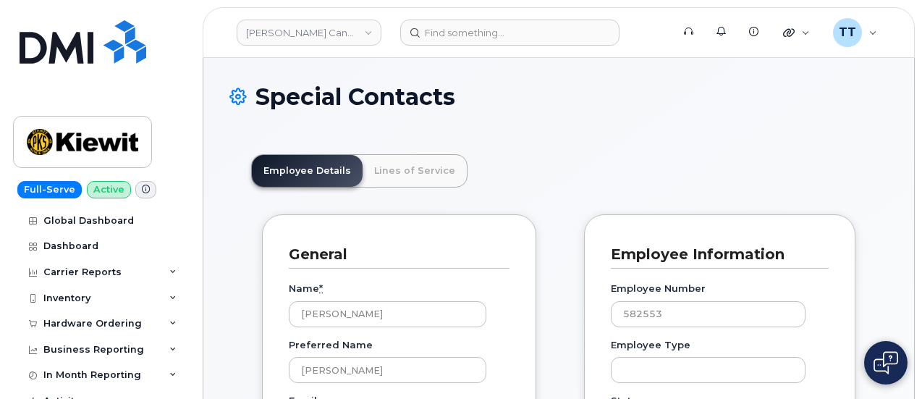
scroll to position [45, 0]
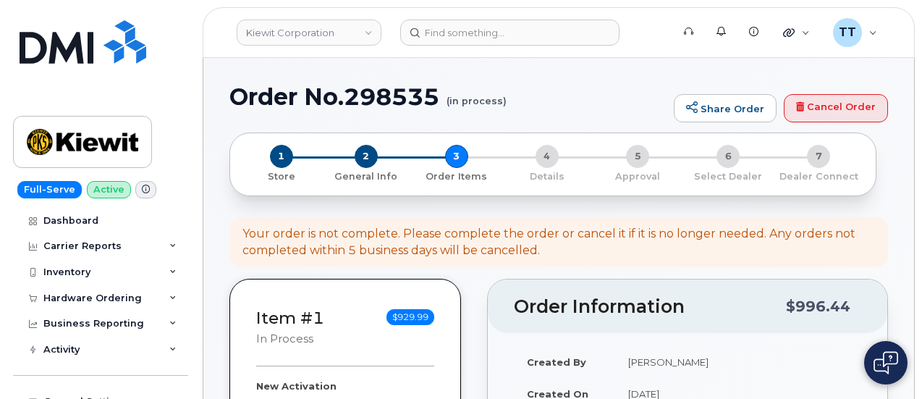
select select
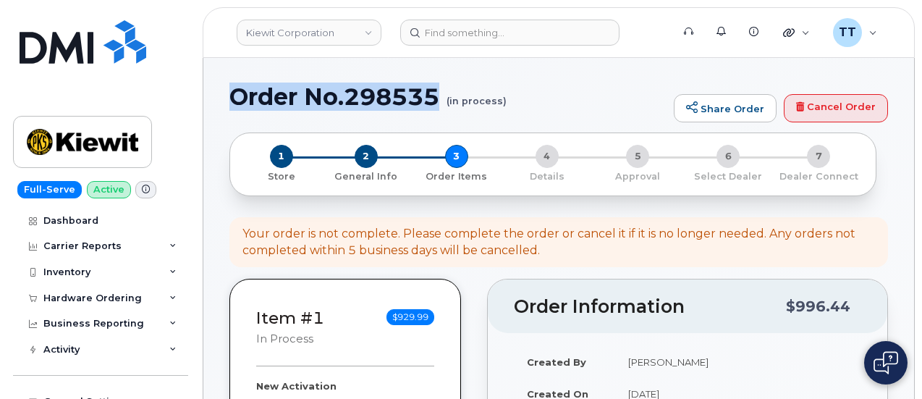
drag, startPoint x: 390, startPoint y: 98, endPoint x: 262, endPoint y: 98, distance: 127.4
click at [232, 98] on h1 "Order No.298535 (in process)" at bounding box center [448, 96] width 437 height 25
copy h1 "Order No.298535"
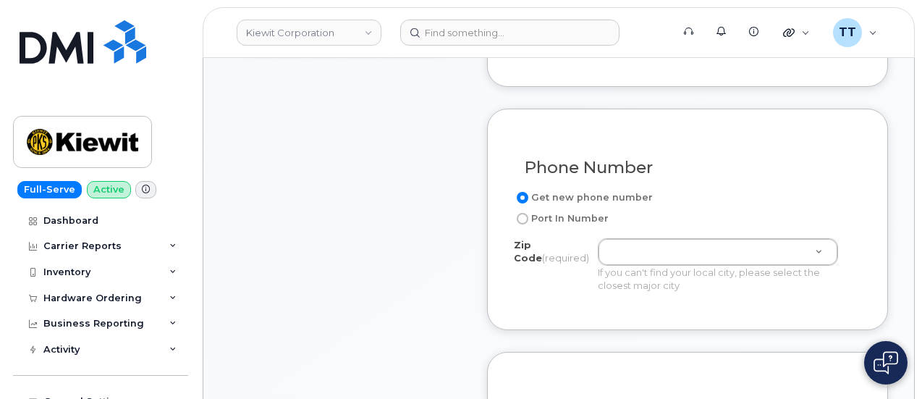
scroll to position [724, 0]
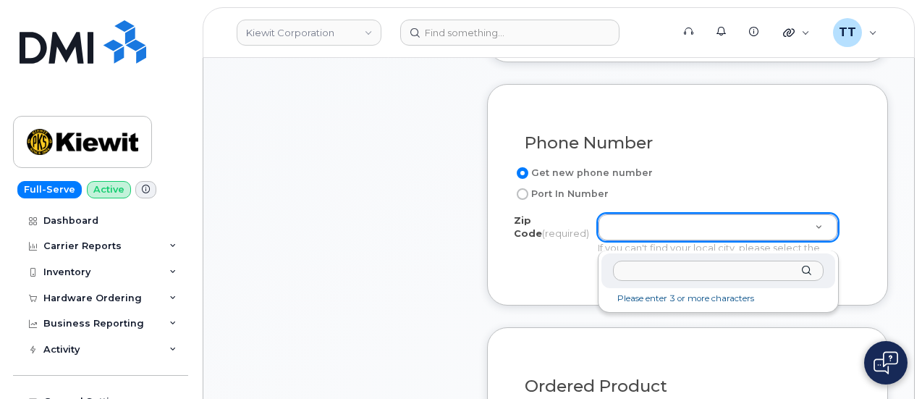
type input "2"
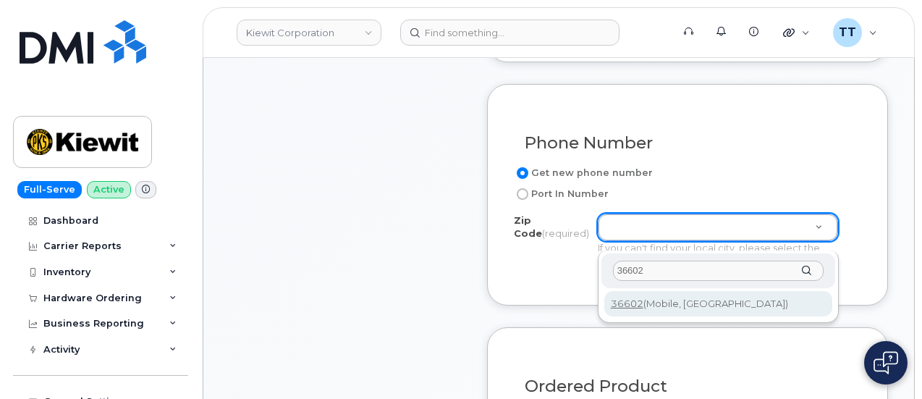
type input "36602"
type input "36602 (Mobile, [GEOGRAPHIC_DATA])"
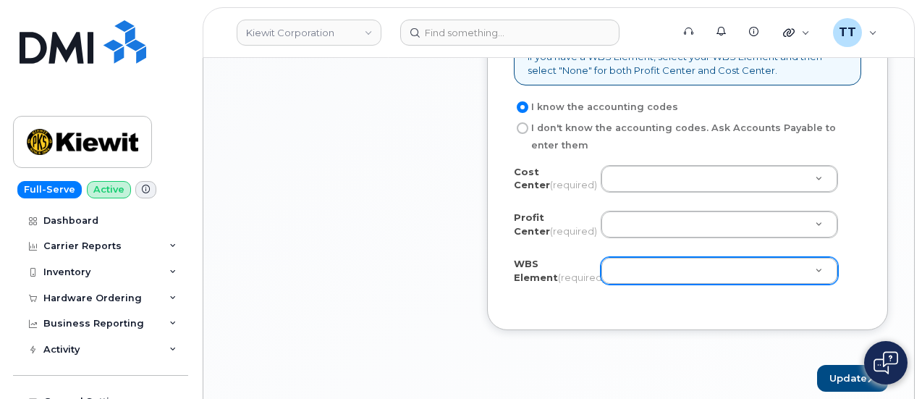
scroll to position [1448, 0]
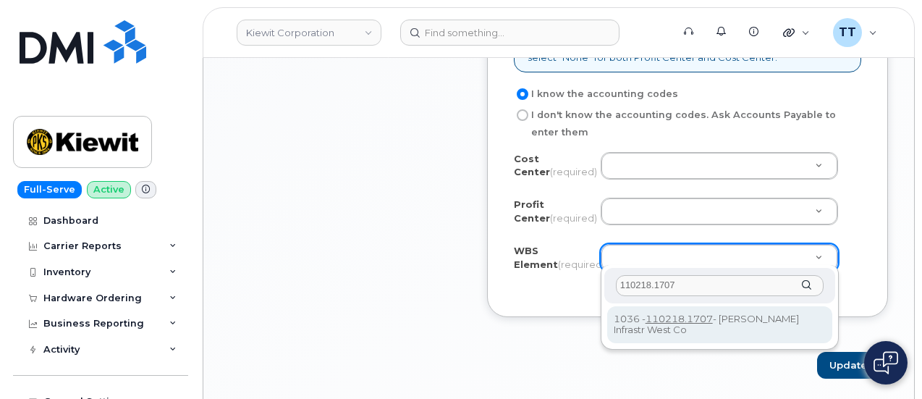
type input "110218.1707"
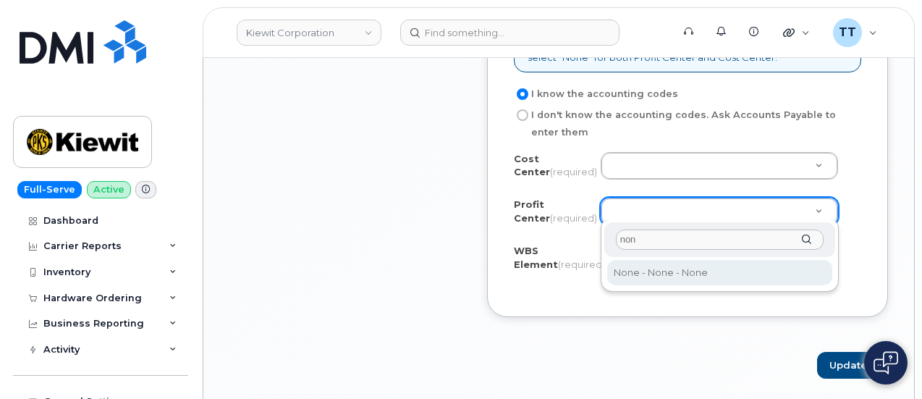
type input "non"
drag, startPoint x: 666, startPoint y: 274, endPoint x: 656, endPoint y: 214, distance: 60.2
select select "None"
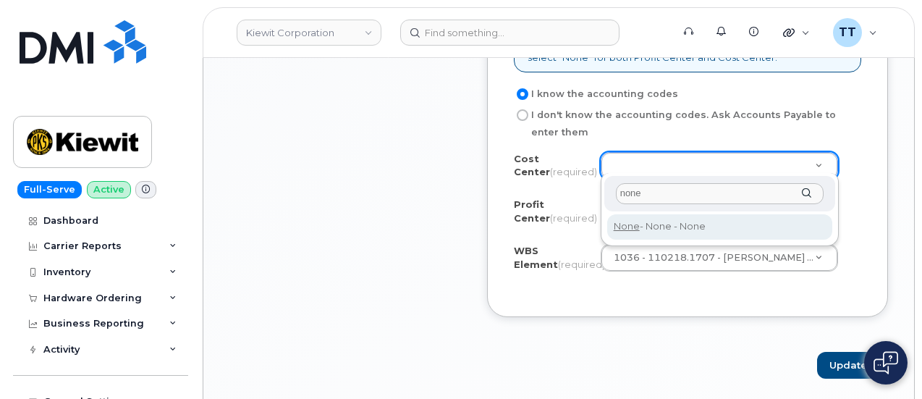
type input "none"
type input "None"
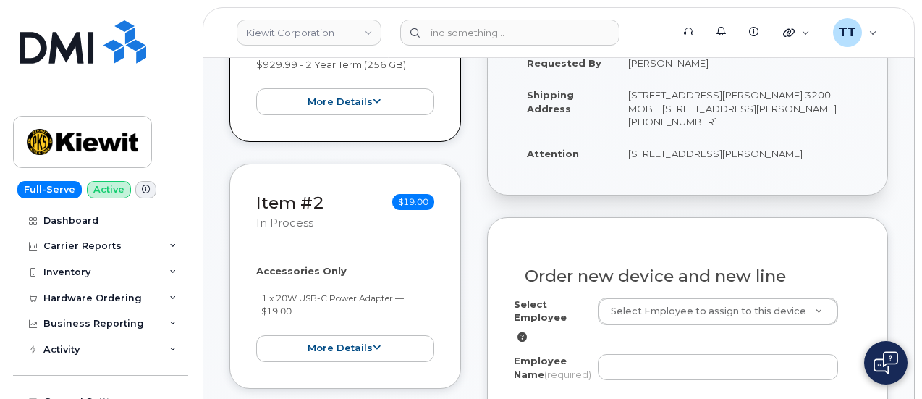
scroll to position [434, 0]
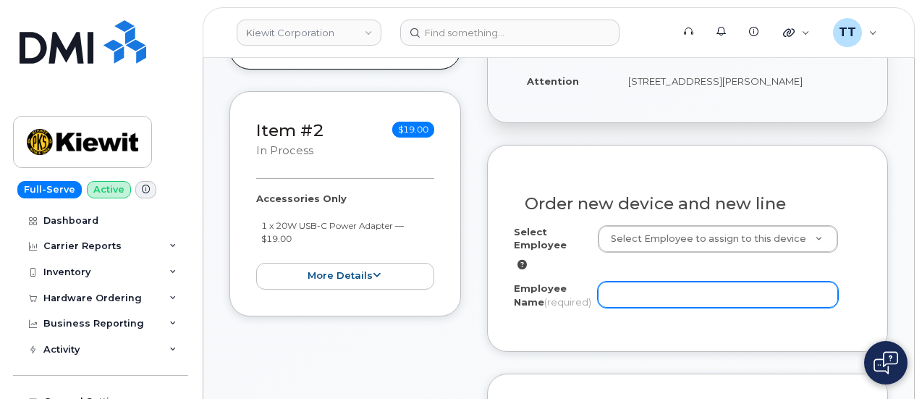
click at [660, 288] on input "Employee Name (required)" at bounding box center [718, 295] width 240 height 26
paste input "[PERSON_NAME]"
type input "[PERSON_NAME]"
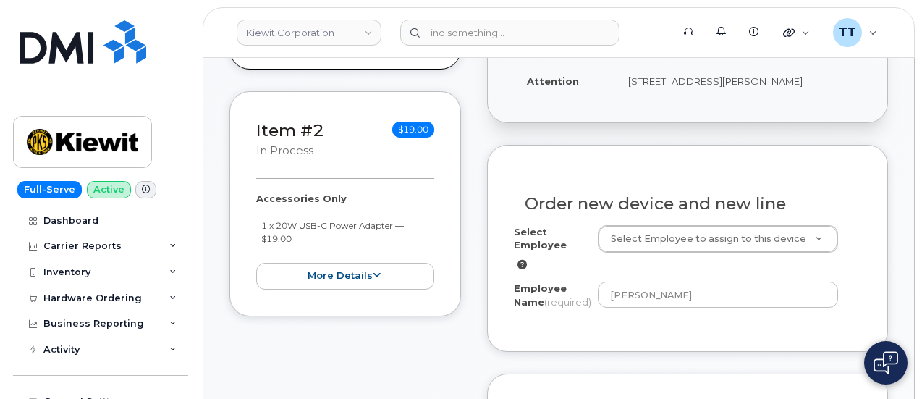
click at [639, 314] on div "Employee Name (required) Trent Gordon" at bounding box center [688, 298] width 348 height 33
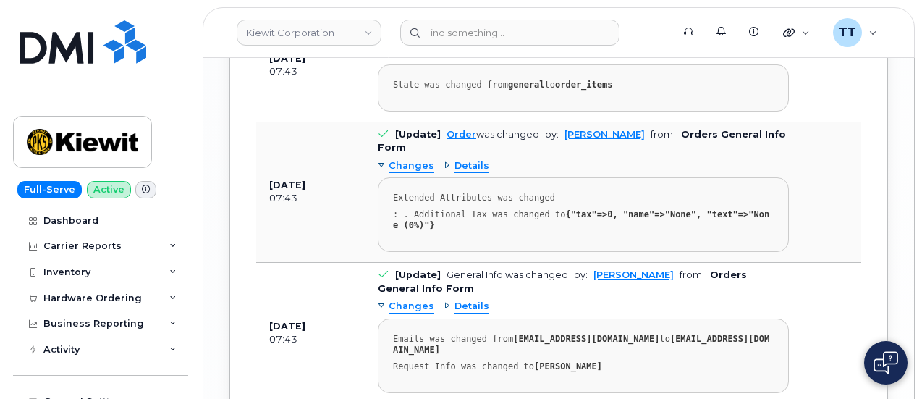
scroll to position [1593, 0]
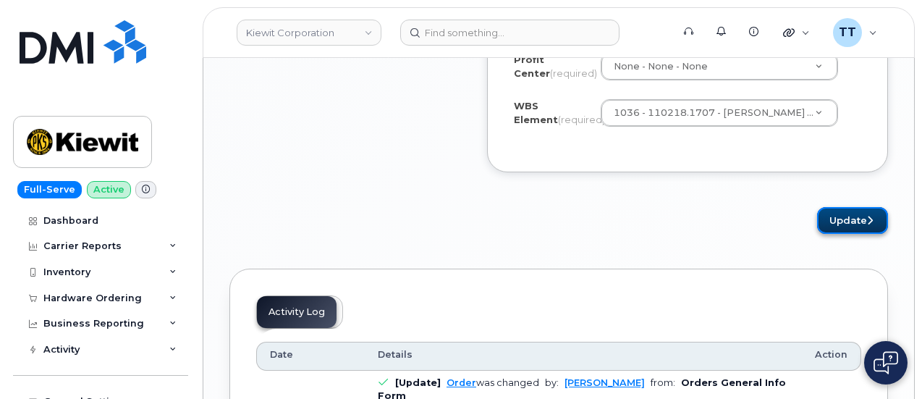
click at [843, 215] on button "Update" at bounding box center [852, 220] width 71 height 27
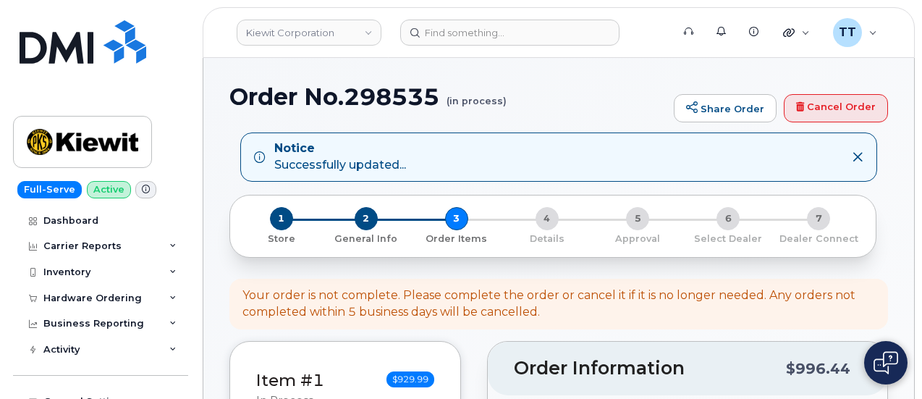
select select
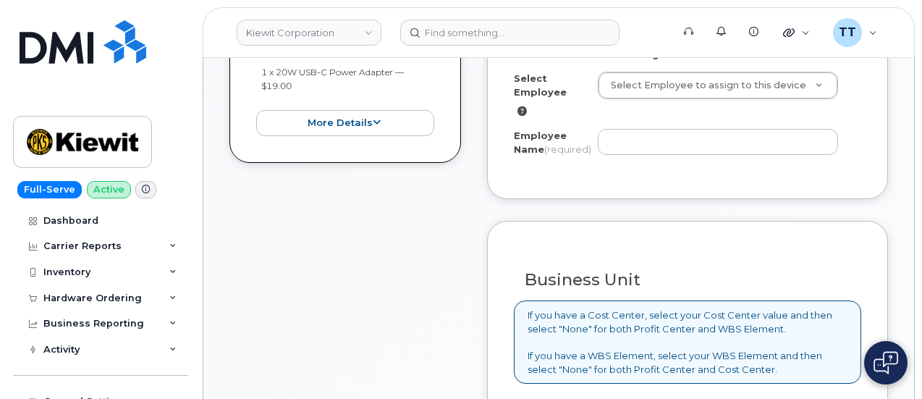
scroll to position [652, 0]
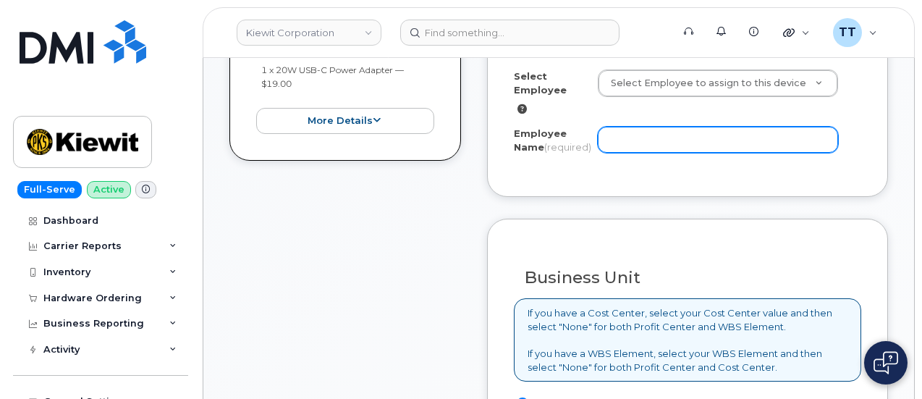
click at [627, 143] on input "Employee Name (required)" at bounding box center [718, 140] width 240 height 26
paste input "[PERSON_NAME]"
type input "[PERSON_NAME]"
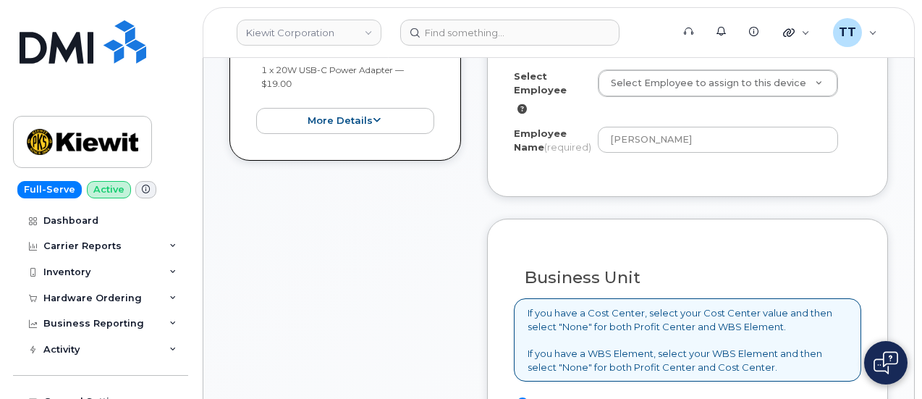
click at [644, 216] on form "Order Accessory Select Employee Select Employee to assign to this device Employ…" at bounding box center [687, 339] width 401 height 699
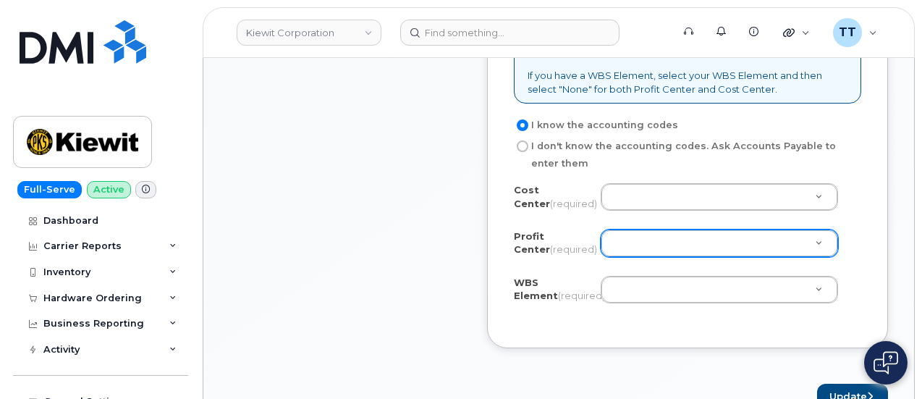
scroll to position [1014, 0]
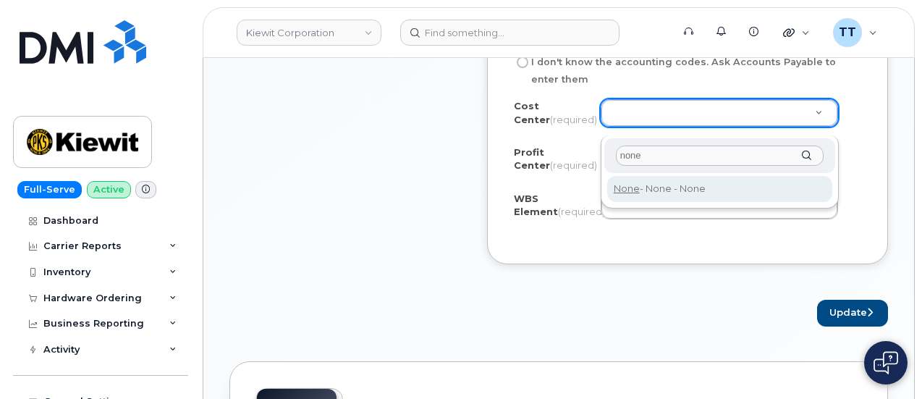
type input "none"
type input "None"
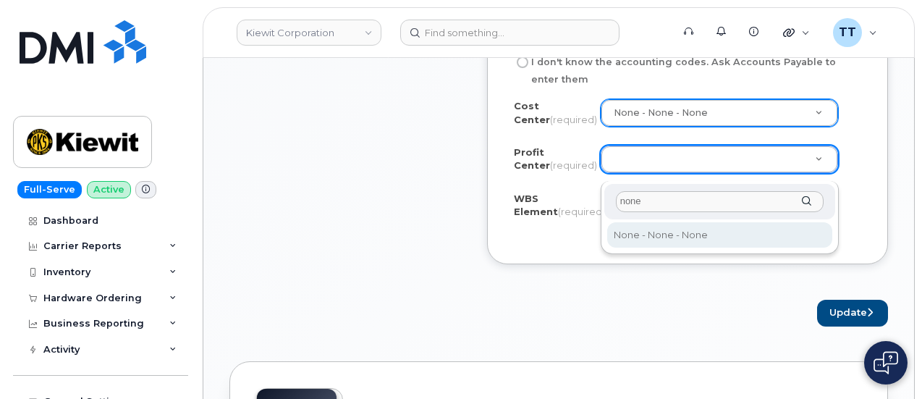
type input "none"
select select "None"
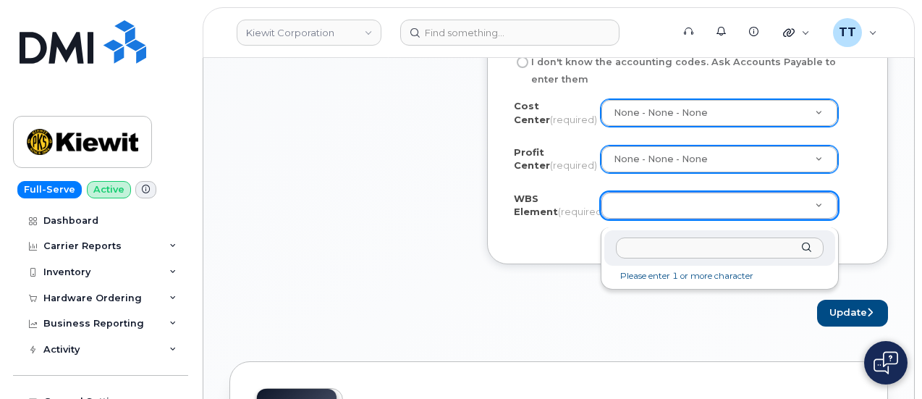
drag, startPoint x: 657, startPoint y: 208, endPoint x: 627, endPoint y: 212, distance: 30.7
paste input "110218.1707"
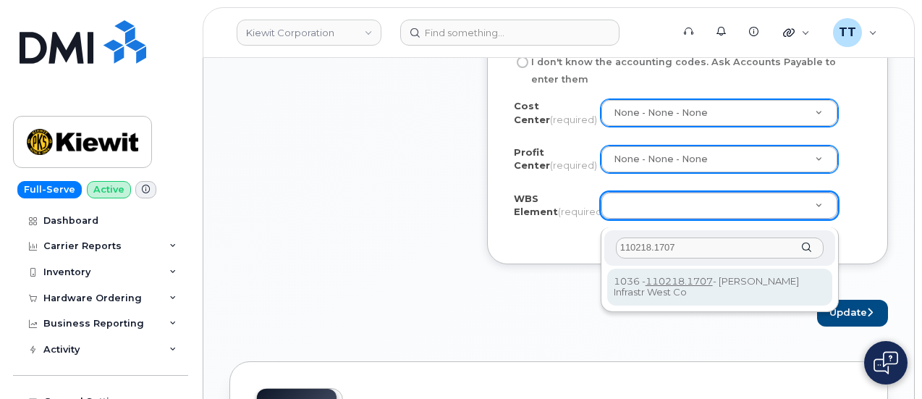
type input "110218.1707"
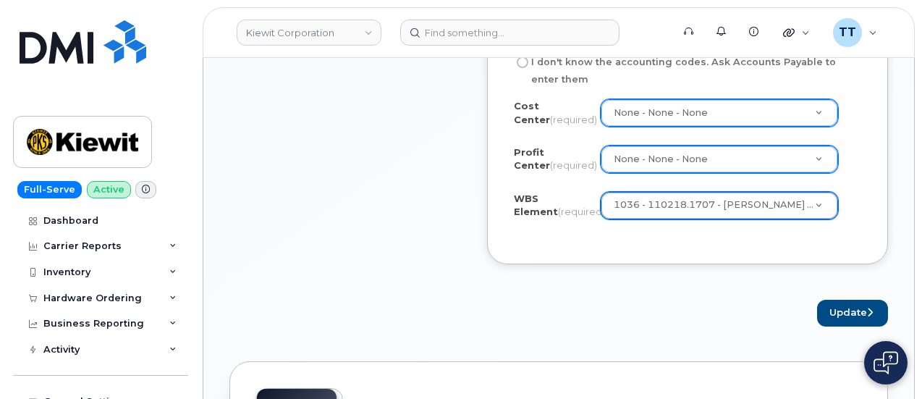
click at [570, 319] on div "Update" at bounding box center [687, 313] width 401 height 27
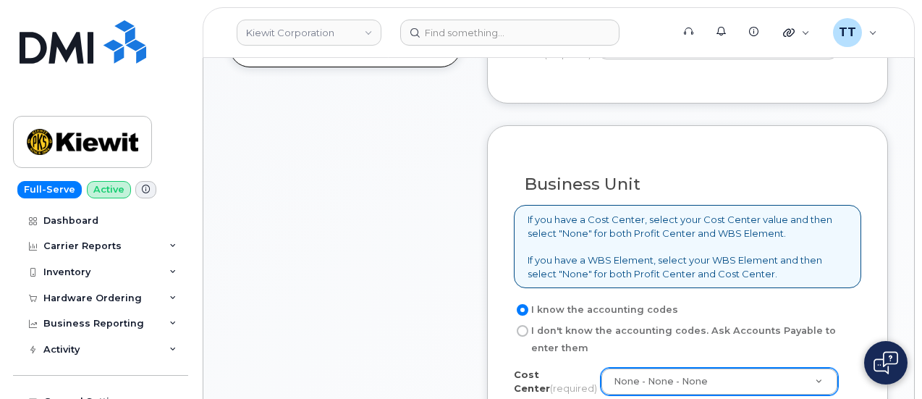
scroll to position [1086, 0]
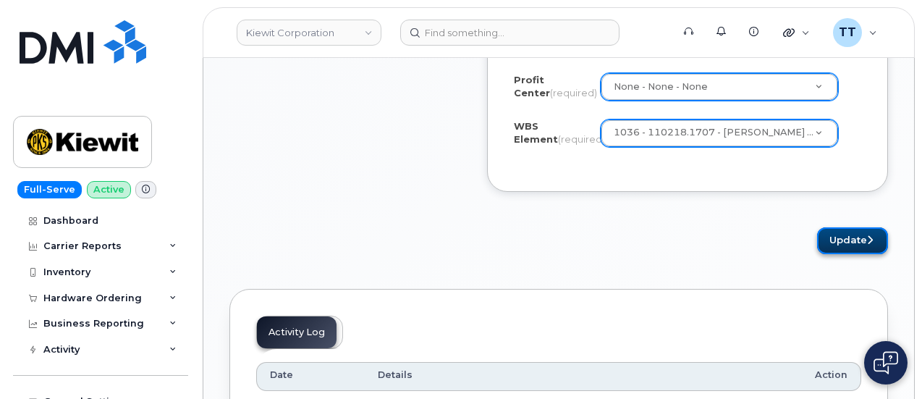
click at [851, 240] on button "Update" at bounding box center [852, 240] width 71 height 27
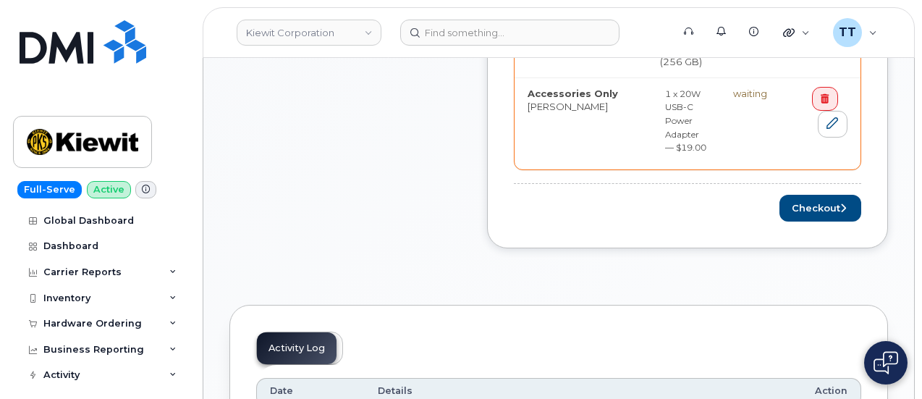
scroll to position [652, 0]
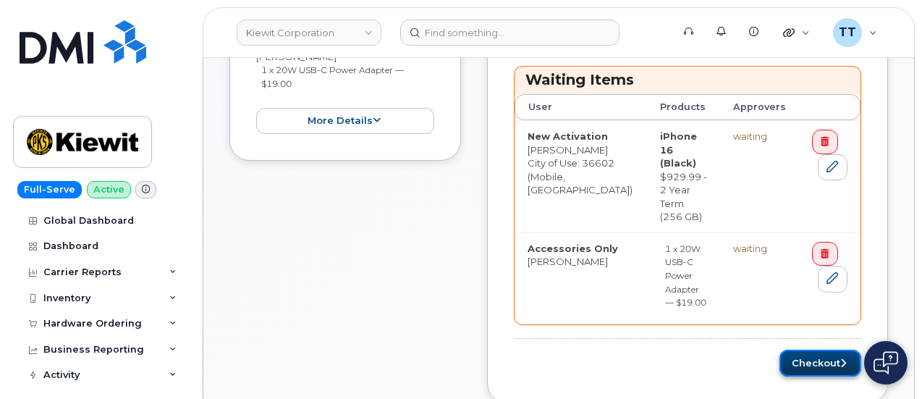
click at [807, 350] on button "Checkout" at bounding box center [821, 363] width 82 height 27
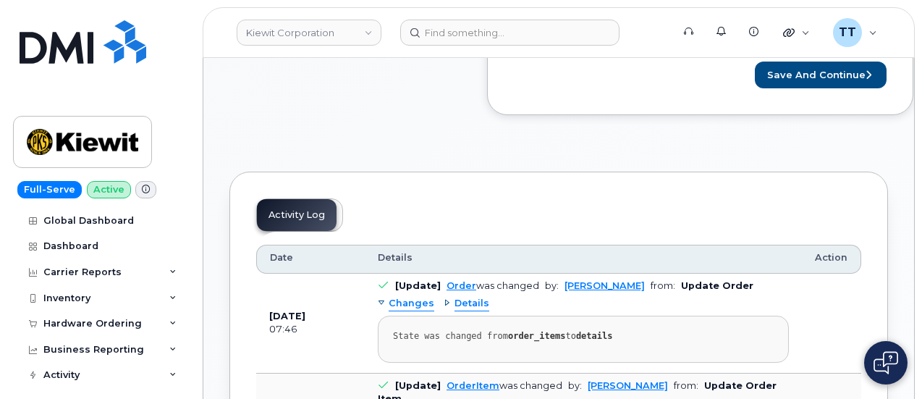
scroll to position [796, 0]
click at [809, 69] on button "Save and Continue" at bounding box center [821, 74] width 132 height 27
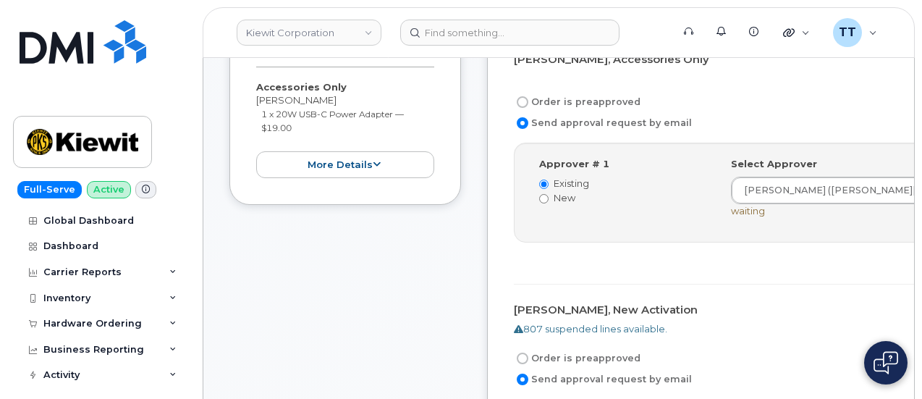
scroll to position [507, 0]
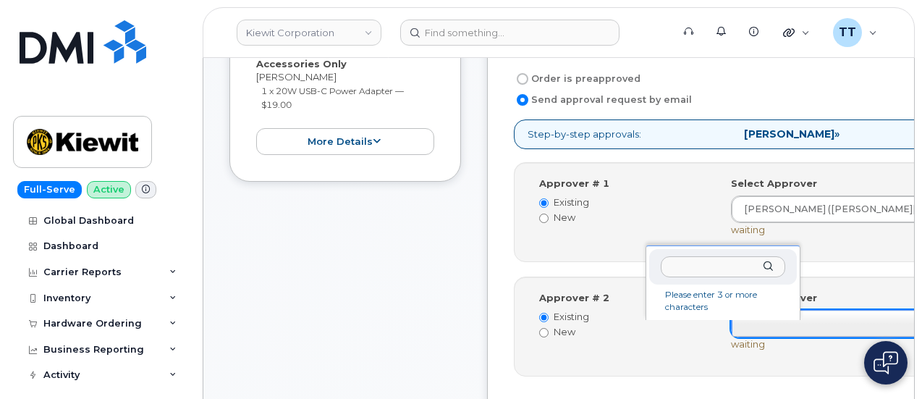
type input "[PERSON_NAME]"
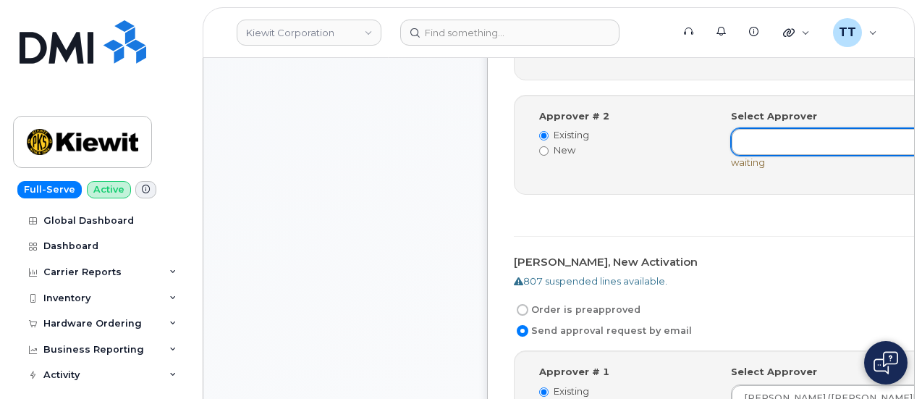
scroll to position [724, 0]
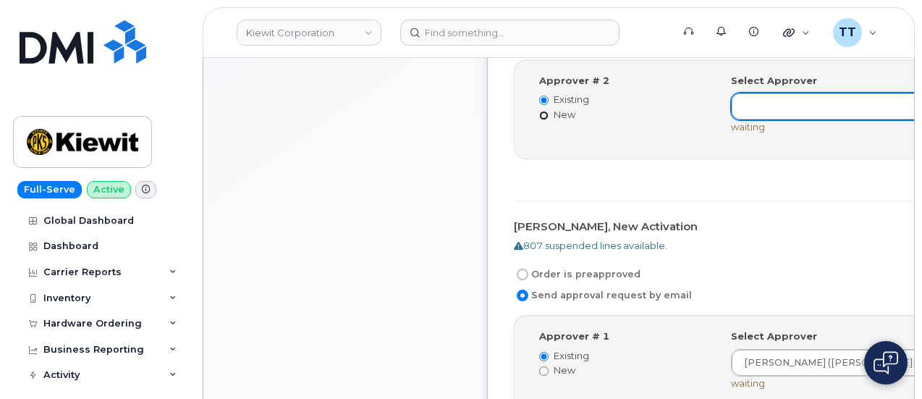
click at [544, 120] on input "New" at bounding box center [543, 115] width 9 height 9
radio input "true"
radio input "false"
click at [742, 119] on input at bounding box center [807, 106] width 130 height 26
paste input "[PERSON_NAME]"
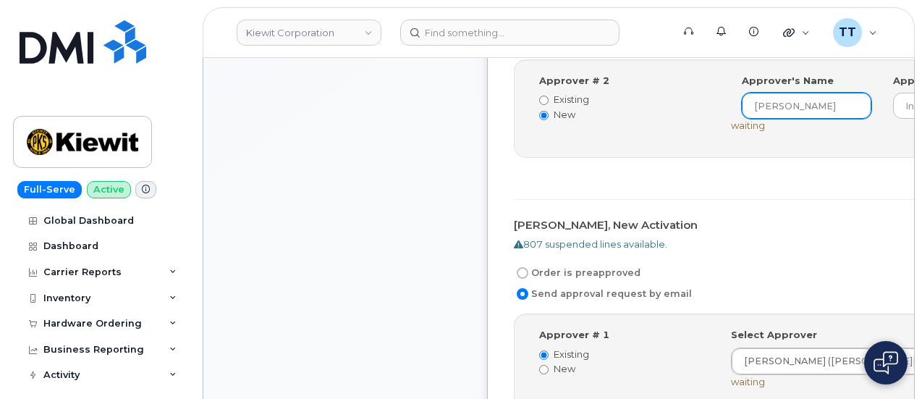
scroll to position [0, 45]
type input "[PERSON_NAME]"
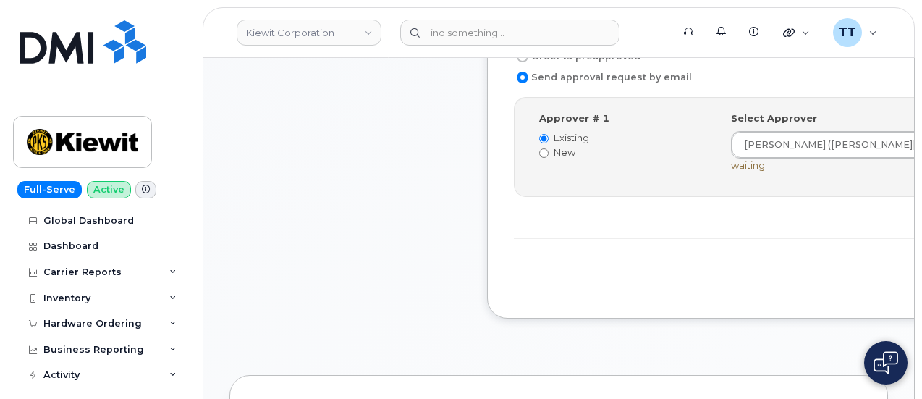
scroll to position [941, 0]
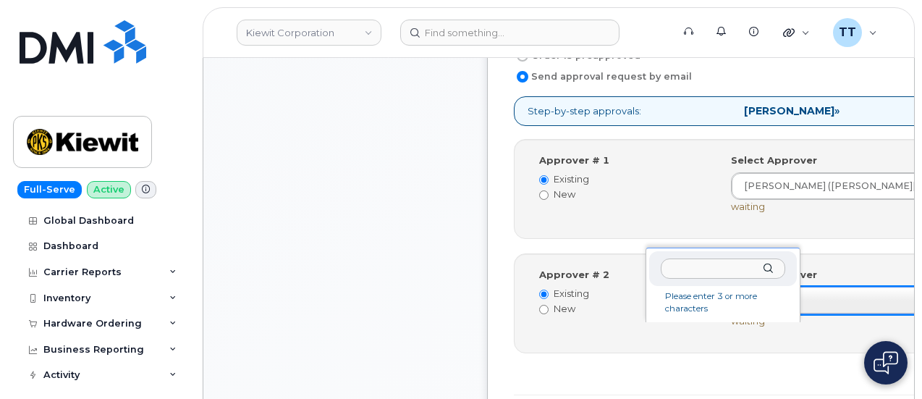
drag, startPoint x: 680, startPoint y: 270, endPoint x: 628, endPoint y: 366, distance: 108.5
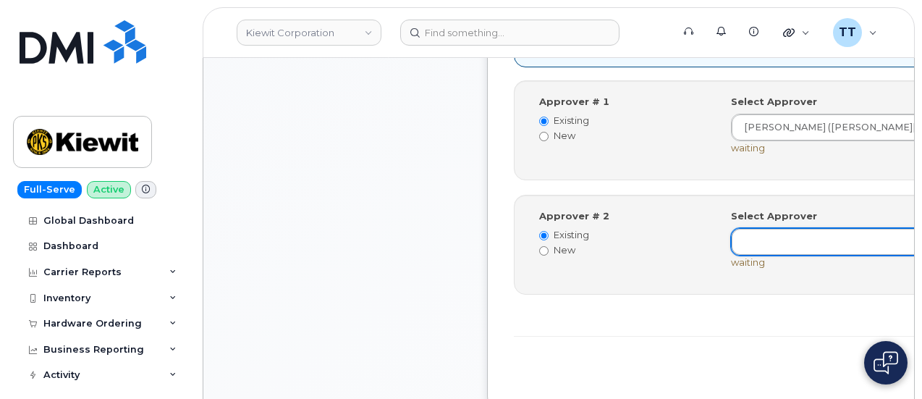
scroll to position [1014, 0]
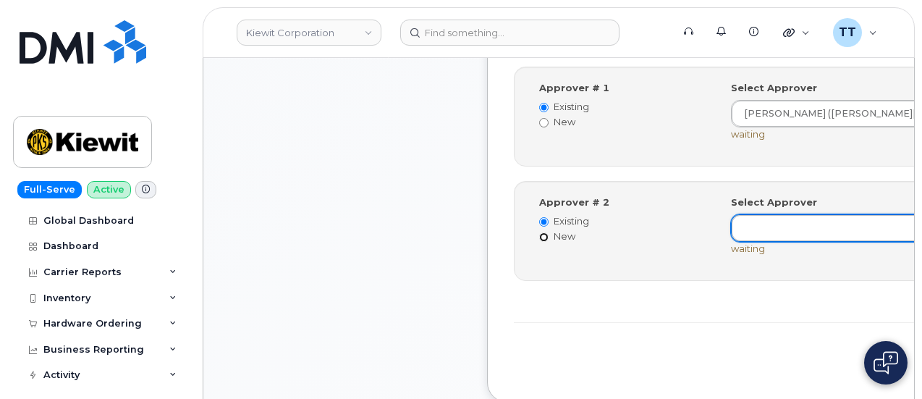
click at [539, 242] on input "New" at bounding box center [543, 236] width 9 height 9
radio input "true"
radio input "false"
click at [742, 240] on input at bounding box center [807, 227] width 130 height 26
paste input "[PERSON_NAME]"
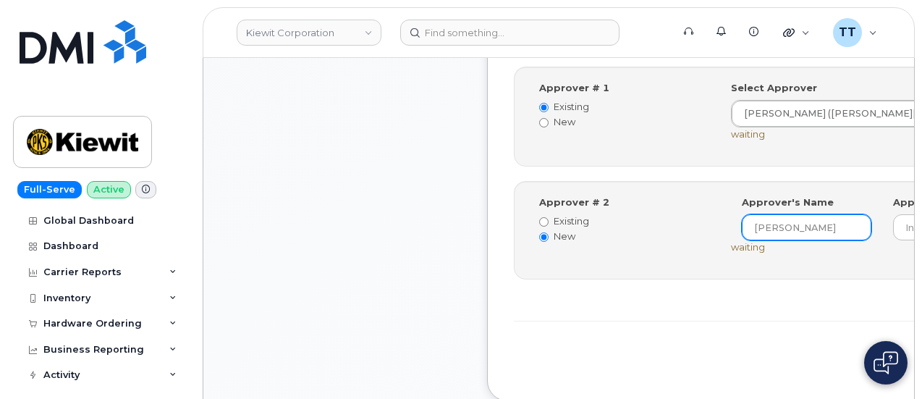
scroll to position [0, 45]
type input "[PERSON_NAME]"
paste input "KEVIN.CAHOON@KIEWIT.COM"
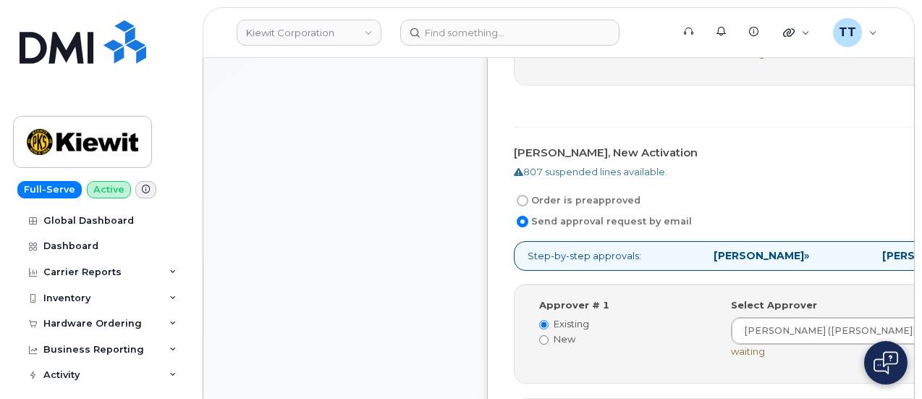
scroll to position [724, 0]
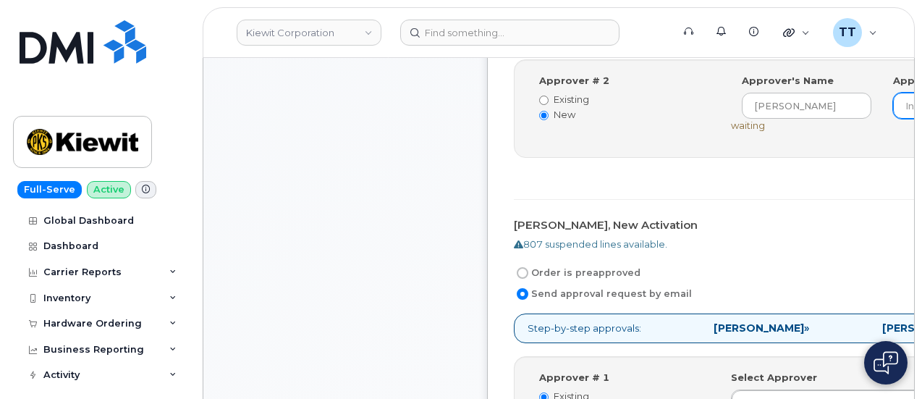
type input "KEVIN.CAHOON@KIEWIT.COM"
paste input "KEVIN.CAHOON@KIEWIT.COM"
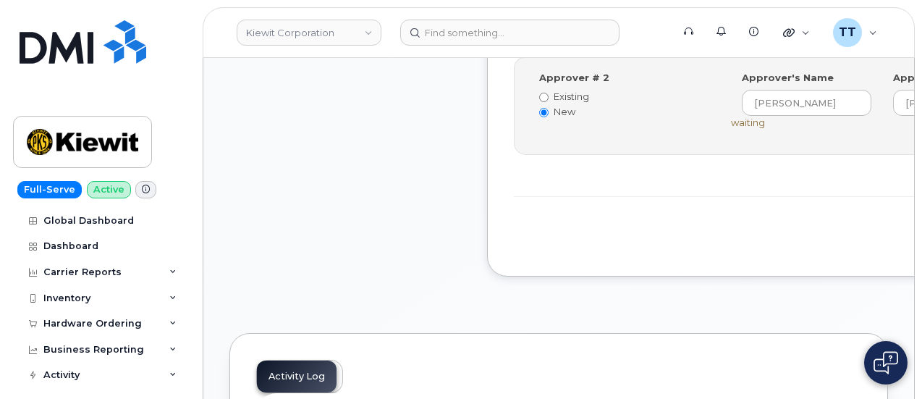
scroll to position [1086, 0]
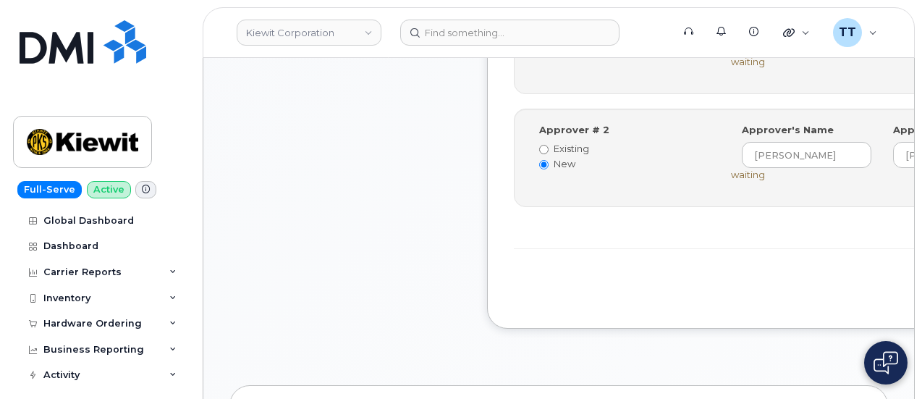
type input "KEVIN.CAHOON@KIEWIT.COM"
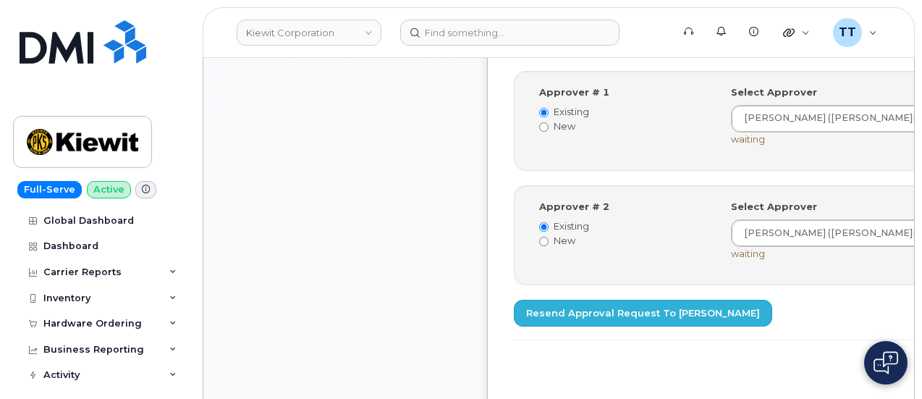
scroll to position [1158, 0]
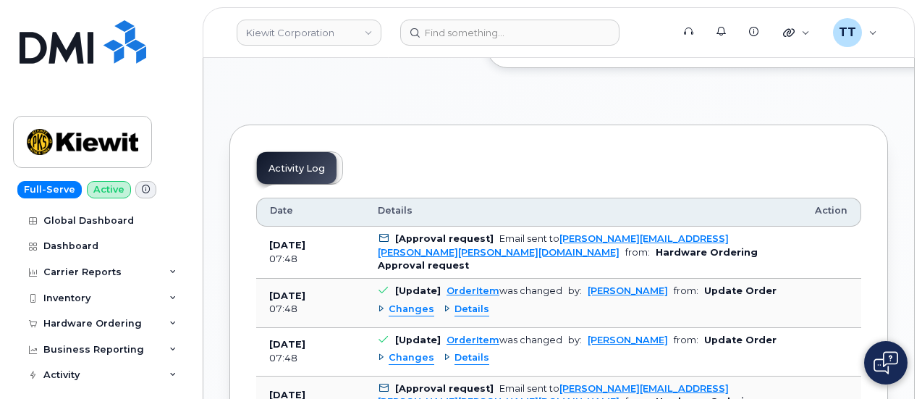
scroll to position [941, 0]
